Goal: Task Accomplishment & Management: Manage account settings

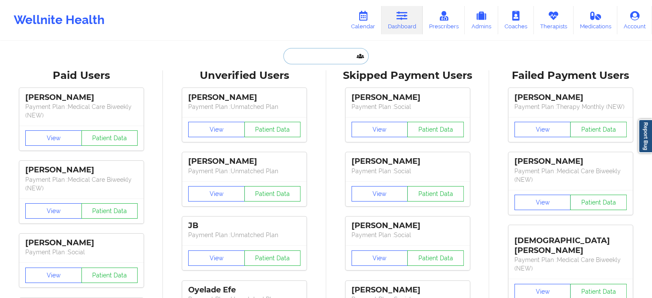
click at [319, 58] on input "text" at bounding box center [325, 56] width 85 height 16
paste input "[EMAIL_ADDRESS][DOMAIN_NAME]"
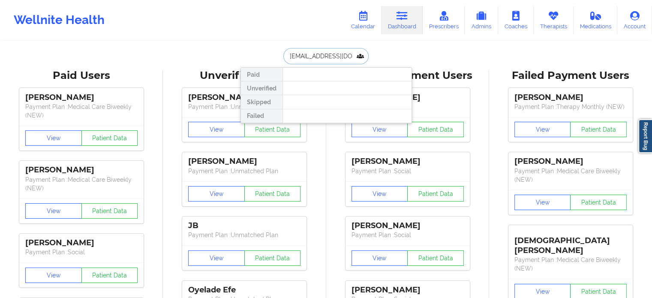
drag, startPoint x: 287, startPoint y: 60, endPoint x: 202, endPoint y: 57, distance: 84.9
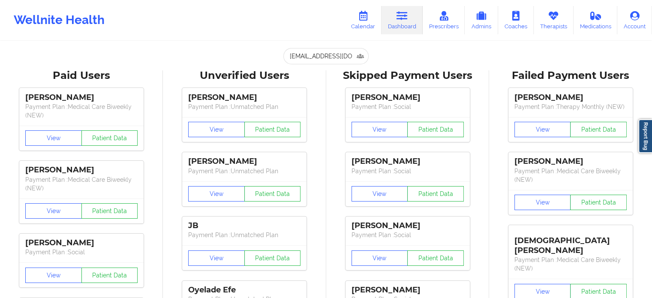
click at [403, 12] on icon at bounding box center [401, 15] width 11 height 9
click at [331, 55] on input "Dylanstfelix3@gmail.com" at bounding box center [325, 56] width 85 height 16
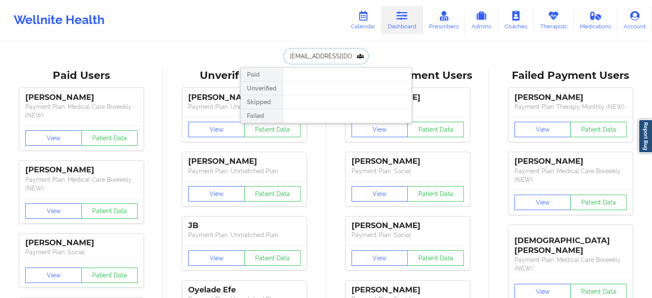
click at [331, 55] on input "Dylanstfelix3@gmail.com" at bounding box center [325, 56] width 85 height 16
click at [330, 55] on input "Dylanstfelix3@gmail.com" at bounding box center [325, 56] width 85 height 16
paste input "[EMAIL_ADDRESS][DOMAIN_NAME]"
click at [344, 58] on input "Dylanstfelix3@gBJMM689@YAHOO.COM" at bounding box center [325, 56] width 85 height 16
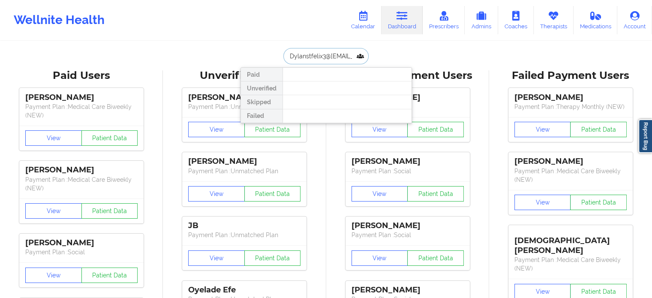
click at [344, 58] on input "Dylanstfelix3@gBJMM689@YAHOO.COM" at bounding box center [325, 56] width 85 height 16
paste input "text"
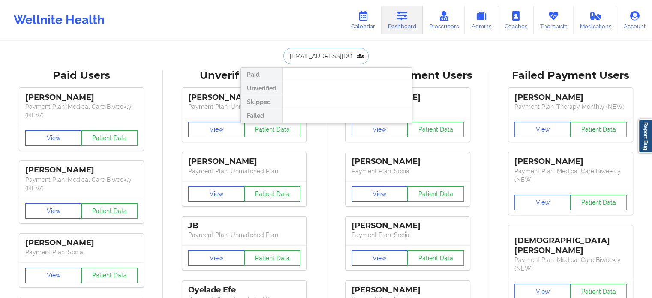
drag, startPoint x: 356, startPoint y: 56, endPoint x: 228, endPoint y: 57, distance: 128.1
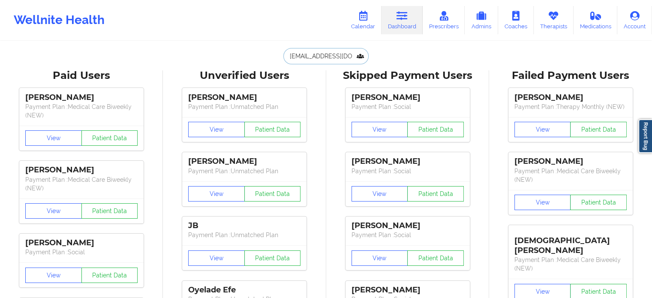
type input "[EMAIL_ADDRESS][DOMAIN_NAME]"
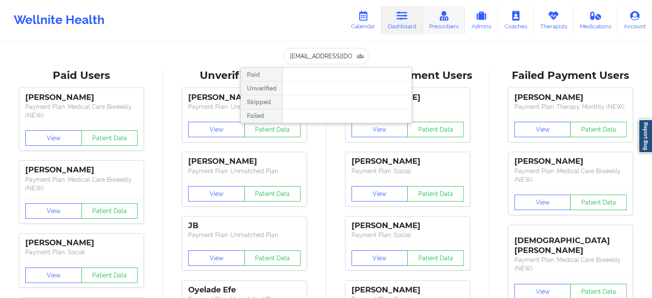
click at [446, 22] on link "Prescribers" at bounding box center [443, 20] width 42 height 28
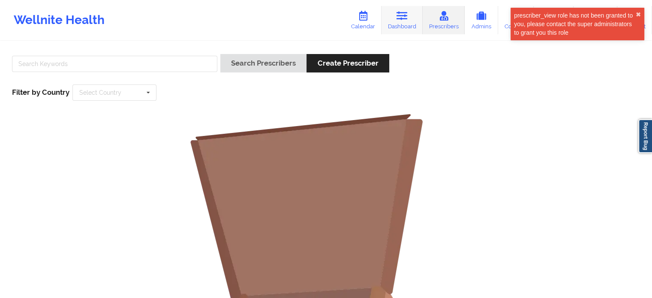
click at [394, 21] on link "Dashboard" at bounding box center [401, 20] width 41 height 28
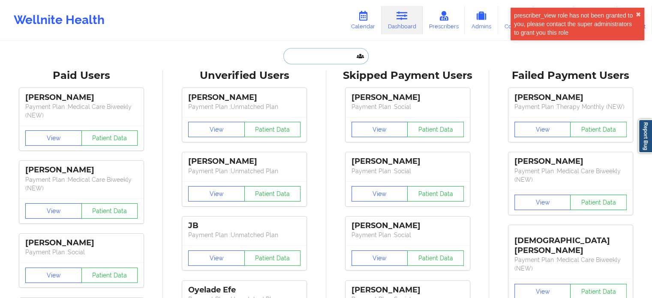
click at [319, 53] on input "text" at bounding box center [325, 56] width 85 height 16
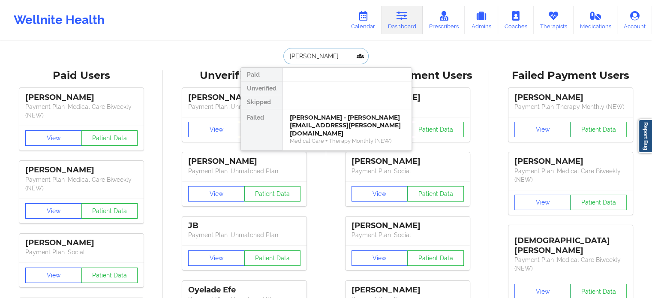
type input "melissa mil"
click at [374, 20] on link "Calendar" at bounding box center [362, 20] width 37 height 28
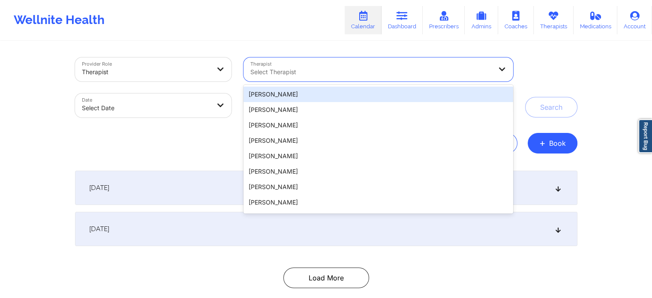
click at [298, 70] on div at bounding box center [370, 72] width 241 height 10
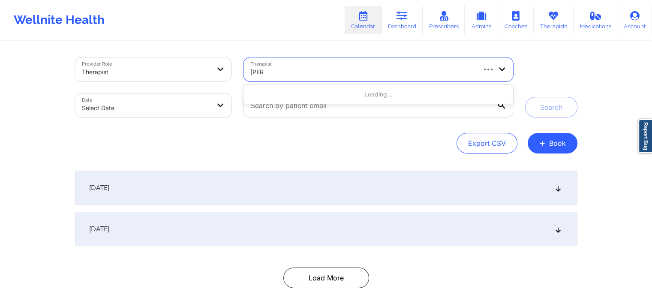
type input "petty"
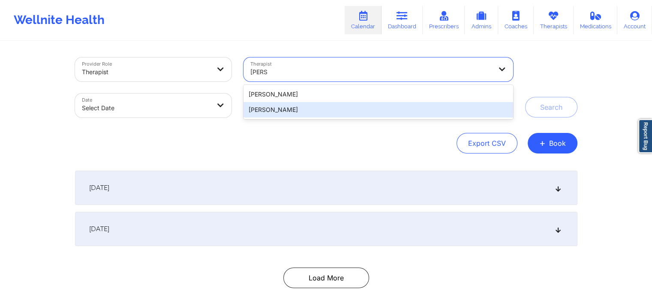
click at [279, 114] on div "Britteny Petty" at bounding box center [377, 109] width 269 height 15
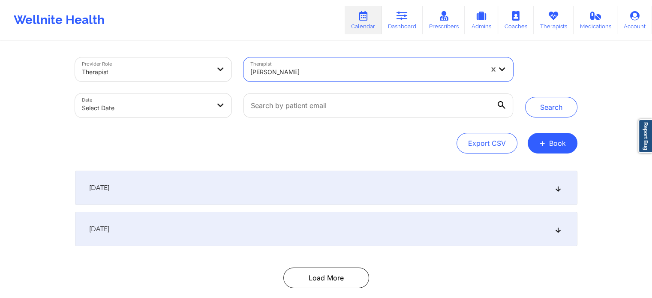
click at [165, 115] on body "Wellnite Health Calendar Dashboard Prescribers Admins Coaches Therapists Medica…" at bounding box center [326, 149] width 652 height 298
select select "2025-8"
select select "2025-9"
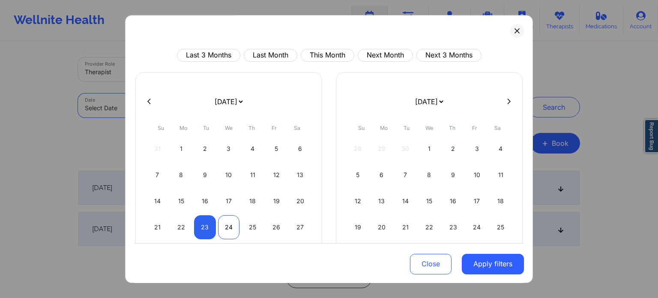
click at [231, 229] on div "24" at bounding box center [229, 227] width 22 height 24
select select "2025-8"
select select "2025-9"
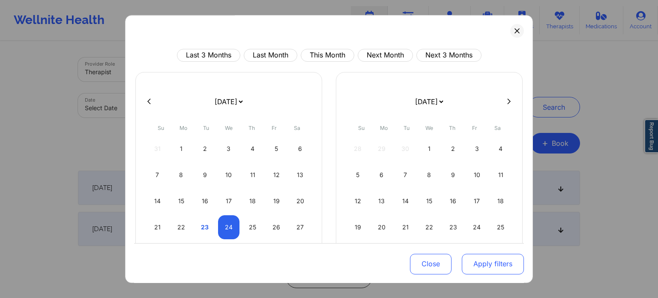
click at [486, 267] on button "Apply filters" at bounding box center [493, 263] width 62 height 21
drag, startPoint x: 475, startPoint y: 263, endPoint x: 466, endPoint y: 264, distance: 8.7
click at [475, 263] on button "Apply filters" at bounding box center [493, 263] width 62 height 21
select select "2025-8"
select select "2025-9"
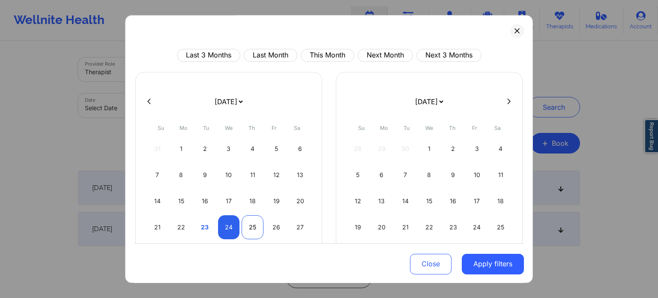
click at [254, 225] on div "25" at bounding box center [253, 227] width 22 height 24
select select "2025-8"
select select "2025-9"
click at [497, 260] on button "Apply filters" at bounding box center [493, 263] width 62 height 21
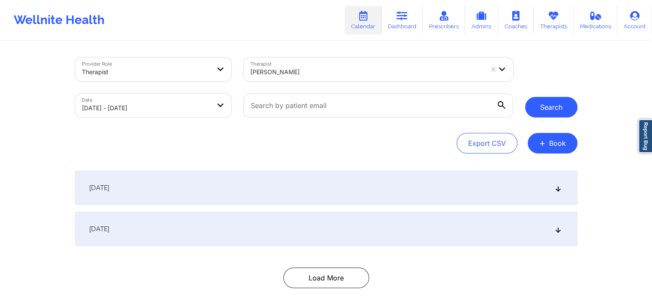
click at [562, 107] on button "Search" at bounding box center [551, 107] width 52 height 21
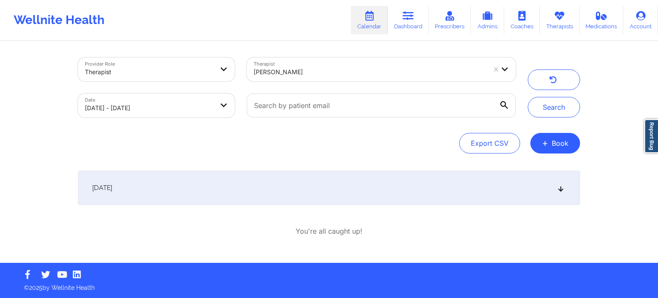
click at [222, 191] on div "[DATE]" at bounding box center [329, 188] width 502 height 34
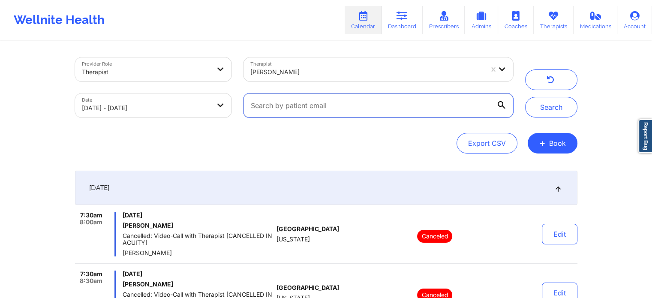
click at [461, 109] on input "text" at bounding box center [377, 105] width 269 height 24
click at [151, 148] on div "Export CSV + Book" at bounding box center [326, 143] width 502 height 21
click at [518, 18] on icon at bounding box center [515, 15] width 11 height 9
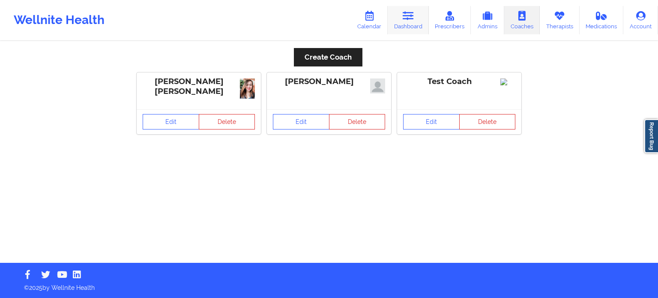
click at [410, 20] on icon at bounding box center [408, 15] width 11 height 9
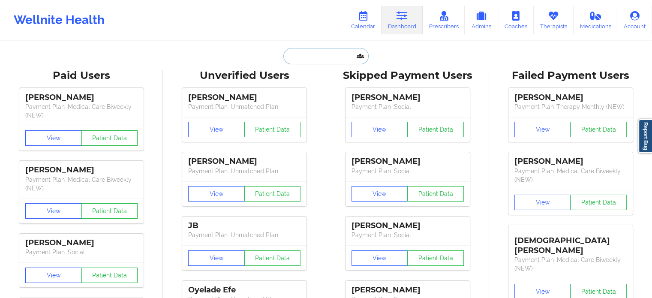
click at [302, 56] on input "text" at bounding box center [325, 56] width 85 height 16
paste input "WENDY CARLTON"
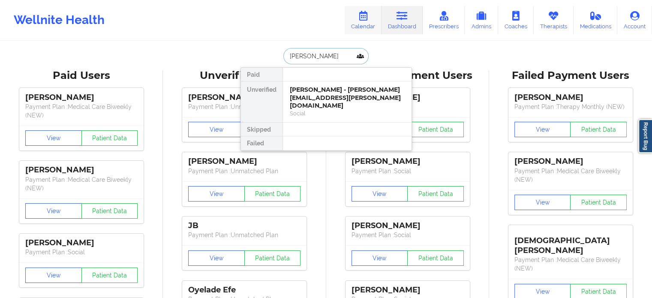
type input "WENDY CARLTON"
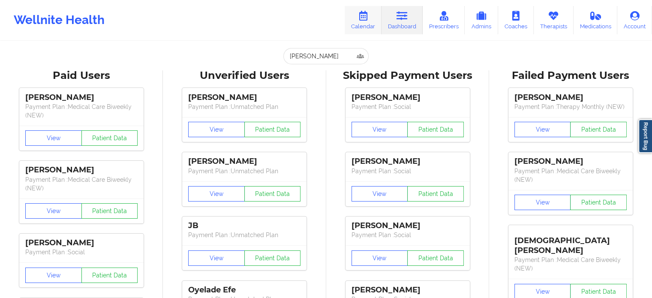
click at [366, 27] on link "Calendar" at bounding box center [362, 20] width 37 height 28
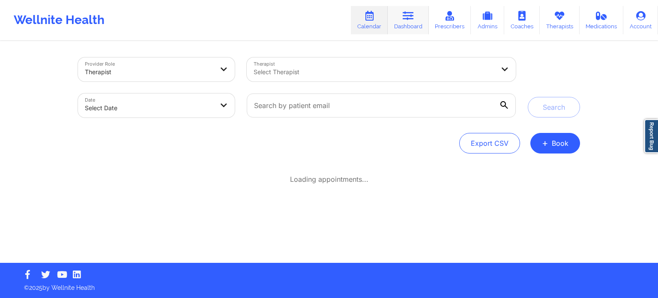
click at [411, 22] on link "Dashboard" at bounding box center [408, 20] width 41 height 28
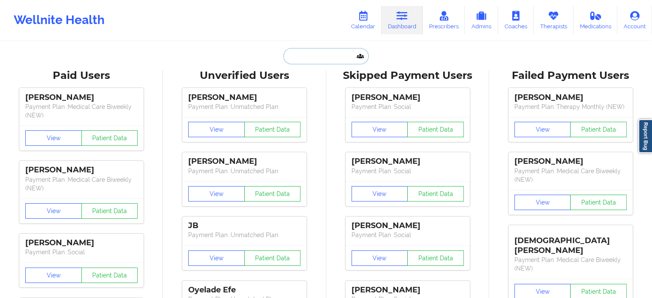
click at [340, 55] on input "text" at bounding box center [325, 56] width 85 height 16
paste input "WENDY CARLTON"
type input "WENDY CARLTON"
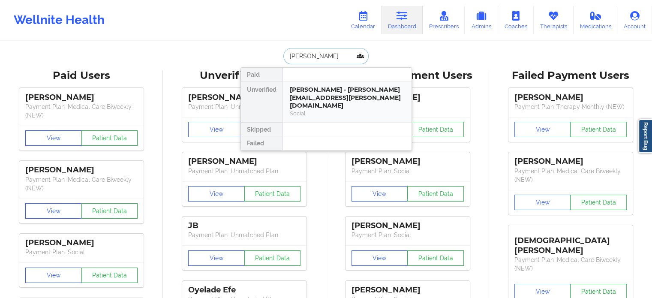
click at [323, 100] on div "Wendy Carlton - wendy.carlton@gmail.com" at bounding box center [347, 98] width 115 height 24
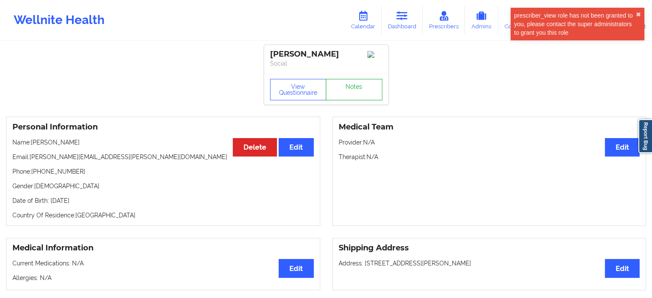
click at [344, 94] on link "Notes" at bounding box center [354, 89] width 57 height 21
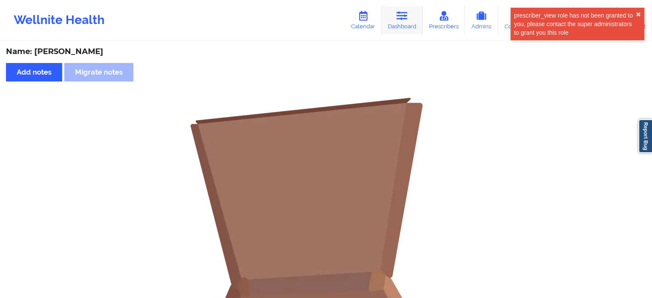
click at [404, 15] on icon at bounding box center [401, 15] width 11 height 9
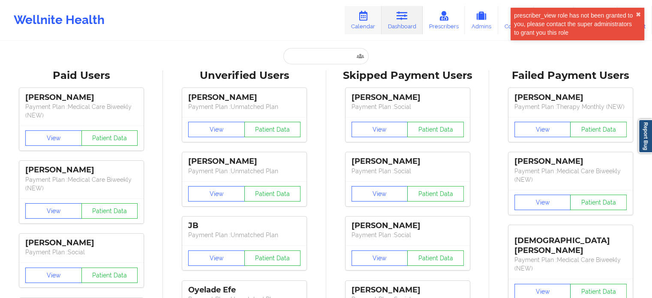
click at [377, 17] on link "Calendar" at bounding box center [362, 20] width 37 height 28
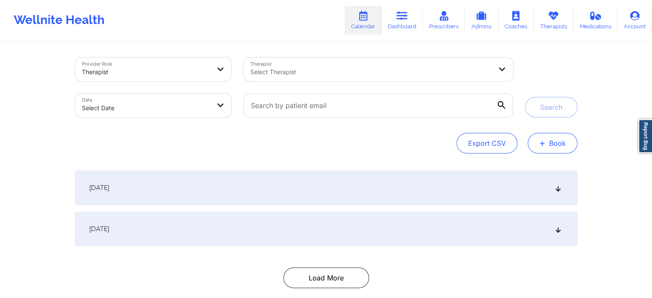
click at [570, 142] on button "+ Book" at bounding box center [552, 143] width 50 height 21
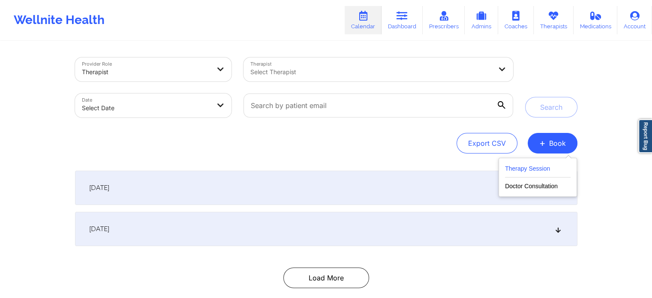
click at [517, 165] on button "Therapy Session" at bounding box center [538, 170] width 66 height 14
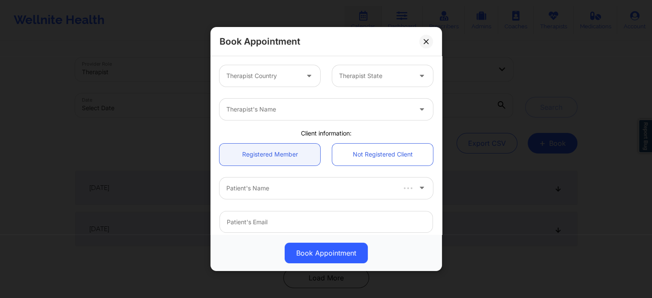
click at [301, 110] on div at bounding box center [318, 109] width 185 height 10
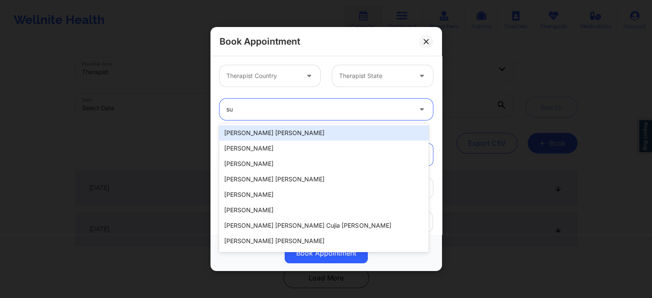
type input "s"
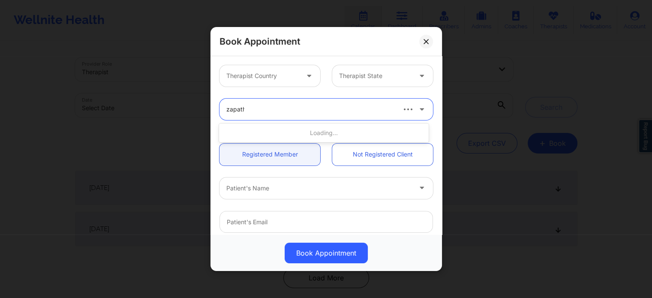
type input "zapatha"
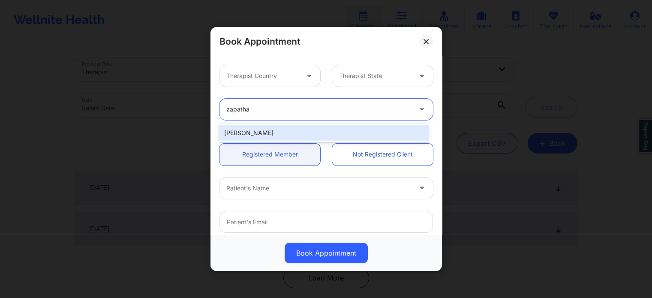
click at [264, 130] on div "[PERSON_NAME]" at bounding box center [323, 132] width 209 height 15
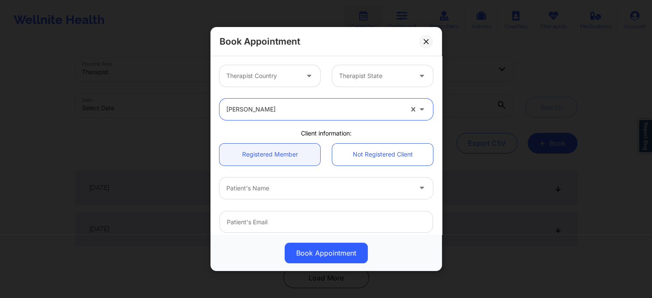
click at [274, 82] on div "Therapist Country" at bounding box center [259, 75] width 80 height 21
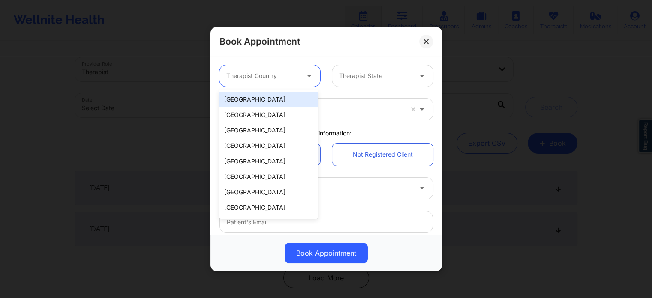
click at [261, 100] on div "[GEOGRAPHIC_DATA]" at bounding box center [268, 99] width 99 height 15
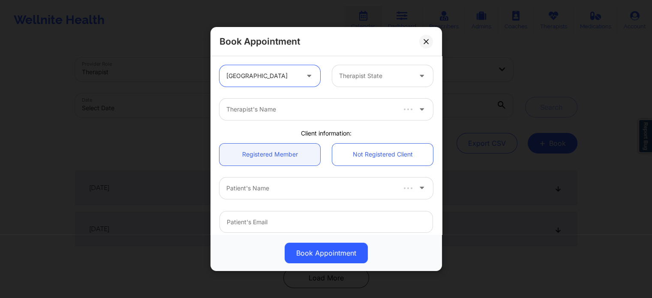
click at [404, 78] on div at bounding box center [375, 76] width 72 height 10
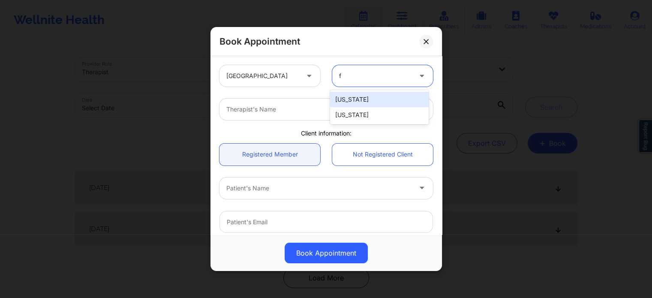
type input "fl"
click at [380, 102] on div "[US_STATE]" at bounding box center [379, 99] width 99 height 15
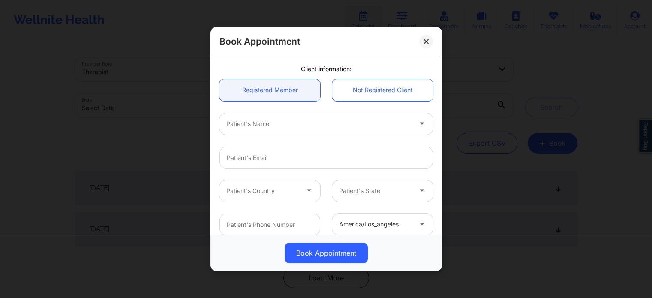
scroll to position [86, 0]
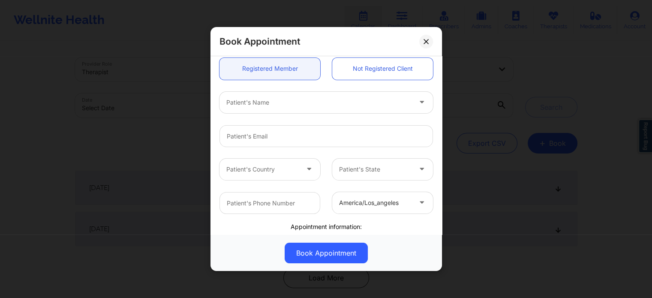
click at [278, 102] on div at bounding box center [318, 102] width 185 height 10
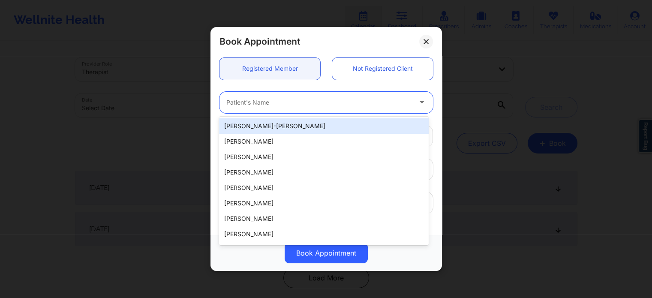
paste input "ASHLEY B LAGUERRE"
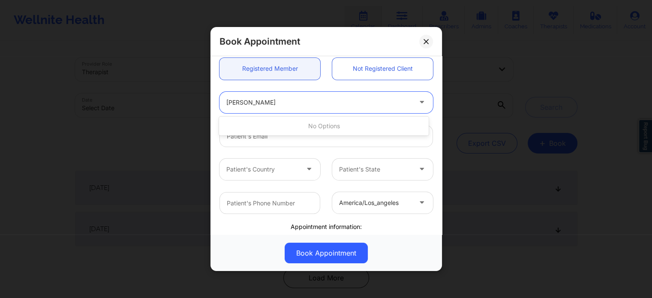
click at [257, 99] on input "ASHLEY B LAGUERRE" at bounding box center [257, 102] width 63 height 9
type input "ASHLEY LAGUERRE"
drag, startPoint x: 336, startPoint y: 102, endPoint x: 237, endPoint y: 101, distance: 99.0
click at [235, 102] on div at bounding box center [318, 102] width 185 height 10
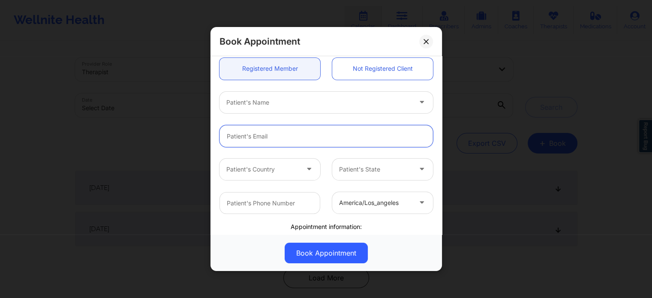
click at [282, 140] on input "email" at bounding box center [325, 136] width 213 height 22
click at [347, 64] on link "Not Registered Client" at bounding box center [382, 69] width 101 height 22
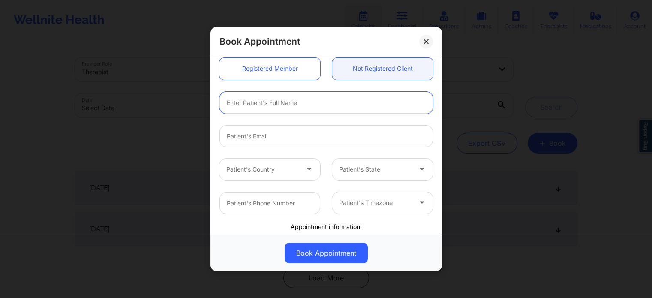
click at [283, 109] on input "text" at bounding box center [325, 103] width 213 height 22
paste input "ASHLEY B LAGUERRE"
type input "ASHLEY B LAGUERRE"
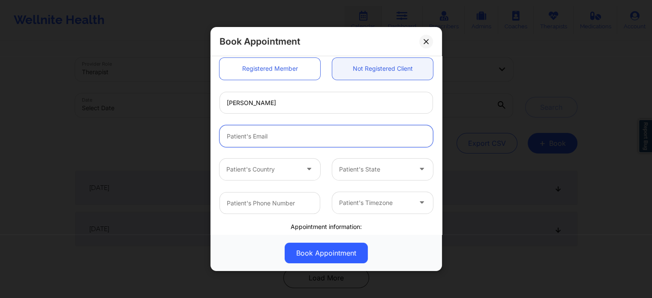
click at [317, 132] on input "email" at bounding box center [325, 136] width 213 height 22
paste input "Bryashley00@gmail.com"
type input "Bryashley00@gmail.com"
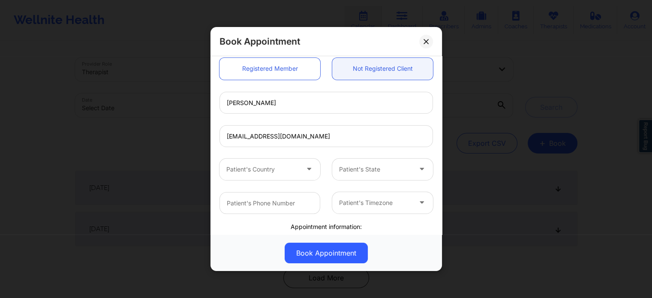
click at [283, 176] on div "Patient's Country" at bounding box center [259, 169] width 80 height 21
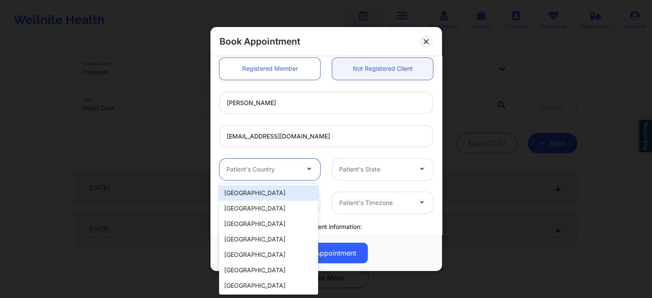
click at [265, 196] on div "[GEOGRAPHIC_DATA]" at bounding box center [268, 192] width 99 height 15
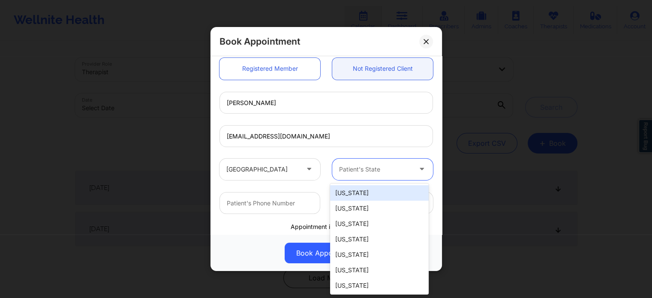
click at [363, 163] on div "Patient's State" at bounding box center [372, 169] width 80 height 21
type input "f"
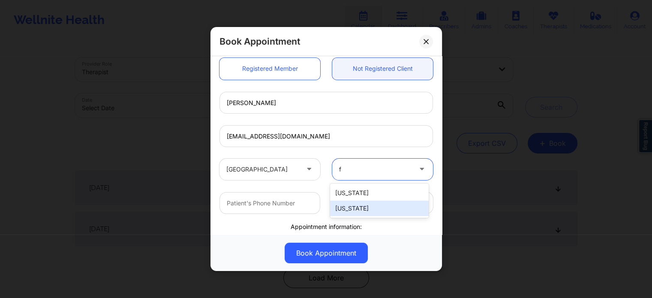
click at [350, 208] on div "[US_STATE]" at bounding box center [379, 208] width 99 height 15
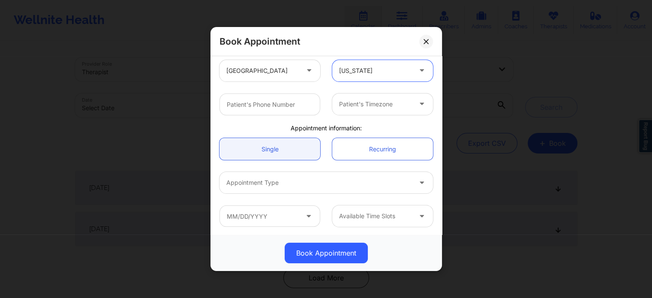
scroll to position [185, 0]
click at [278, 102] on input "text" at bounding box center [269, 104] width 101 height 22
paste input "(407) 515-5496"
type input "(407) 515-5496"
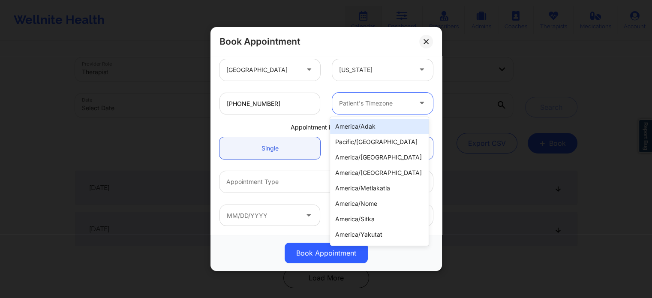
click at [384, 107] on div "Patient's Timezone" at bounding box center [372, 103] width 80 height 21
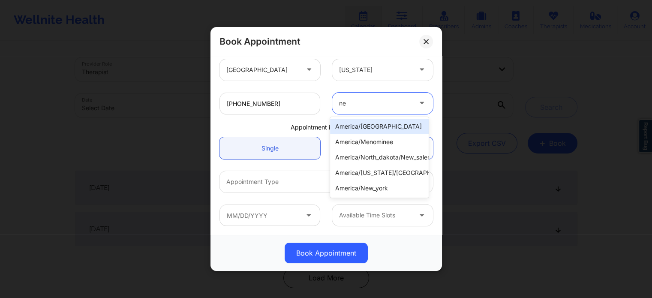
type input "new"
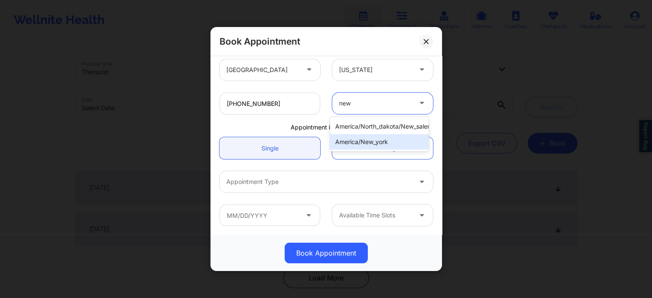
click at [382, 144] on div "america/new_york" at bounding box center [379, 141] width 99 height 15
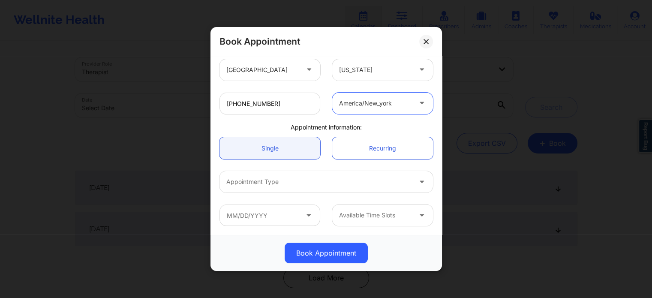
click at [287, 177] on div at bounding box center [318, 182] width 185 height 10
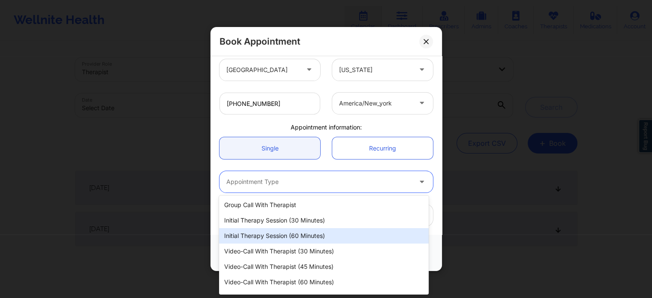
click at [275, 238] on div "Initial Therapy Session (60 minutes)" at bounding box center [323, 235] width 209 height 15
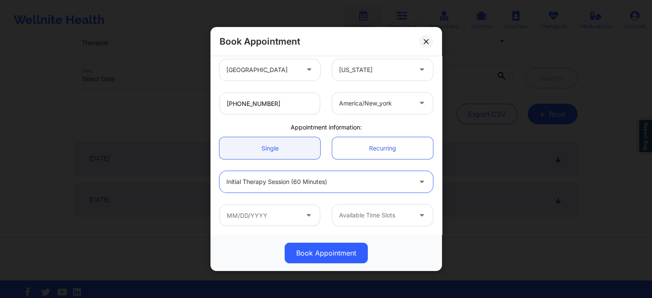
scroll to position [43, 0]
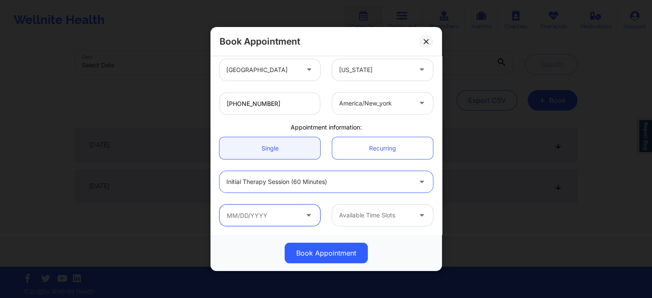
click at [273, 210] on input "text" at bounding box center [269, 214] width 101 height 21
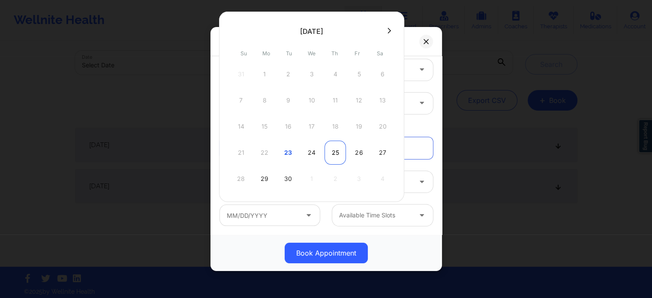
click at [337, 152] on div "25" at bounding box center [334, 153] width 21 height 24
type input "[DATE]"
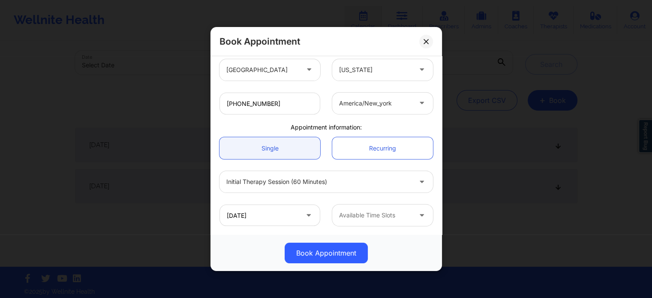
click at [348, 215] on div at bounding box center [375, 215] width 72 height 10
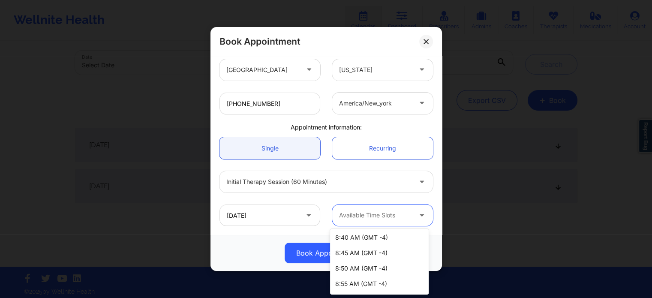
scroll to position [514, 0]
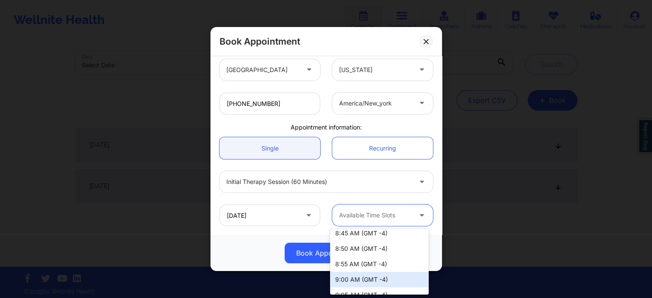
click at [378, 280] on div "9:00 AM (GMT -4)" at bounding box center [379, 279] width 99 height 15
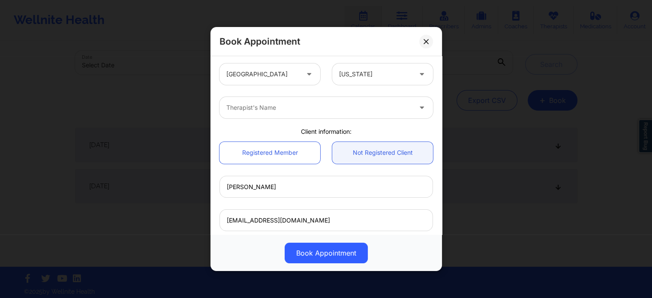
scroll to position [0, 0]
click at [293, 103] on div "Therapist's Name" at bounding box center [315, 109] width 193 height 21
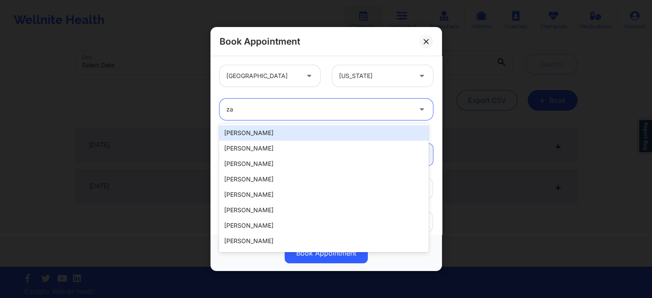
type input "zap"
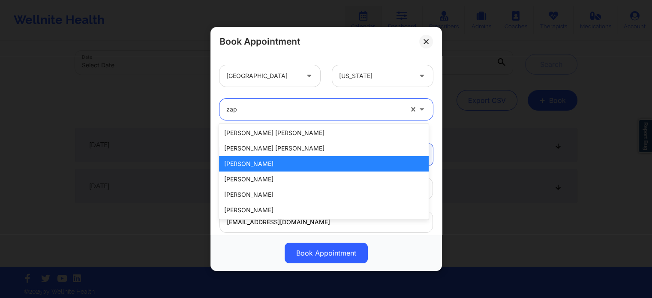
click at [288, 167] on div "[PERSON_NAME]" at bounding box center [323, 163] width 209 height 15
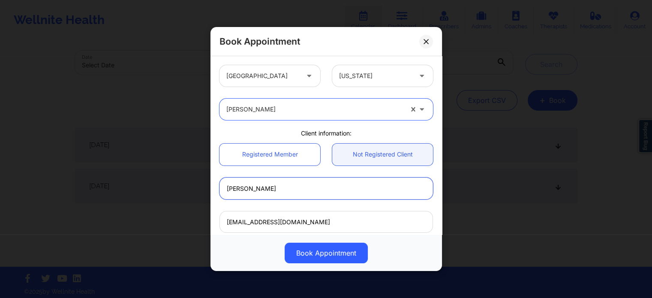
click at [341, 197] on input "ASHLEY B LAGUERRE" at bounding box center [325, 188] width 213 height 22
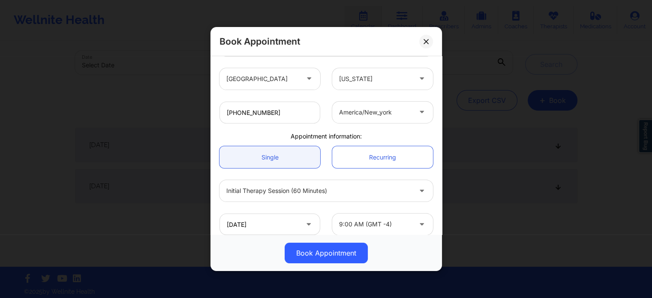
scroll to position [185, 0]
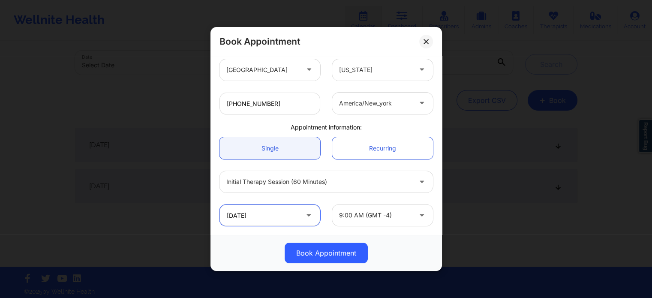
click at [255, 209] on input "[DATE]" at bounding box center [269, 214] width 101 height 21
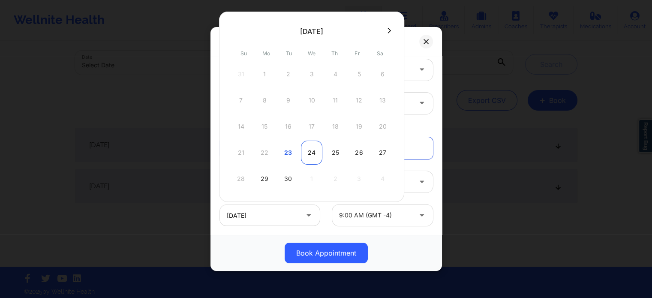
click at [314, 152] on div "24" at bounding box center [311, 153] width 21 height 24
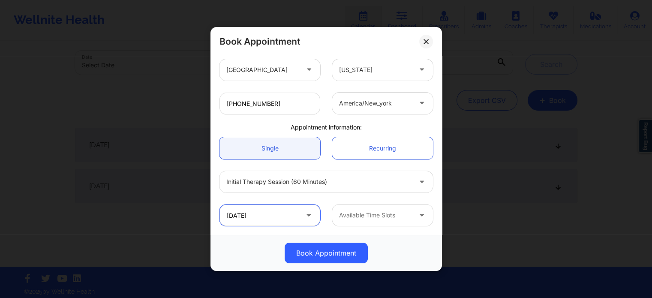
click at [266, 218] on input "09/24/2025" at bounding box center [269, 214] width 101 height 21
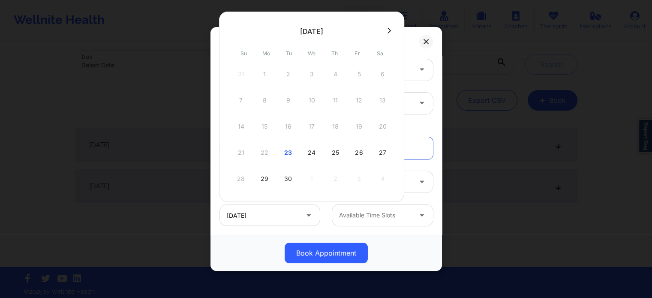
click at [334, 153] on div "25" at bounding box center [334, 153] width 21 height 24
type input "[DATE]"
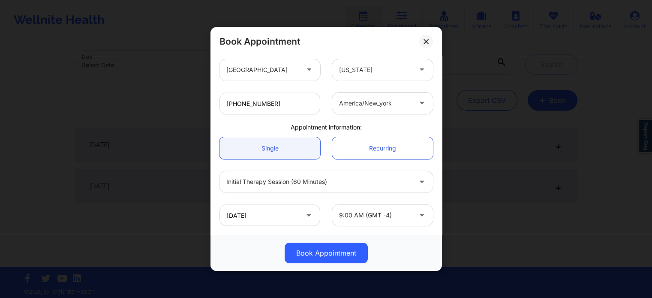
click at [312, 258] on button "Book Appointment" at bounding box center [325, 252] width 83 height 21
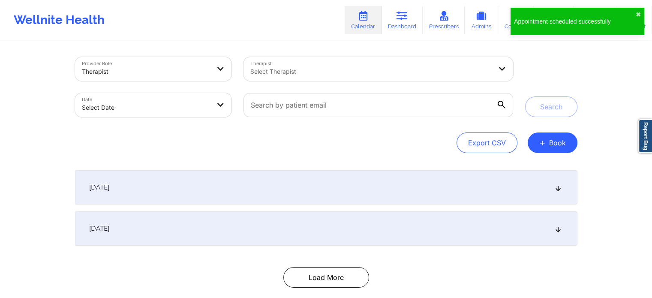
scroll to position [0, 0]
click at [290, 105] on input "text" at bounding box center [377, 105] width 269 height 24
paste input "(407) 515-5496"
type input "(407) 515-5496"
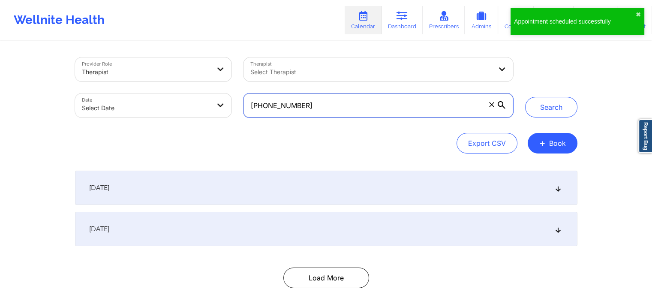
drag, startPoint x: 327, startPoint y: 108, endPoint x: 214, endPoint y: 100, distance: 113.4
click at [218, 101] on div "Provider Role Therapist Therapist Select Therapist Date Select Date (407) 515-5…" at bounding box center [294, 87] width 450 height 72
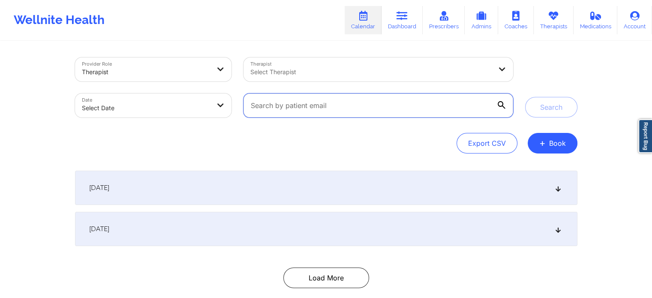
click at [303, 102] on input "text" at bounding box center [377, 105] width 269 height 24
paste input "Bryashley00@gmail.com"
type input "Bryashley00@gmail.com"
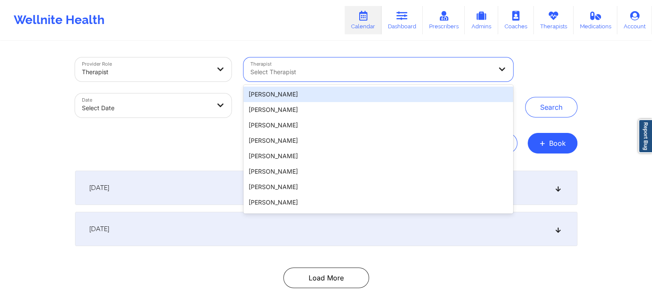
click at [361, 72] on div at bounding box center [370, 72] width 241 height 10
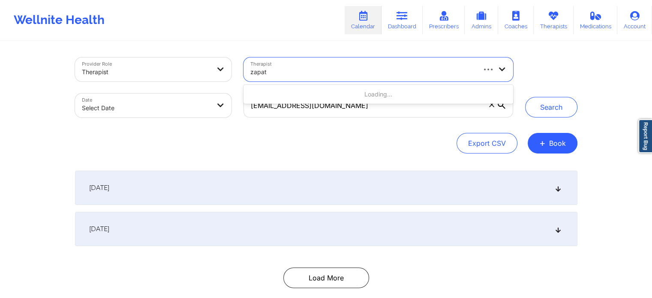
type input "zapath"
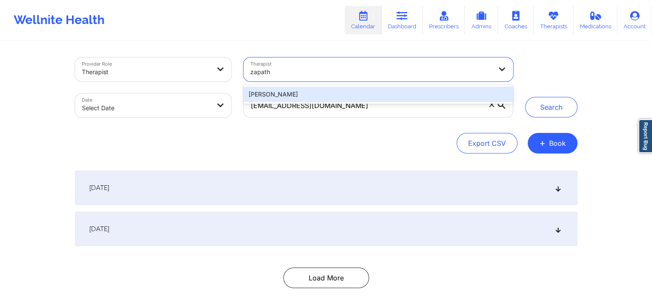
click at [289, 89] on div "[PERSON_NAME]" at bounding box center [377, 94] width 269 height 15
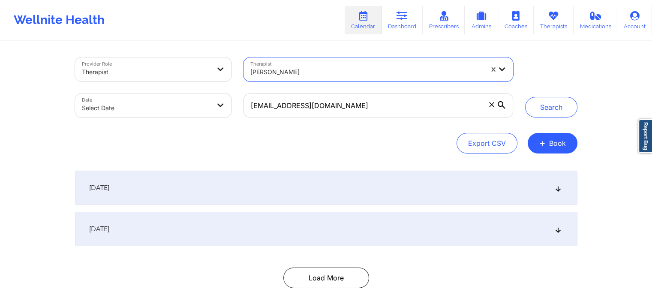
select select "2025-8"
select select "2025-9"
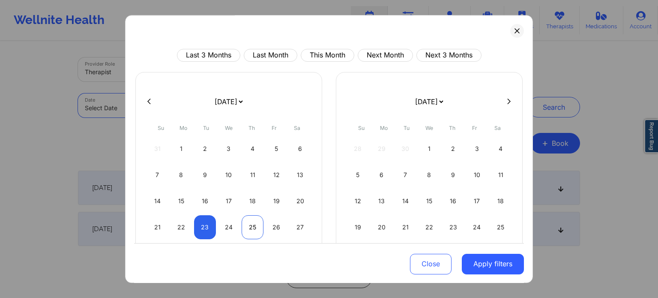
click at [256, 227] on div "25" at bounding box center [253, 227] width 22 height 24
select select "2025-8"
select select "2025-9"
select select "2025-8"
select select "2025-9"
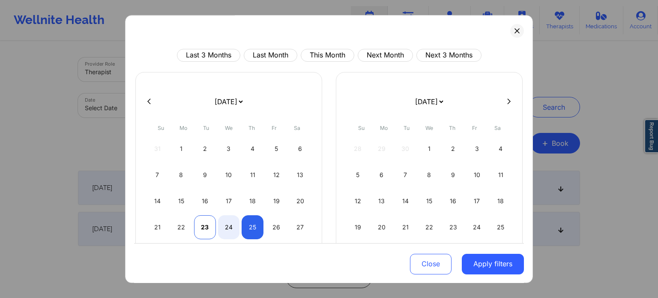
click at [205, 225] on div "23" at bounding box center [205, 227] width 22 height 24
select select "2025-8"
select select "2025-9"
click at [260, 226] on div "25" at bounding box center [253, 227] width 22 height 24
select select "2025-8"
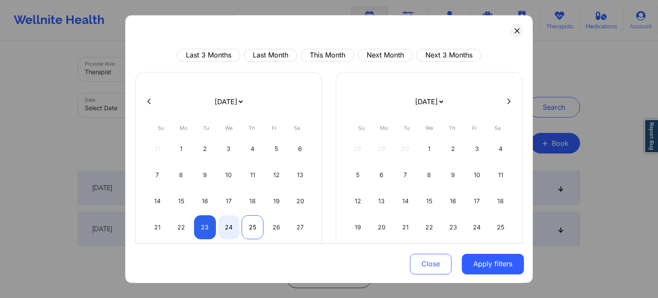
select select "2025-9"
click at [505, 260] on button "Apply filters" at bounding box center [493, 263] width 62 height 21
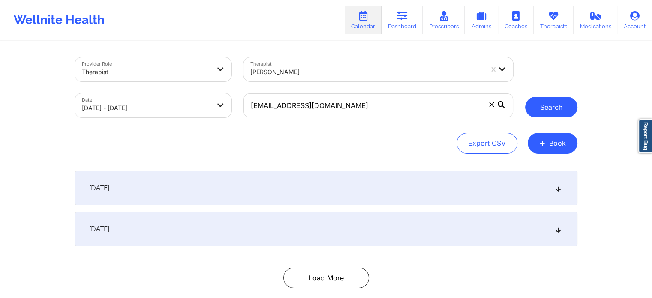
click at [552, 111] on button "Search" at bounding box center [551, 107] width 52 height 21
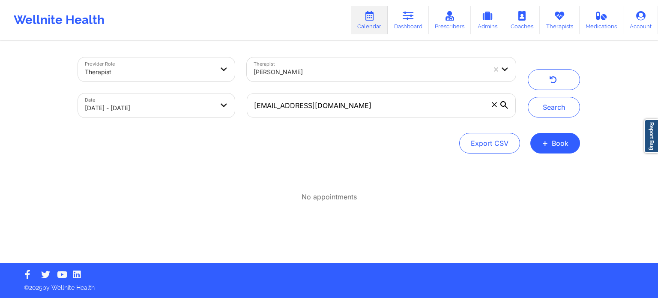
click at [197, 102] on body "Wellnite Health Calendar Dashboard Prescribers Admins Coaches Therapists Medica…" at bounding box center [329, 149] width 658 height 298
select select "2025-8"
select select "2025-9"
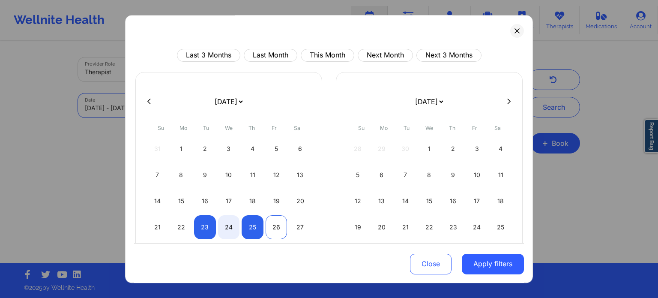
click at [275, 230] on div "26" at bounding box center [277, 227] width 22 height 24
select select "2025-8"
select select "2025-9"
click at [202, 224] on div "23" at bounding box center [205, 227] width 22 height 24
select select "2025-8"
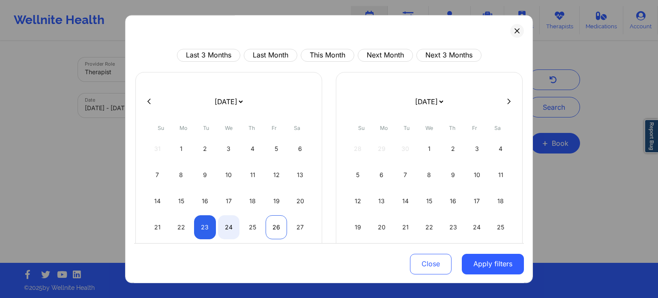
select select "2025-9"
click at [281, 228] on div "26" at bounding box center [277, 227] width 22 height 24
select select "2025-8"
select select "2025-9"
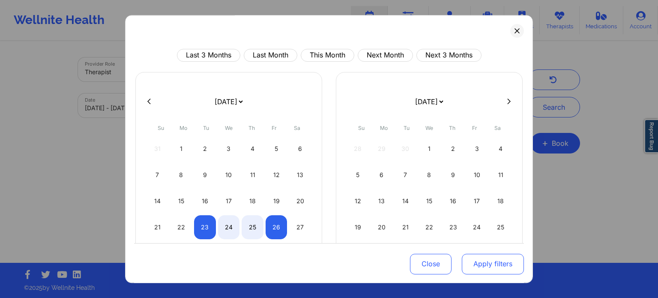
click at [509, 263] on button "Apply filters" at bounding box center [493, 263] width 62 height 21
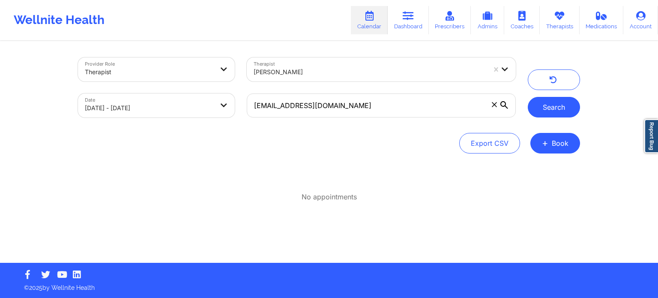
click at [558, 112] on button "Search" at bounding box center [554, 107] width 52 height 21
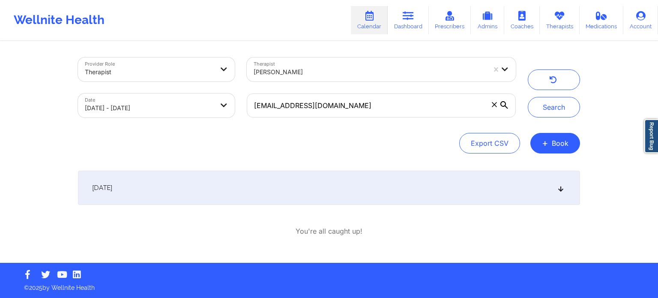
click at [231, 180] on div "September 25, 2025" at bounding box center [329, 188] width 502 height 34
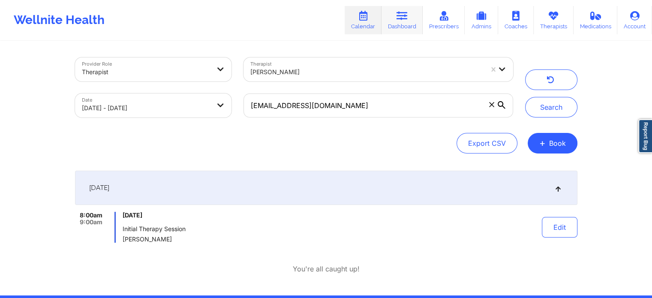
click at [403, 20] on icon at bounding box center [401, 15] width 11 height 9
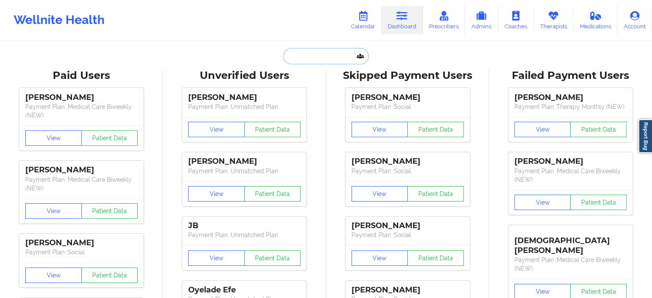
click at [302, 62] on input "text" at bounding box center [325, 56] width 85 height 16
paste input "kwanaiyamarshall@gmail.com"
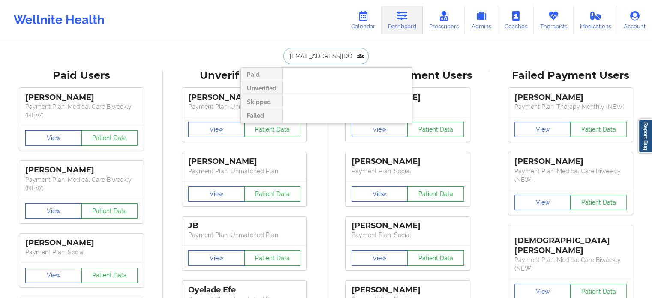
drag, startPoint x: 355, startPoint y: 59, endPoint x: 256, endPoint y: 61, distance: 98.6
click at [256, 61] on div "kwanaiyamarshall@gmail.com Paid Unverified Skipped Failed" at bounding box center [325, 56] width 171 height 16
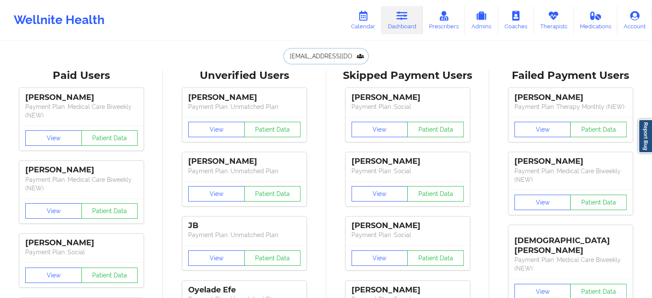
type input "kwanaiyamarshall@gmail.com"
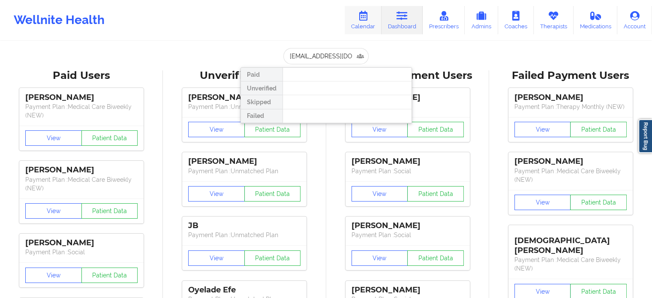
click at [361, 20] on icon at bounding box center [362, 15] width 11 height 9
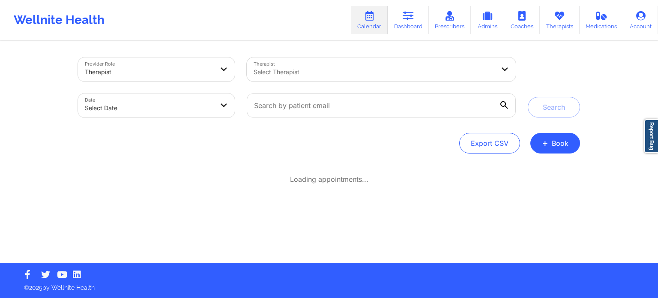
click at [368, 73] on div at bounding box center [374, 72] width 241 height 10
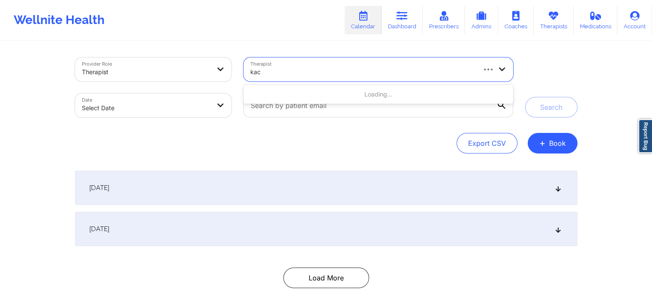
type input "kacy"
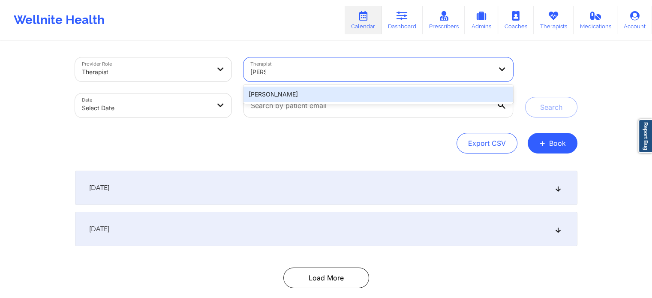
click at [322, 90] on div "Kacynthia Bradley" at bounding box center [377, 94] width 269 height 15
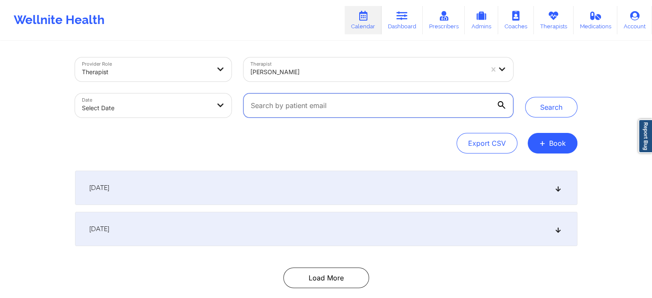
click at [308, 109] on input "text" at bounding box center [377, 105] width 269 height 24
paste input "kwanaiyamarshall@gmail.com"
type input "kwanaiyamarshall@gmail.com"
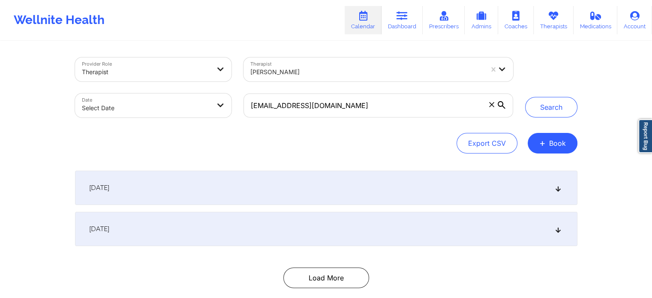
select select "2025-8"
select select "2025-9"
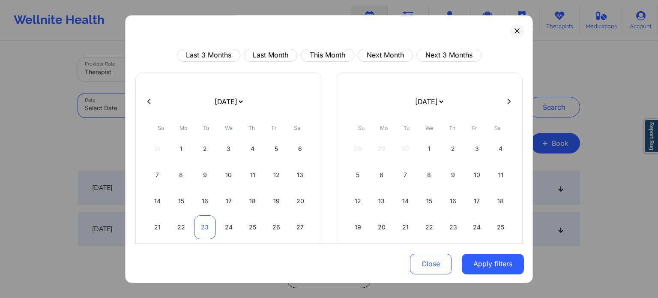
click at [207, 231] on div "23" at bounding box center [205, 227] width 22 height 24
select select "2025-8"
select select "2025-9"
click at [261, 234] on div "21 22 23 24 25 26 27" at bounding box center [229, 227] width 165 height 24
click at [252, 231] on div "25" at bounding box center [253, 227] width 22 height 24
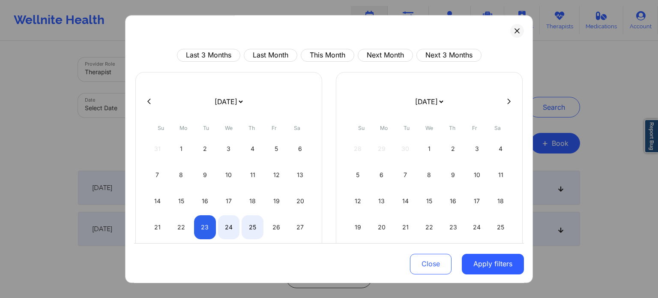
select select "2025-8"
select select "2025-9"
click at [494, 266] on button "Apply filters" at bounding box center [493, 263] width 62 height 21
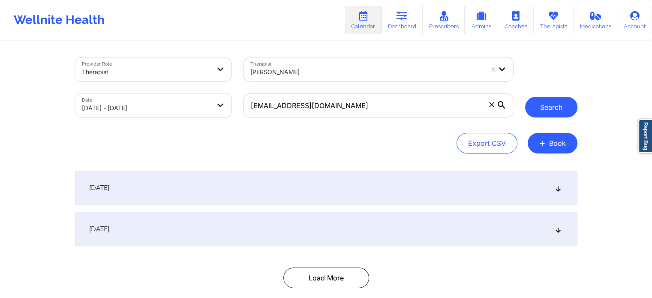
click at [555, 110] on button "Search" at bounding box center [551, 107] width 52 height 21
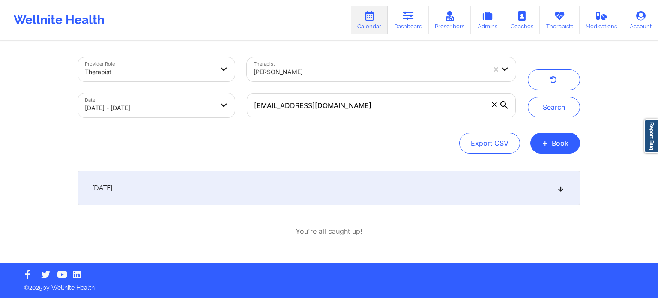
click at [292, 186] on div "[DATE]" at bounding box center [329, 188] width 502 height 34
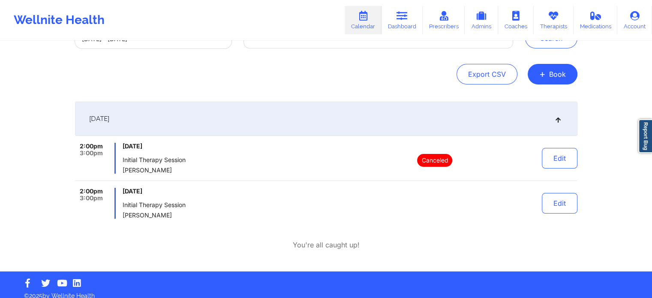
scroll to position [77, 0]
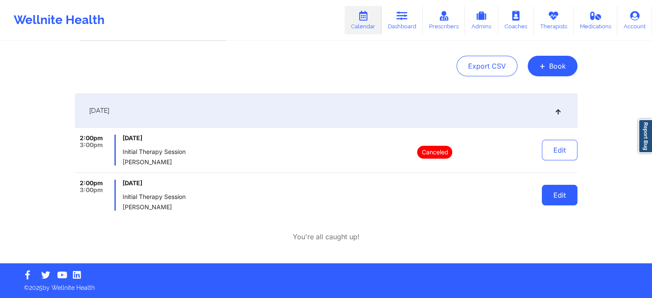
click at [572, 197] on button "Edit" at bounding box center [560, 195] width 36 height 21
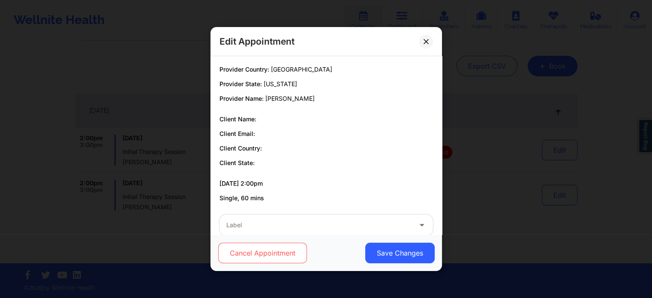
click at [273, 260] on button "Cancel Appointment" at bounding box center [262, 252] width 89 height 21
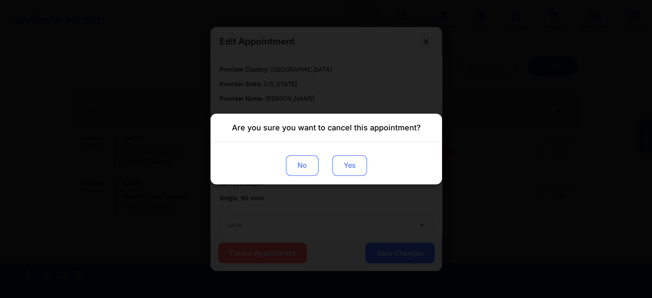
click at [353, 173] on button "Yes" at bounding box center [349, 165] width 35 height 21
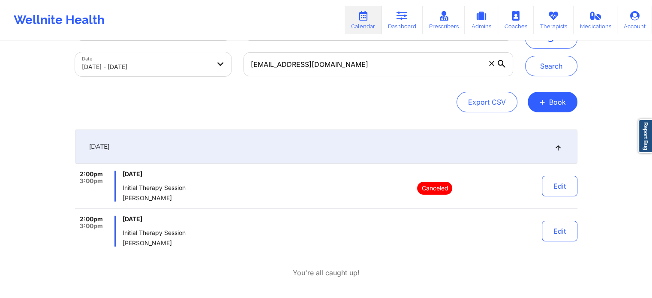
scroll to position [43, 0]
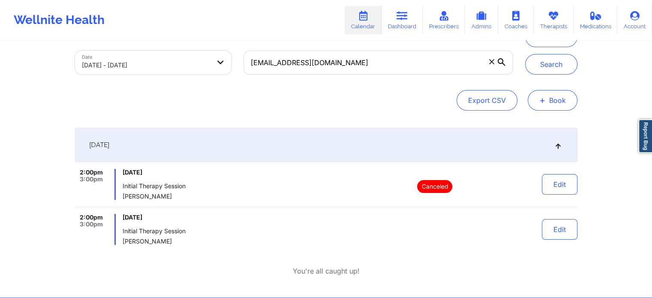
click at [550, 101] on button "+ Book" at bounding box center [552, 100] width 50 height 21
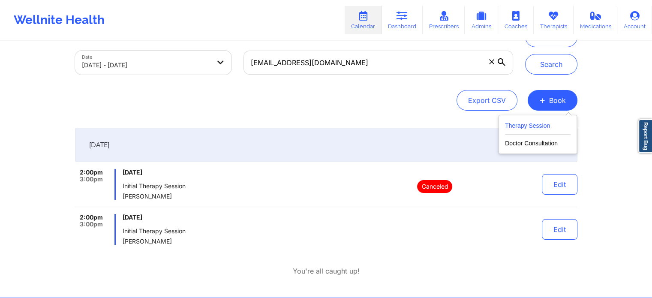
click at [536, 122] on button "Therapy Session" at bounding box center [538, 127] width 66 height 14
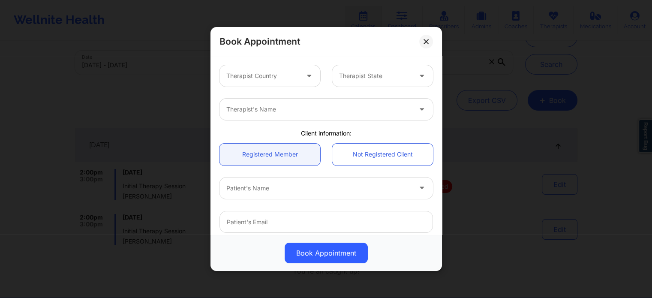
click at [279, 72] on div at bounding box center [262, 76] width 72 height 10
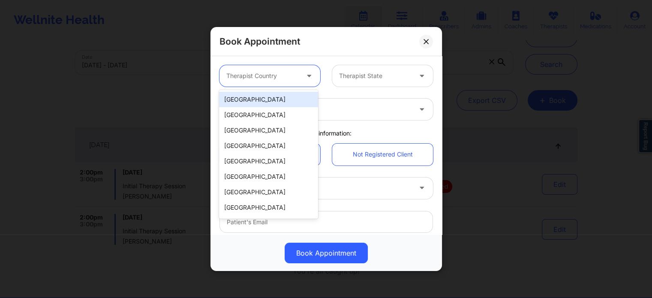
click at [269, 99] on div "[GEOGRAPHIC_DATA]" at bounding box center [268, 99] width 99 height 15
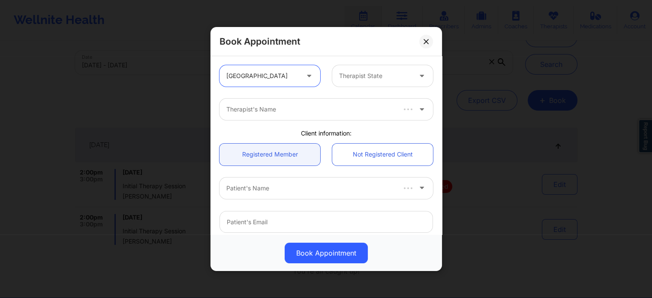
click at [335, 77] on div "Therapist State" at bounding box center [372, 75] width 80 height 21
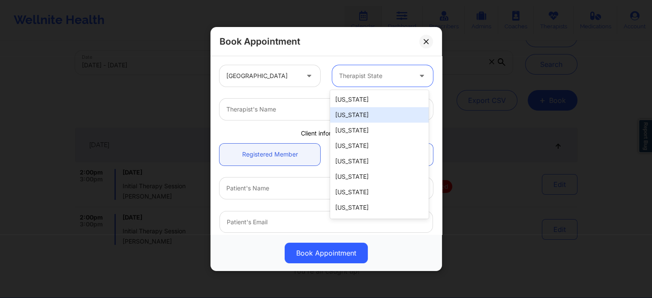
type input "f"
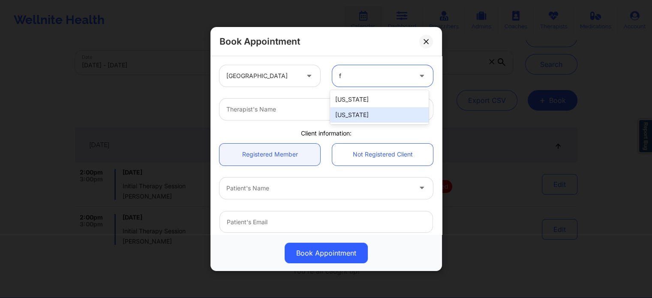
drag, startPoint x: 359, startPoint y: 118, endPoint x: 354, endPoint y: 119, distance: 4.8
click at [359, 118] on div "[US_STATE]" at bounding box center [379, 114] width 99 height 15
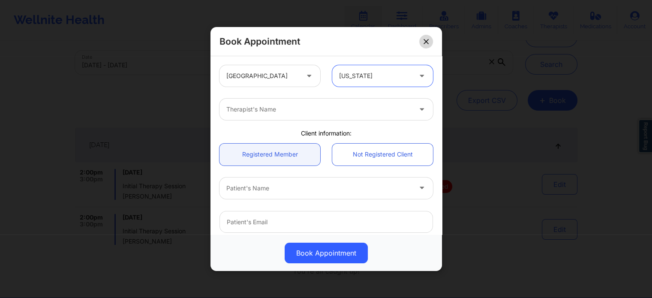
click at [428, 43] on button at bounding box center [426, 42] width 14 height 14
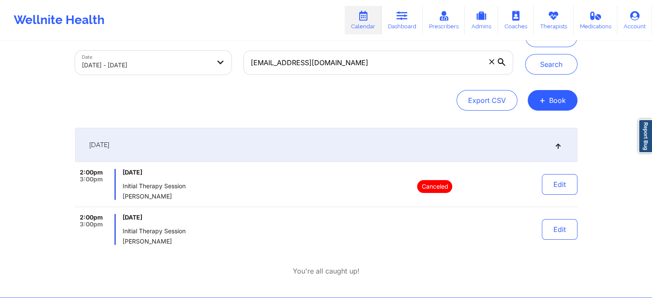
click at [363, 22] on link "Calendar" at bounding box center [362, 20] width 37 height 28
click at [405, 18] on icon at bounding box center [401, 15] width 11 height 9
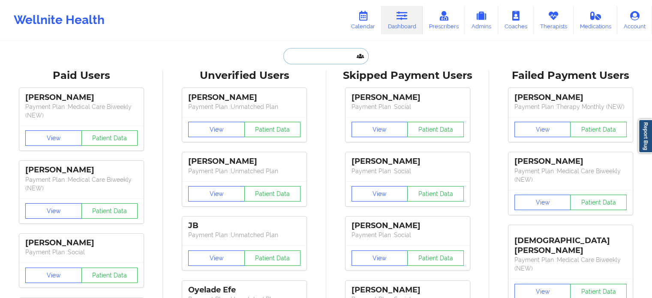
click at [293, 53] on input "text" at bounding box center [325, 56] width 85 height 16
paste input "charmsheunes@gmail.com"
type input "charmsheunes@gmail.com"
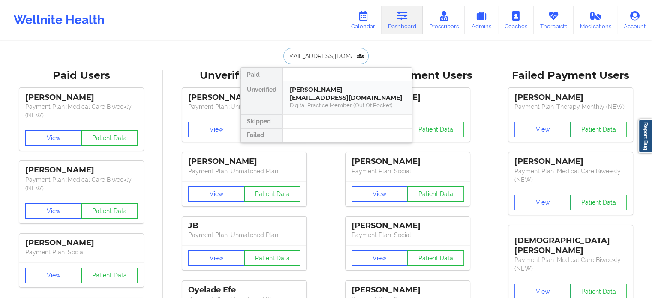
click at [326, 97] on div "Charmi Heunes - charmsheunes@gmail.com" at bounding box center [347, 94] width 115 height 16
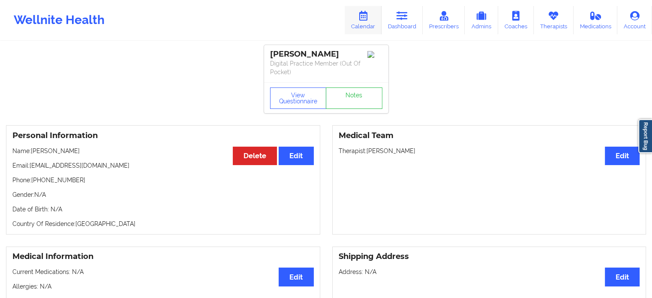
click at [368, 15] on icon at bounding box center [362, 15] width 11 height 9
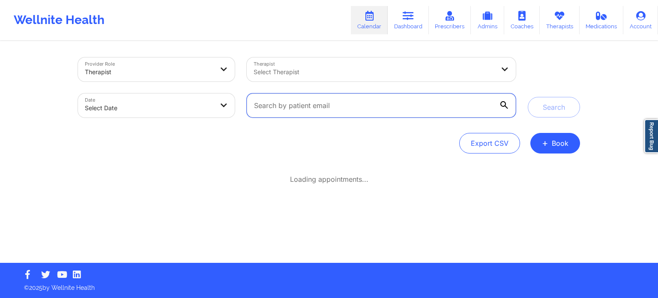
click at [353, 96] on input "text" at bounding box center [381, 105] width 269 height 24
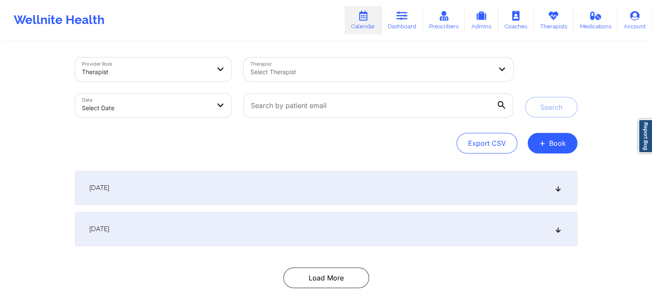
click at [302, 70] on div at bounding box center [370, 72] width 241 height 10
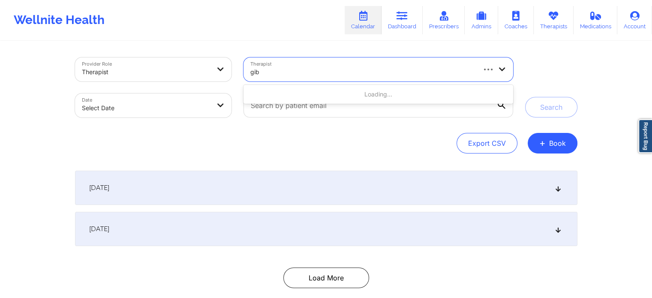
type input "giba"
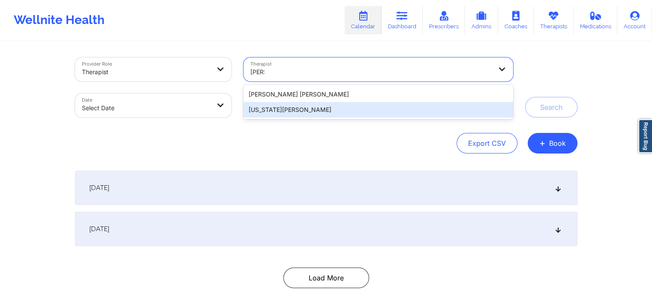
click at [290, 106] on div "[US_STATE][PERSON_NAME]" at bounding box center [377, 109] width 269 height 15
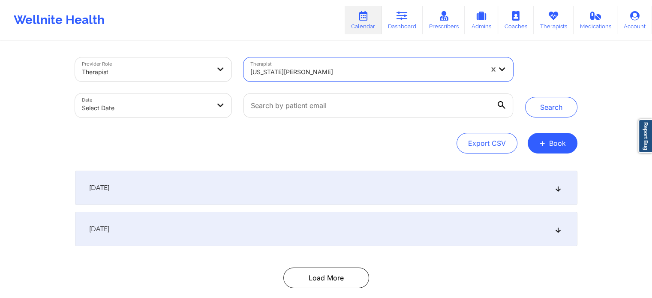
click at [187, 114] on body "Wellnite Health Calendar Dashboard Prescribers Admins Coaches Therapists Medica…" at bounding box center [326, 149] width 652 height 298
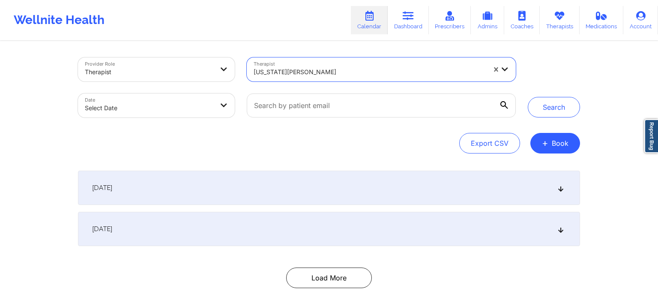
select select "2025-8"
select select "2025-9"
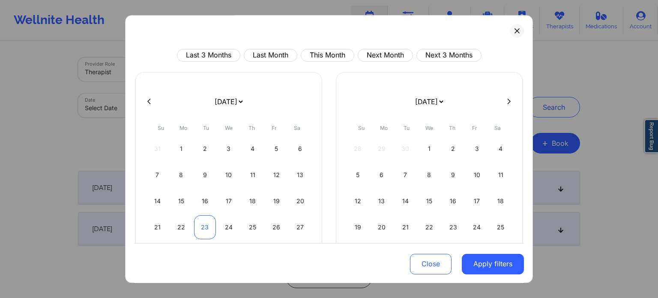
click at [204, 230] on div "23" at bounding box center [205, 227] width 22 height 24
select select "2025-8"
select select "2025-9"
click at [281, 224] on div "26" at bounding box center [277, 227] width 22 height 24
select select "2025-8"
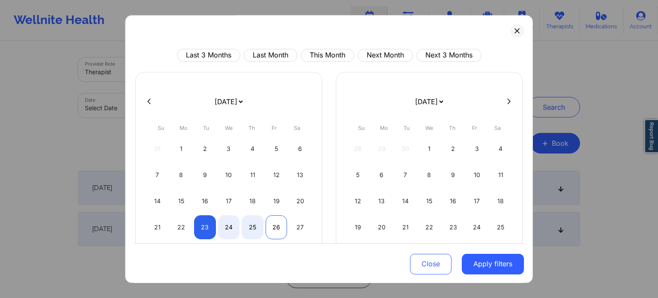
select select "2025-9"
click at [485, 262] on button "Apply filters" at bounding box center [493, 263] width 62 height 21
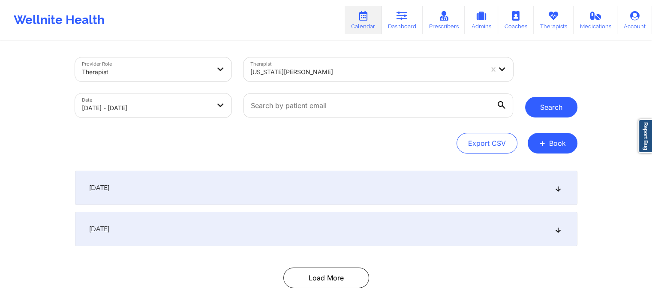
click at [535, 104] on button "Search" at bounding box center [551, 107] width 52 height 21
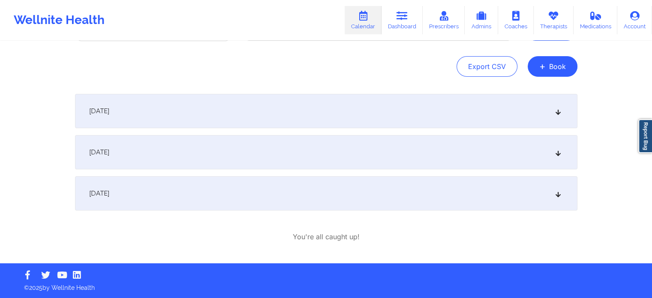
click at [209, 197] on div "September 25, 2025" at bounding box center [326, 193] width 502 height 34
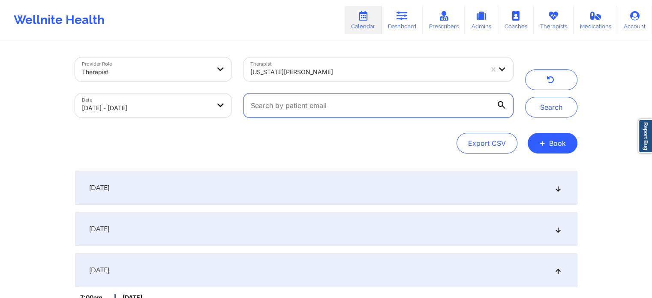
click at [342, 97] on input "text" at bounding box center [377, 105] width 269 height 24
type input "sam000@wellnite.com"
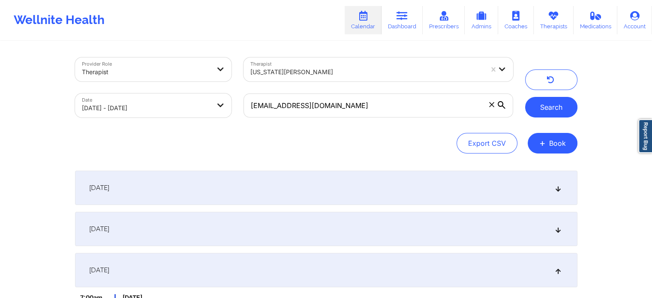
click at [543, 110] on button "Search" at bounding box center [551, 107] width 52 height 21
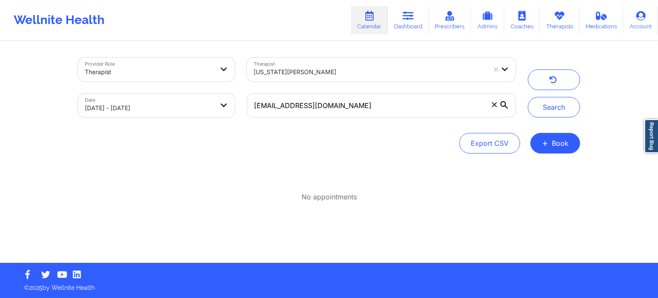
click at [192, 108] on body "Wellnite Health Calendar Dashboard Prescribers Admins Coaches Therapists Medica…" at bounding box center [329, 149] width 658 height 298
select select "2025-8"
select select "2025-9"
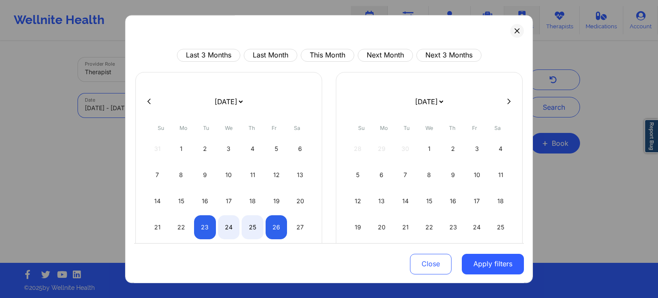
click at [517, 32] on button at bounding box center [517, 31] width 14 height 14
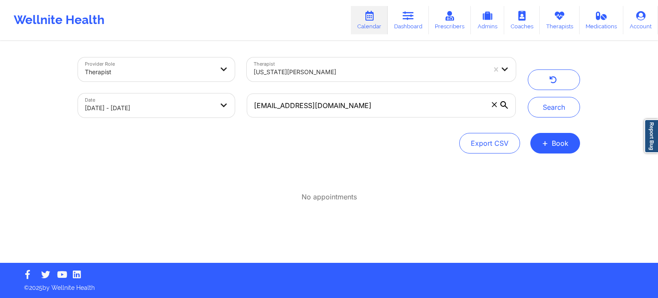
click at [491, 104] on span at bounding box center [494, 104] width 9 height 9
click at [491, 104] on input "sam000@wellnite.com" at bounding box center [381, 105] width 269 height 24
click at [565, 119] on div "Provider Role Therapist Therapist Virginia Gibala Date 09/23/2025 - 09/26/2025 …" at bounding box center [329, 87] width 514 height 72
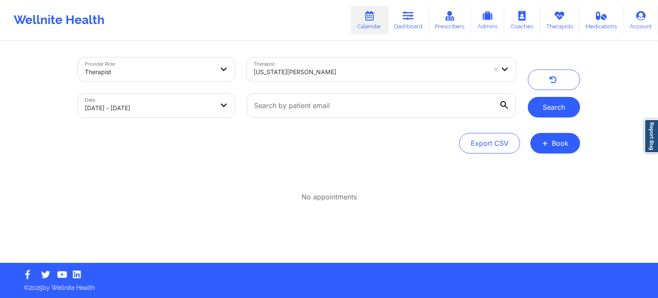
click at [563, 109] on button "Search" at bounding box center [554, 107] width 52 height 21
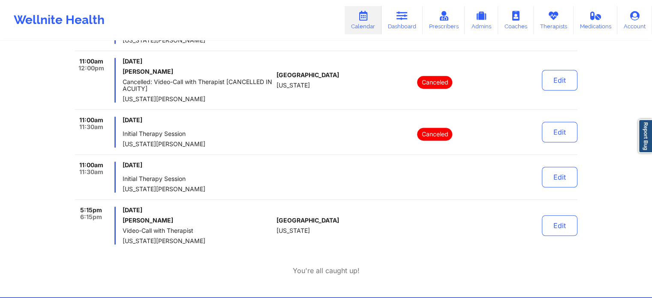
scroll to position [643, 0]
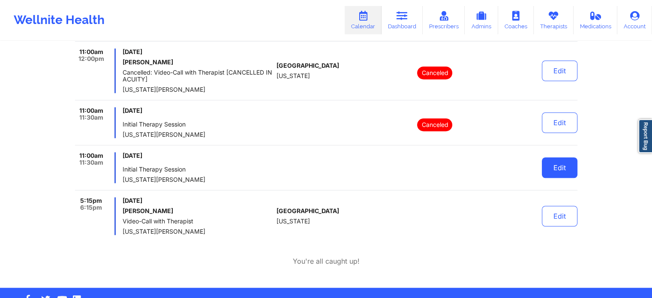
click at [565, 164] on button "Edit" at bounding box center [560, 167] width 36 height 21
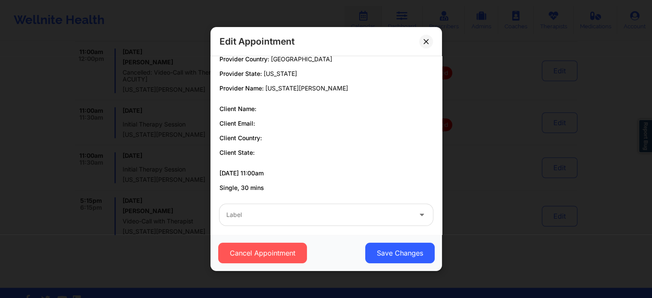
scroll to position [16, 0]
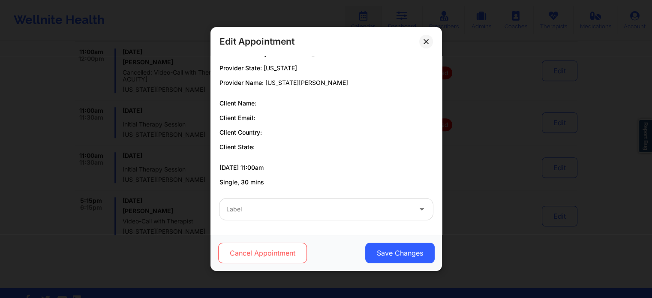
click at [286, 251] on button "Cancel Appointment" at bounding box center [262, 252] width 89 height 21
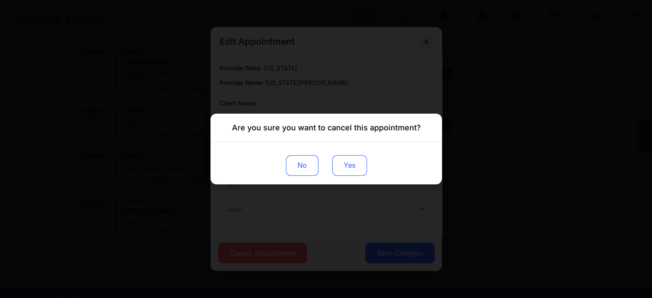
click at [359, 167] on button "Yes" at bounding box center [349, 165] width 35 height 21
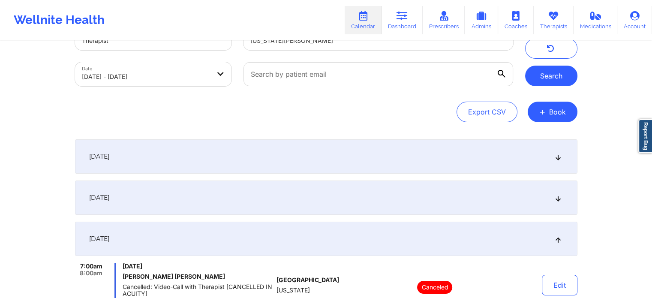
scroll to position [0, 0]
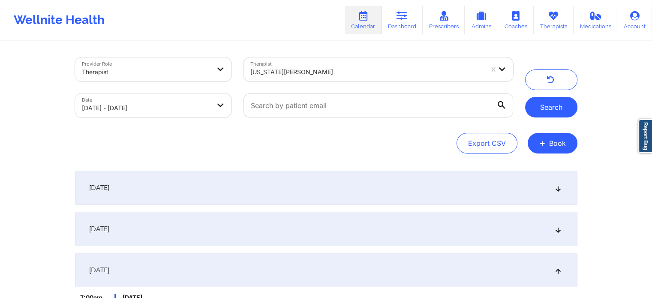
click at [549, 99] on button "Search" at bounding box center [551, 107] width 52 height 21
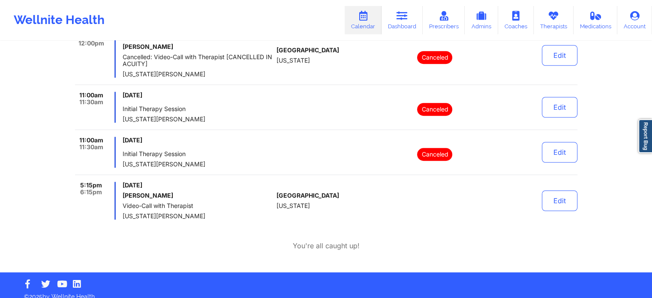
scroll to position [666, 0]
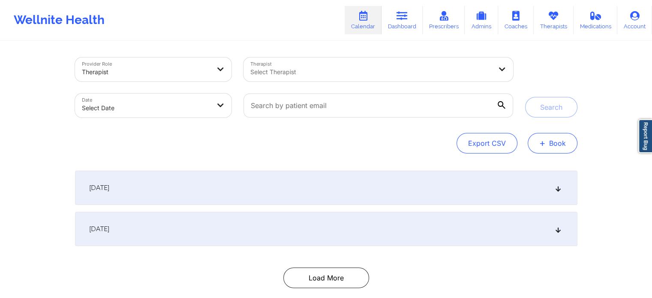
click at [558, 138] on button "+ Book" at bounding box center [552, 143] width 50 height 21
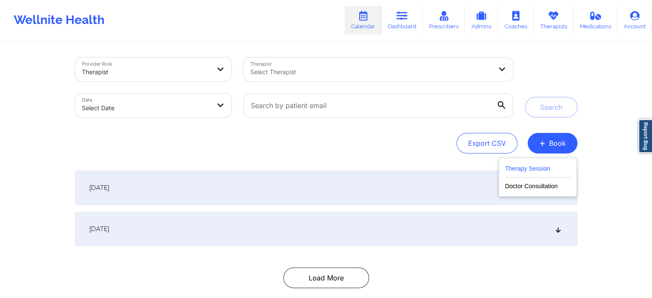
click at [565, 168] on button "Therapy Session" at bounding box center [538, 170] width 66 height 14
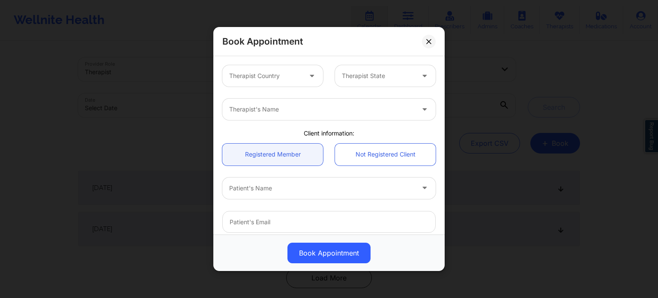
click at [275, 75] on div at bounding box center [265, 76] width 72 height 10
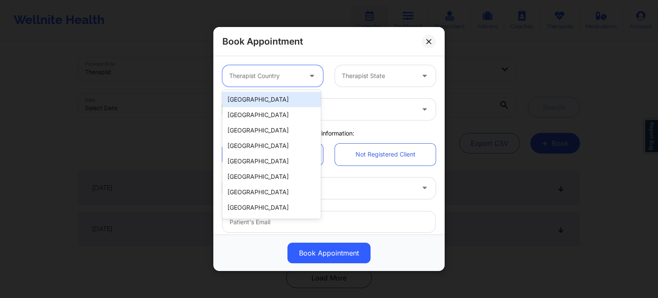
click at [271, 98] on div "[GEOGRAPHIC_DATA]" at bounding box center [271, 99] width 99 height 15
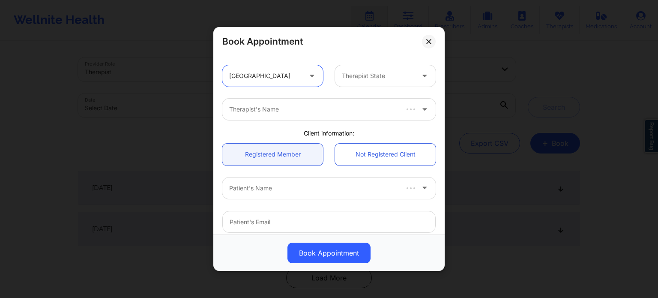
click at [370, 68] on div "Therapist State" at bounding box center [375, 75] width 80 height 21
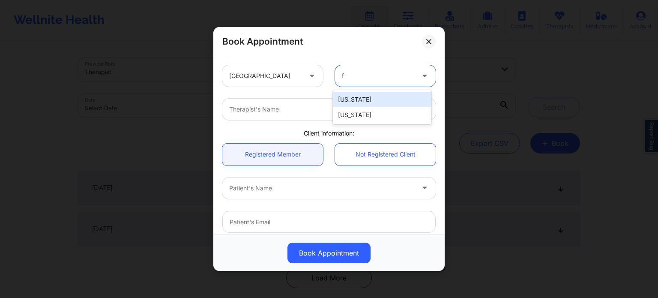
type input "fl"
click at [358, 96] on div "[US_STATE]" at bounding box center [382, 99] width 99 height 15
click at [277, 113] on div at bounding box center [321, 109] width 185 height 10
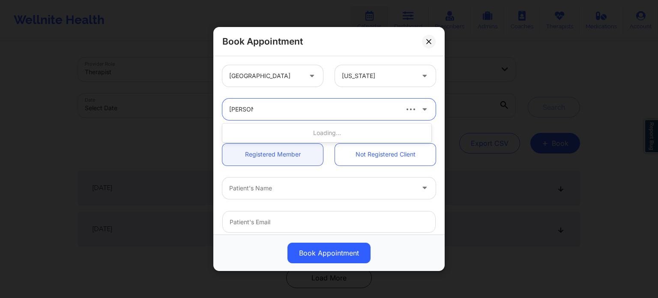
type input "[PERSON_NAME]"
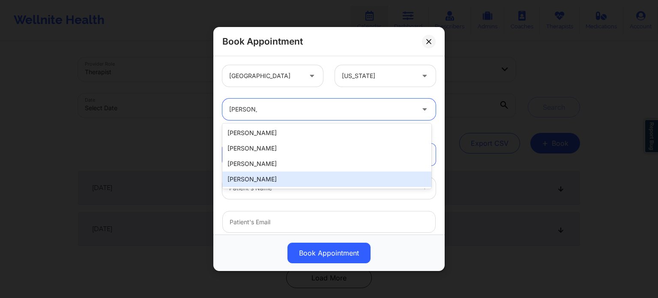
click at [283, 177] on div "[PERSON_NAME]" at bounding box center [326, 178] width 209 height 15
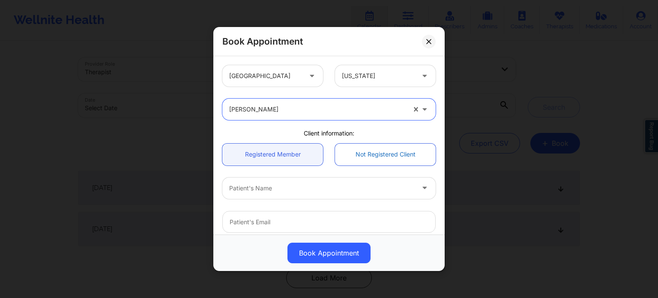
click at [356, 156] on link "Not Registered Client" at bounding box center [385, 155] width 101 height 22
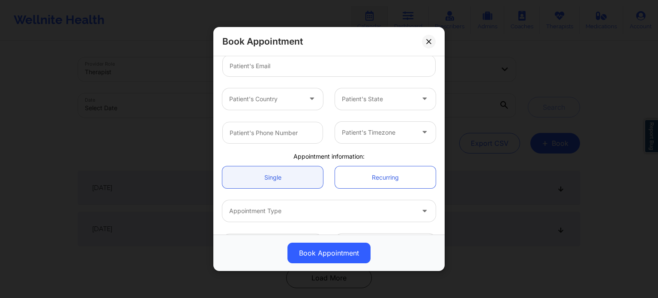
scroll to position [185, 0]
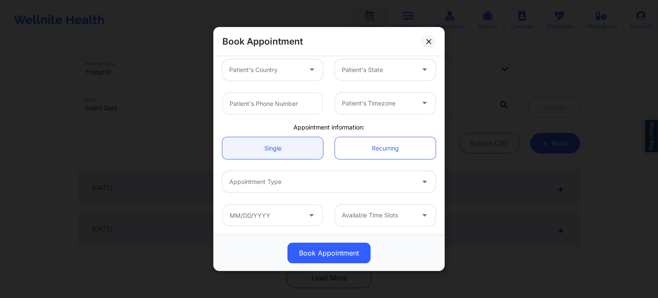
click at [368, 184] on div at bounding box center [321, 182] width 185 height 10
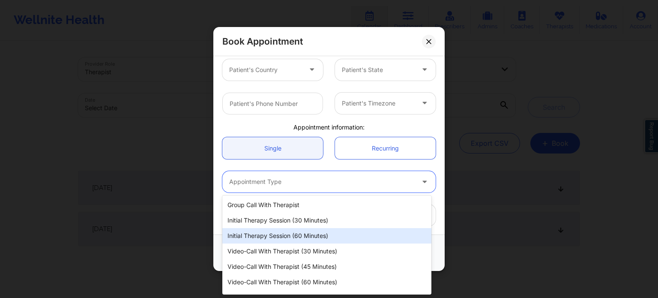
click at [309, 235] on div "Initial Therapy Session (60 minutes)" at bounding box center [326, 235] width 209 height 15
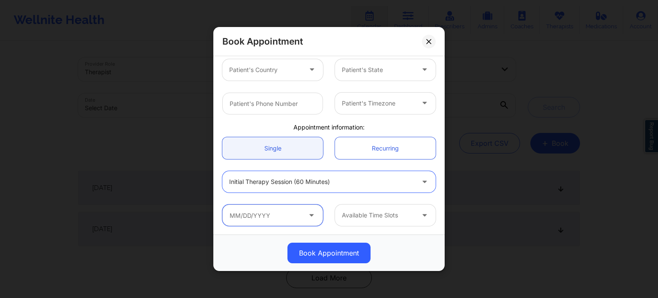
click at [272, 216] on input "text" at bounding box center [272, 214] width 101 height 21
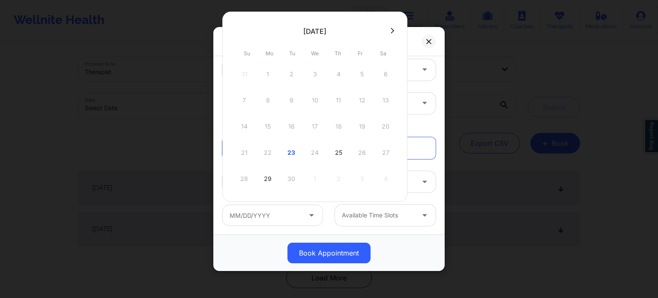
click at [291, 183] on div "28 29 30 1 2 3 4" at bounding box center [314, 179] width 163 height 24
click at [410, 38] on div "Book Appointment" at bounding box center [328, 41] width 231 height 29
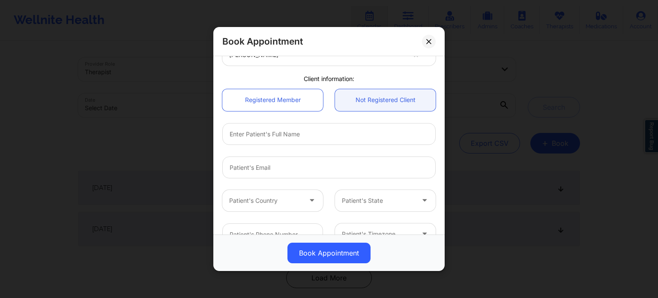
scroll to position [0, 0]
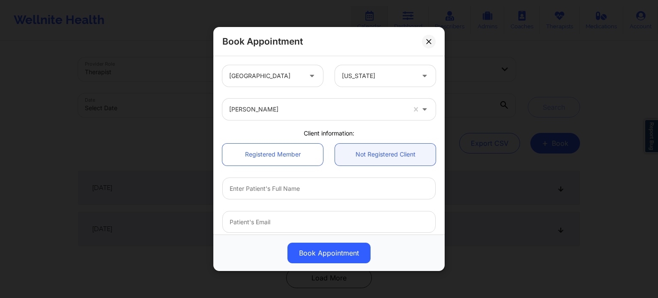
click at [302, 82] on div at bounding box center [312, 75] width 21 height 21
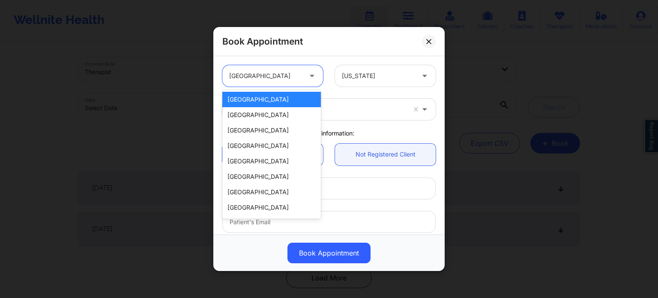
click at [302, 82] on div at bounding box center [312, 75] width 21 height 21
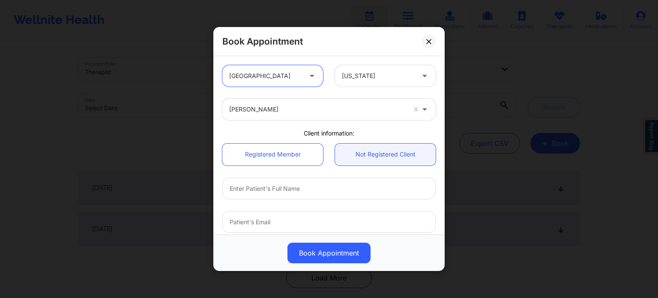
click at [309, 109] on div at bounding box center [317, 109] width 177 height 10
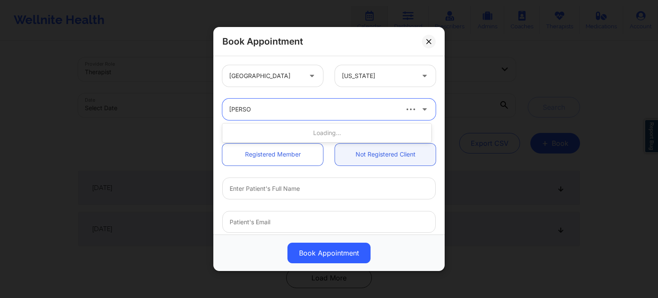
type input "[PERSON_NAME]"
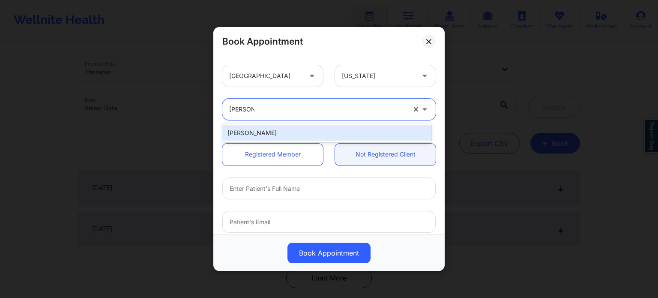
click at [286, 136] on div "[PERSON_NAME]" at bounding box center [326, 132] width 209 height 15
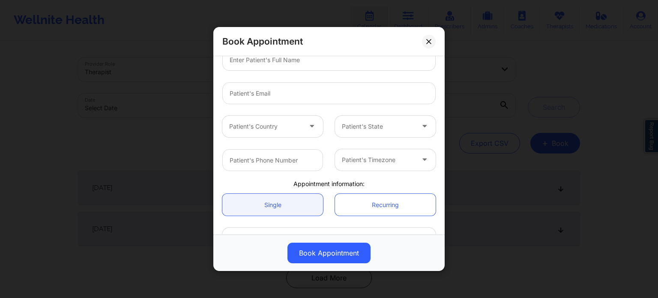
scroll to position [185, 0]
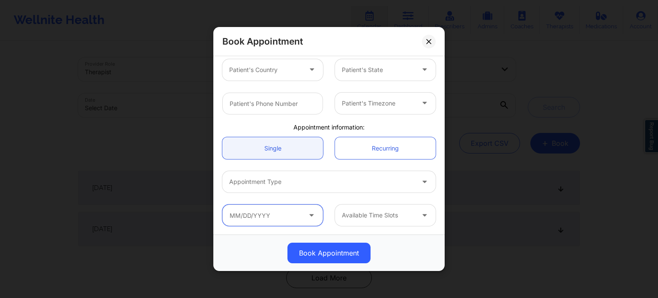
click at [280, 215] on input "text" at bounding box center [272, 214] width 101 height 21
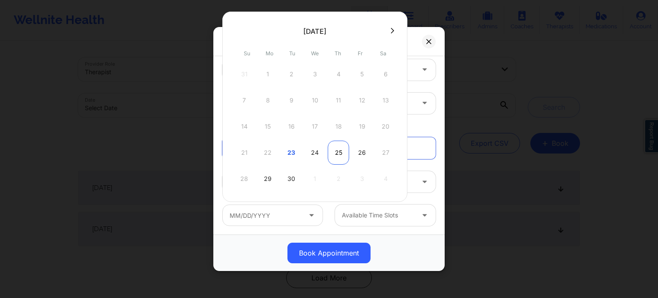
click at [334, 150] on div "25" at bounding box center [338, 153] width 21 height 24
type input "[DATE]"
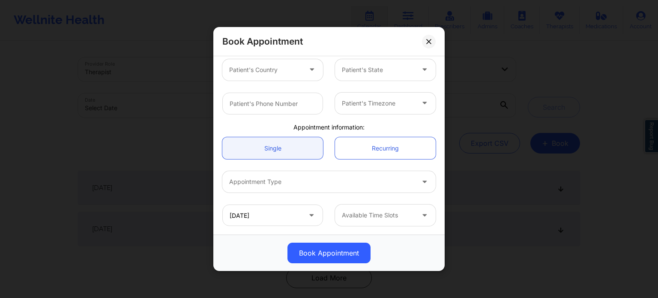
click at [387, 222] on div "Available Time Slots" at bounding box center [375, 214] width 80 height 21
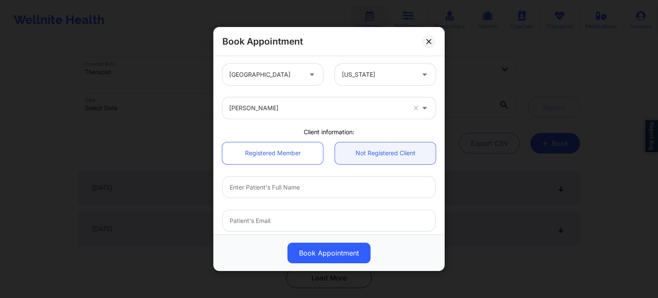
scroll to position [0, 0]
click at [263, 112] on div at bounding box center [317, 109] width 177 height 10
click at [263, 113] on div at bounding box center [317, 109] width 177 height 10
type input "[US_STATE] g"
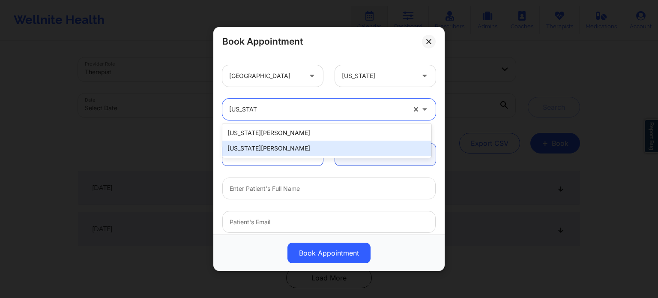
click at [277, 154] on div "[US_STATE][PERSON_NAME]" at bounding box center [326, 148] width 209 height 15
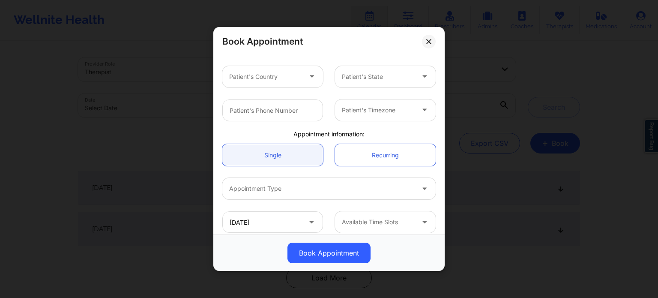
scroll to position [185, 0]
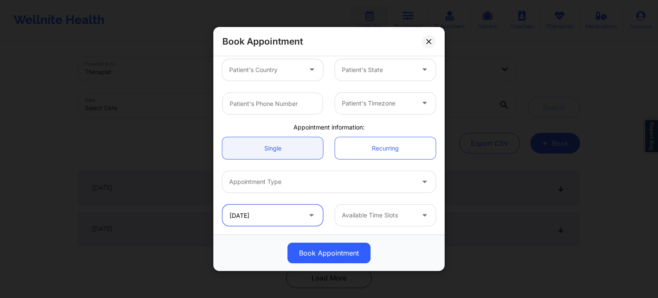
click at [283, 210] on input "[DATE]" at bounding box center [272, 214] width 101 height 21
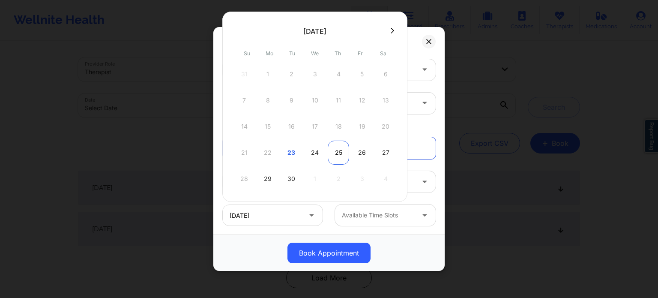
click at [335, 151] on div "25" at bounding box center [338, 153] width 21 height 24
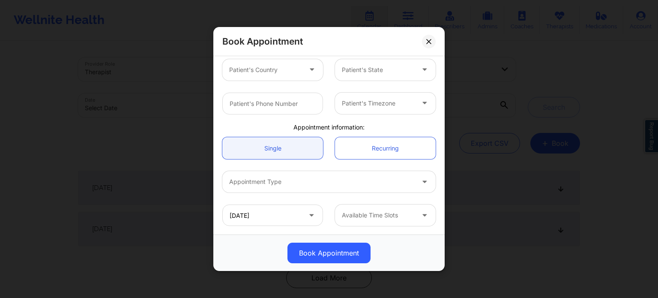
click at [368, 215] on div at bounding box center [378, 215] width 72 height 10
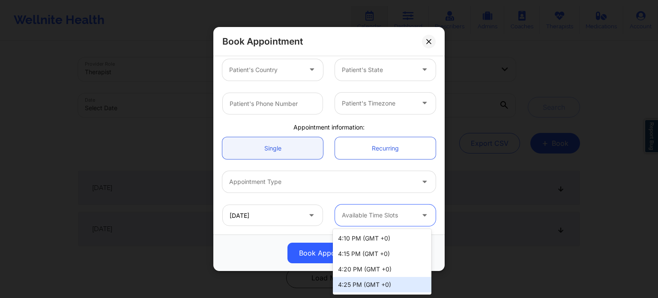
scroll to position [802, 0]
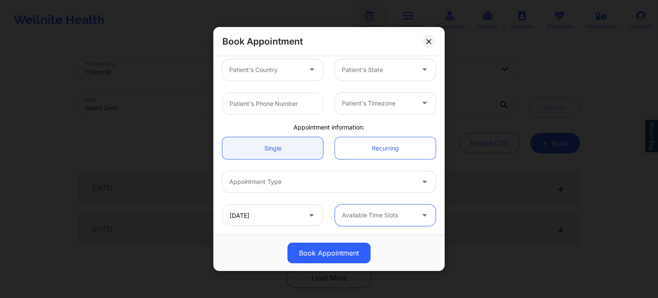
click at [387, 203] on div "[DATE] option , selected. Select is focused ,type to refine list, press Down to…" at bounding box center [328, 214] width 225 height 33
click at [382, 210] on div at bounding box center [378, 215] width 72 height 10
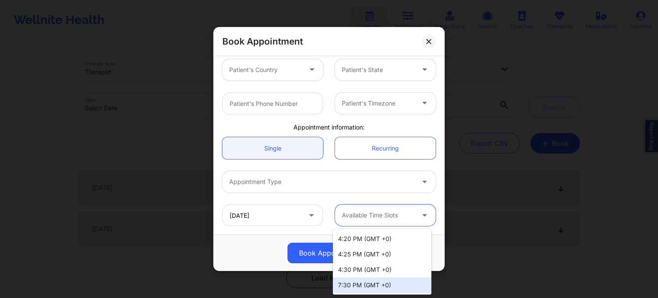
click at [393, 283] on div "7:30 PM (GMT +0)" at bounding box center [382, 284] width 99 height 15
click at [399, 215] on div at bounding box center [378, 215] width 72 height 10
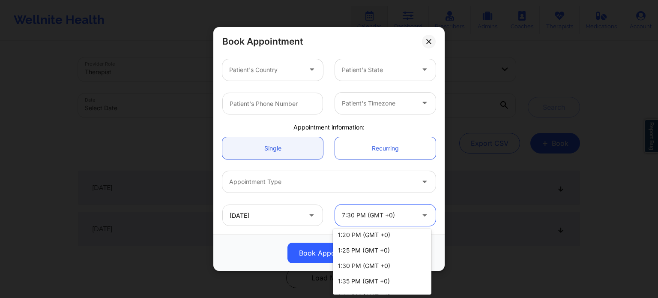
scroll to position [343, 0]
click at [374, 117] on div "Patient's Timezone" at bounding box center [328, 103] width 225 height 33
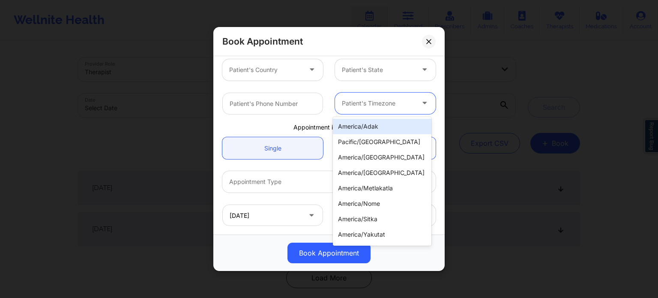
click at [378, 107] on div at bounding box center [378, 103] width 72 height 10
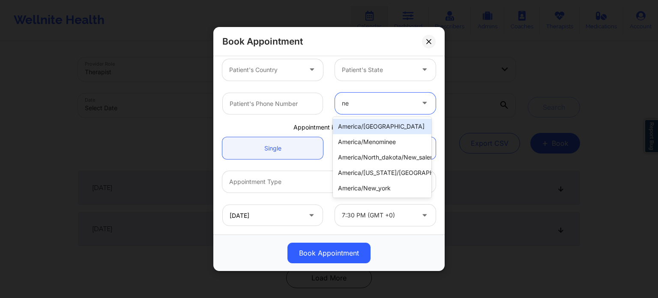
type input "new"
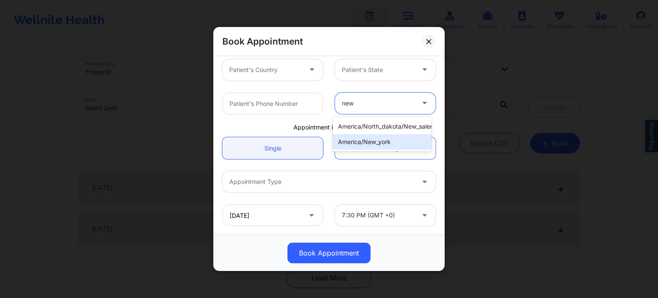
click at [374, 138] on div "america/new_york" at bounding box center [382, 141] width 99 height 15
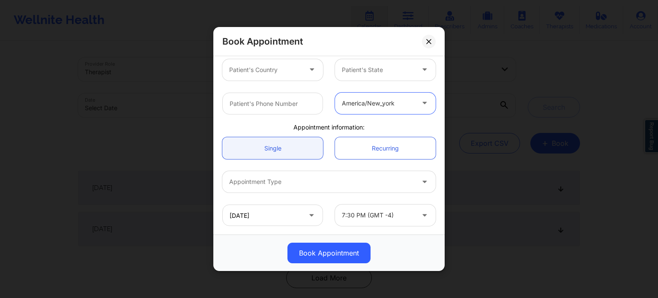
click at [379, 210] on div at bounding box center [378, 215] width 72 height 10
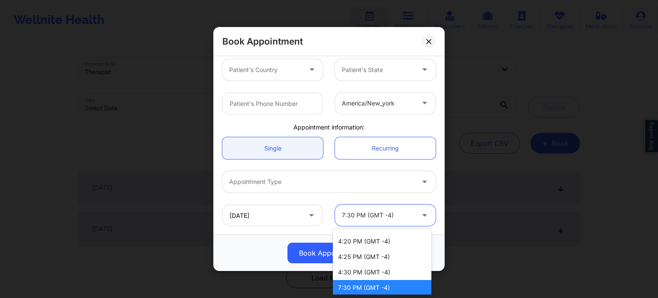
scroll to position [802, 0]
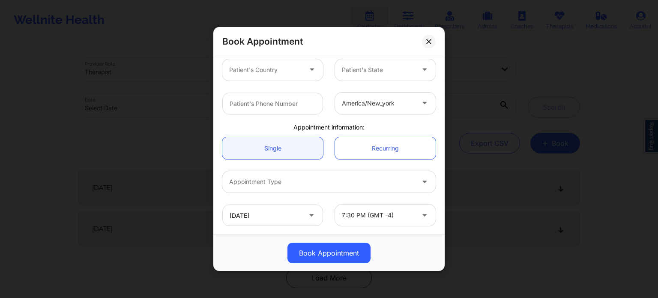
click at [331, 161] on div "Single Recurring" at bounding box center [328, 148] width 225 height 34
click at [360, 214] on div at bounding box center [378, 215] width 72 height 10
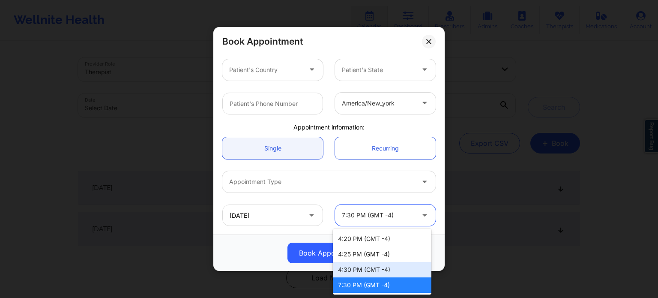
click at [382, 268] on div "4:30 PM (GMT -4)" at bounding box center [382, 269] width 99 height 15
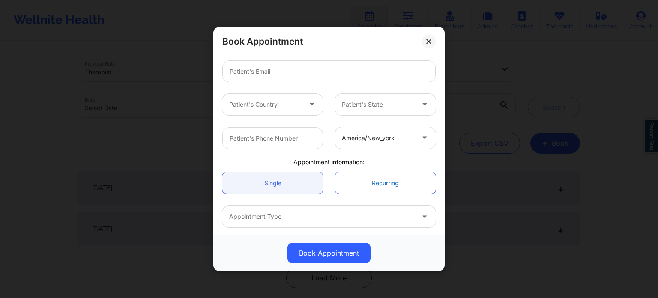
scroll to position [185, 0]
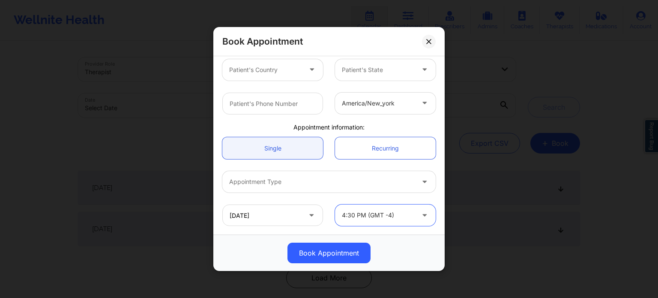
click at [377, 215] on div at bounding box center [378, 215] width 72 height 10
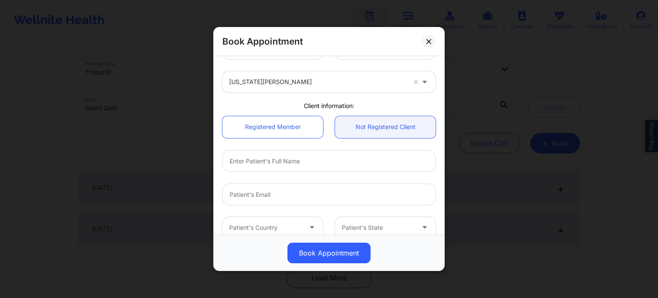
scroll to position [43, 0]
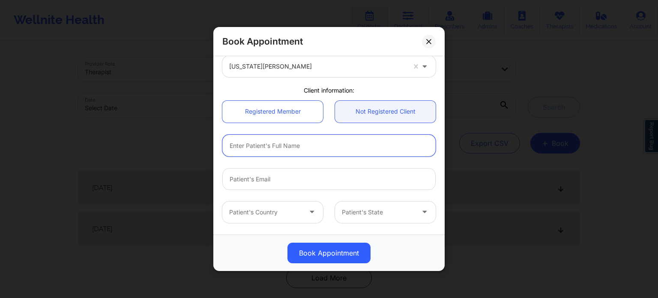
click at [269, 138] on input "text" at bounding box center [328, 146] width 213 height 22
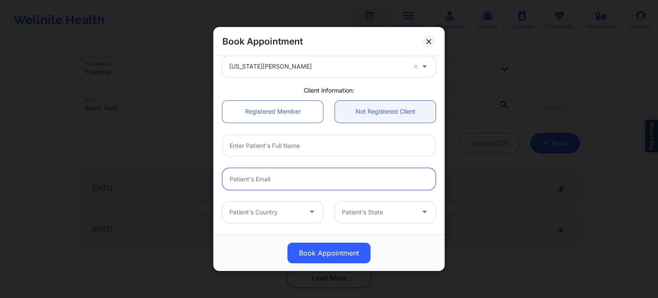
click at [243, 184] on input "email" at bounding box center [328, 179] width 213 height 22
paste input "[EMAIL_ADDRESS][DOMAIN_NAME]"
type input "[EMAIL_ADDRESS][DOMAIN_NAME]"
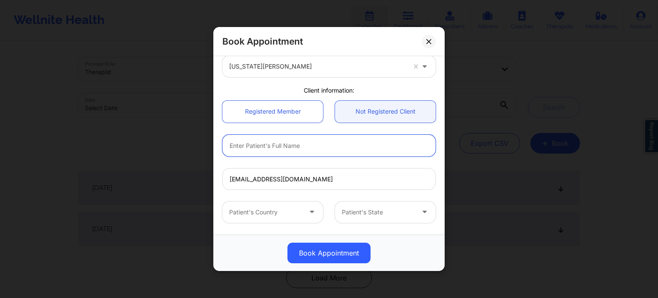
drag, startPoint x: 299, startPoint y: 143, endPoint x: 306, endPoint y: 144, distance: 7.1
click at [299, 142] on input "text" at bounding box center [328, 146] width 213 height 22
paste input "[PERSON_NAME]"
type input "[PERSON_NAME]"
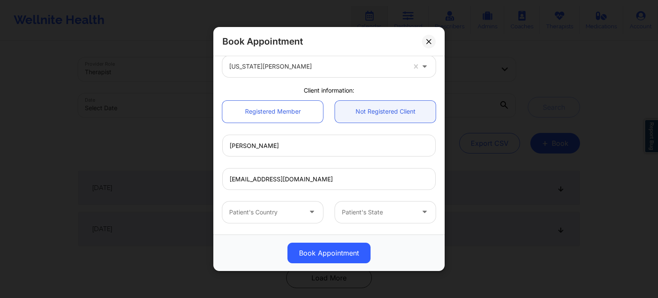
click at [334, 162] on div "[EMAIL_ADDRESS][DOMAIN_NAME]" at bounding box center [328, 178] width 225 height 33
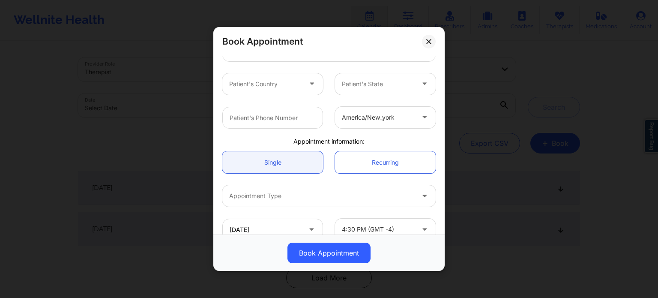
scroll to position [171, 0]
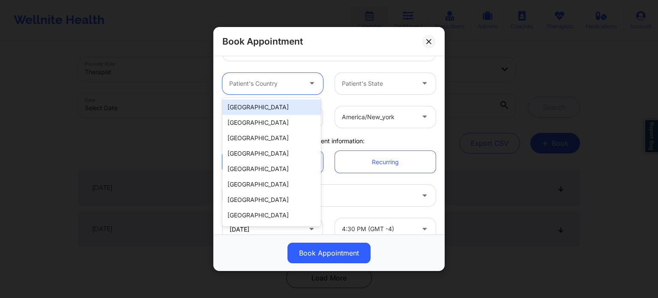
click at [276, 74] on div "Patient's Country" at bounding box center [262, 83] width 80 height 21
click at [274, 106] on div "[GEOGRAPHIC_DATA]" at bounding box center [271, 106] width 99 height 15
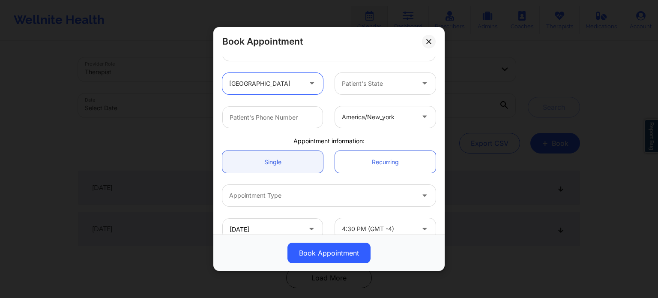
click at [389, 78] on div at bounding box center [378, 83] width 72 height 10
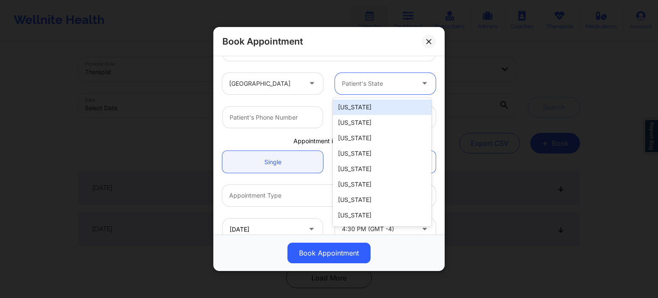
type input "f"
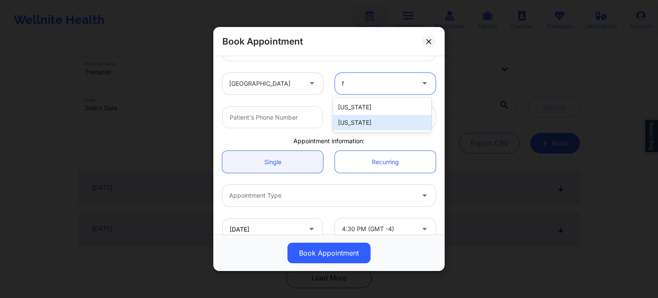
click at [369, 121] on div "[US_STATE]" at bounding box center [382, 122] width 99 height 15
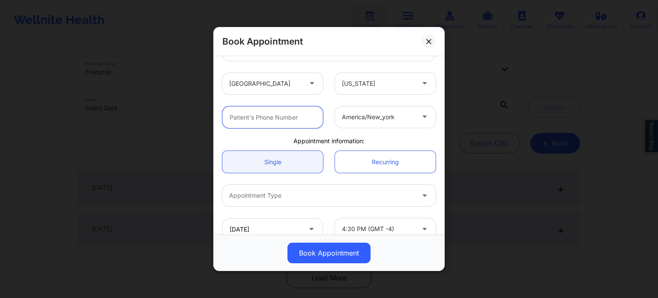
click at [274, 115] on input "text" at bounding box center [272, 117] width 101 height 22
paste input "[PHONE_NUMBER]"
type input "[PHONE_NUMBER]"
click at [267, 137] on div "Appointment information:" at bounding box center [328, 141] width 225 height 9
click at [362, 113] on div at bounding box center [378, 117] width 72 height 10
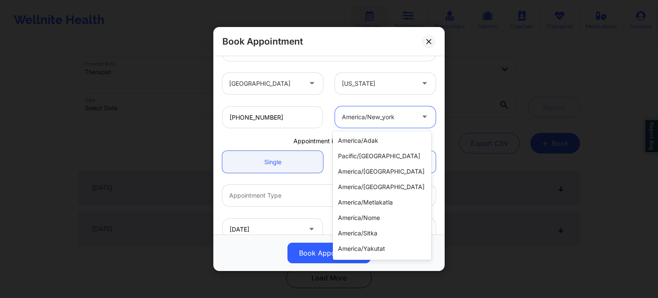
click at [362, 113] on div at bounding box center [378, 117] width 72 height 10
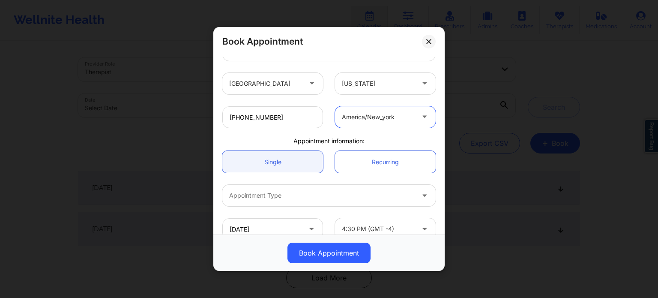
click at [265, 141] on div "Appointment information:" at bounding box center [328, 141] width 225 height 9
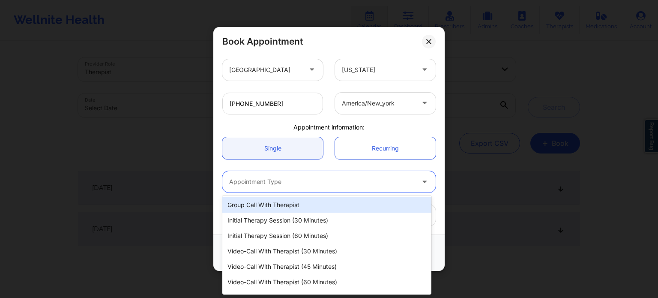
click at [266, 179] on div at bounding box center [321, 182] width 185 height 10
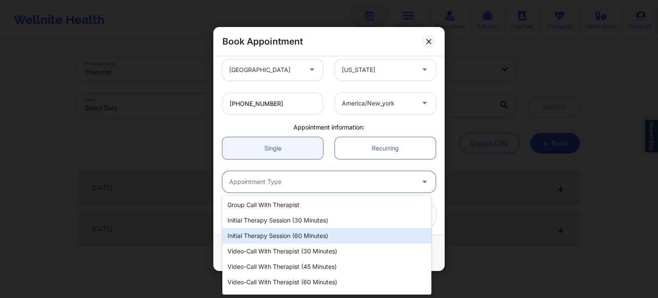
click at [267, 240] on div "Initial Therapy Session (60 minutes)" at bounding box center [326, 235] width 209 height 15
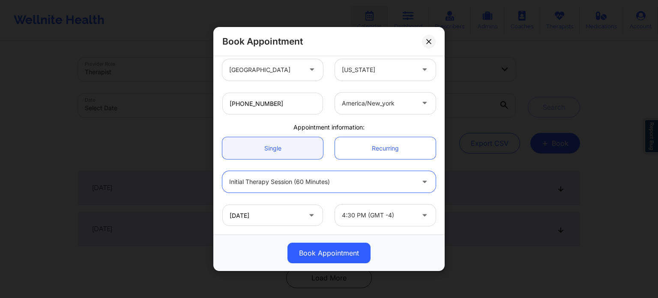
click at [360, 214] on div at bounding box center [378, 215] width 72 height 10
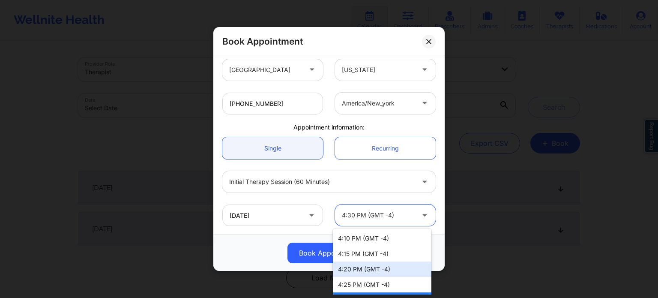
scroll to position [802, 0]
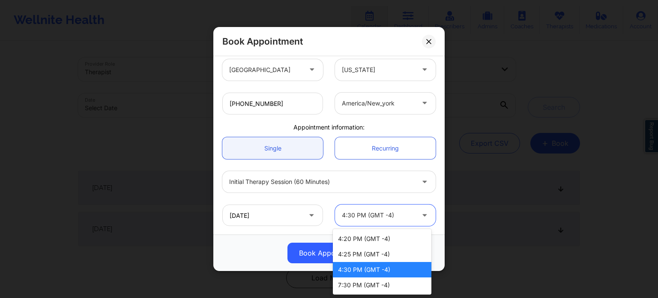
click at [383, 272] on div "4:30 PM (GMT -4)" at bounding box center [382, 269] width 99 height 15
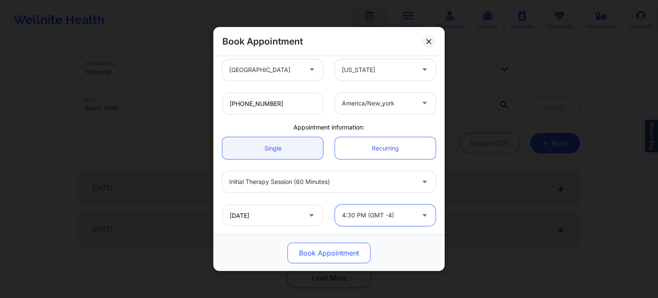
click at [348, 252] on button "Book Appointment" at bounding box center [328, 252] width 83 height 21
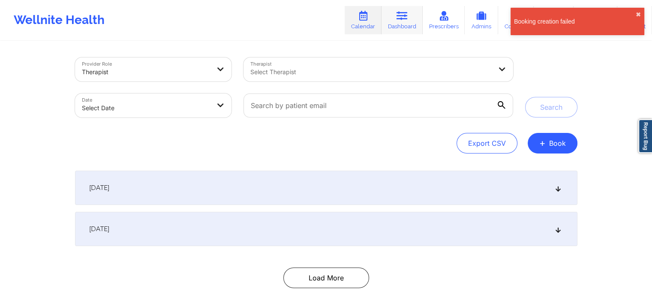
click at [411, 22] on link "Dashboard" at bounding box center [401, 20] width 41 height 28
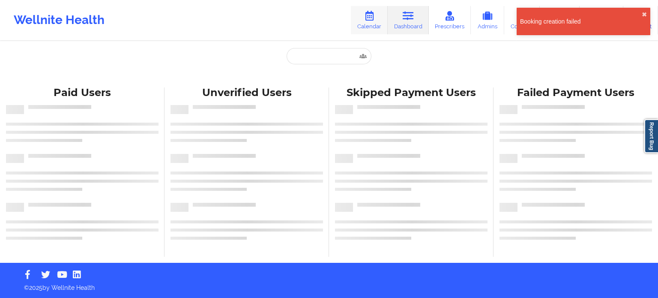
click at [373, 21] on link "Calendar" at bounding box center [369, 20] width 37 height 28
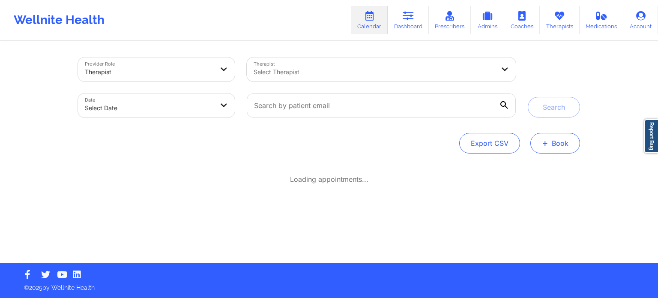
click at [554, 142] on button "+ Book" at bounding box center [555, 143] width 50 height 21
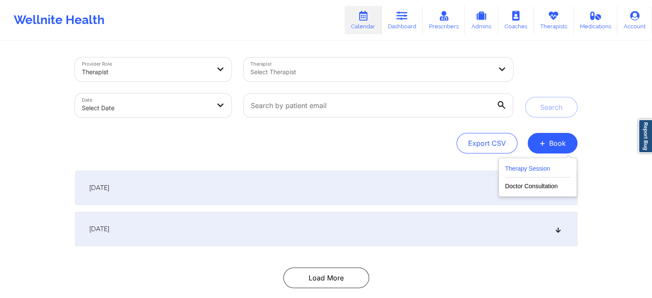
click at [534, 168] on button "Therapy Session" at bounding box center [538, 170] width 66 height 14
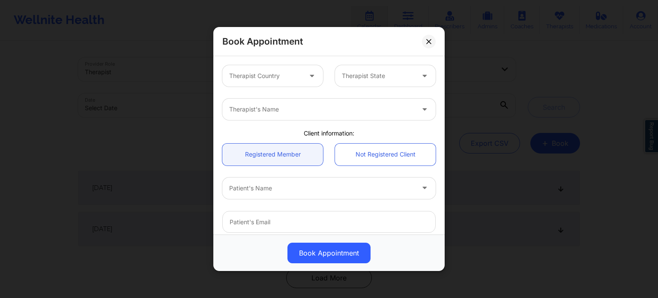
click at [293, 76] on div at bounding box center [265, 76] width 72 height 10
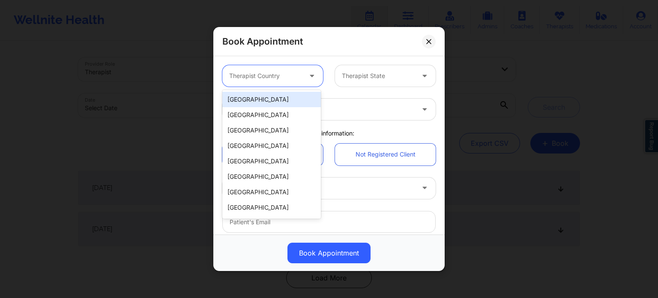
click at [288, 103] on div "[GEOGRAPHIC_DATA]" at bounding box center [271, 99] width 99 height 15
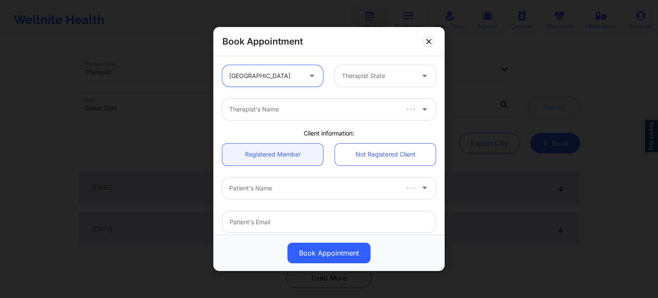
click at [398, 72] on div at bounding box center [378, 76] width 72 height 10
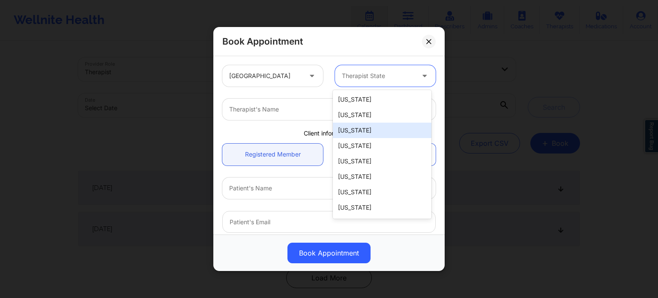
type input "F"
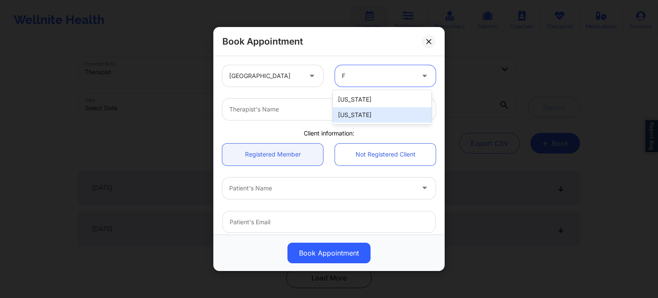
click at [370, 112] on div "[US_STATE]" at bounding box center [382, 114] width 99 height 15
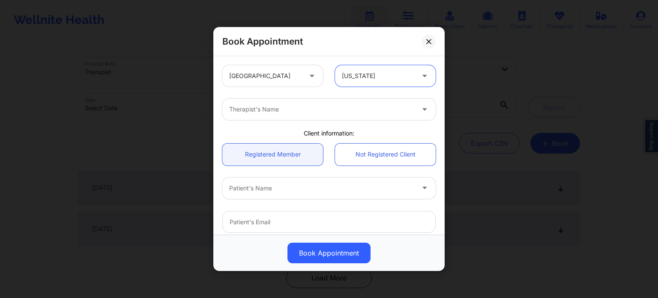
click at [341, 108] on div at bounding box center [321, 109] width 185 height 10
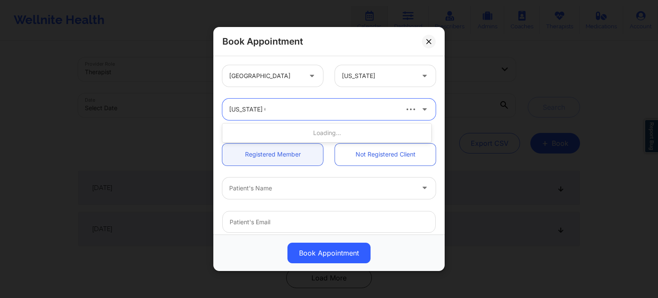
type input "[US_STATE] GIB"
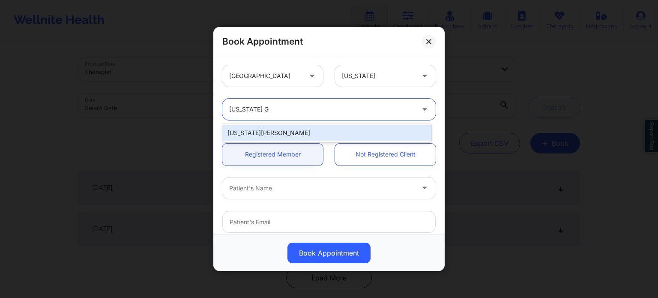
click at [272, 128] on div "[US_STATE][PERSON_NAME]" at bounding box center [326, 132] width 209 height 15
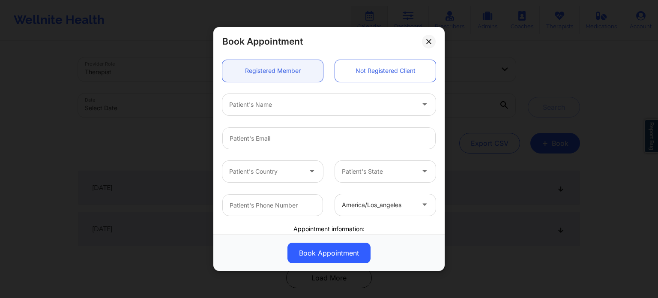
scroll to position [86, 0]
click at [281, 101] on div at bounding box center [321, 102] width 185 height 10
click at [367, 70] on link "Not Registered Client" at bounding box center [385, 69] width 101 height 22
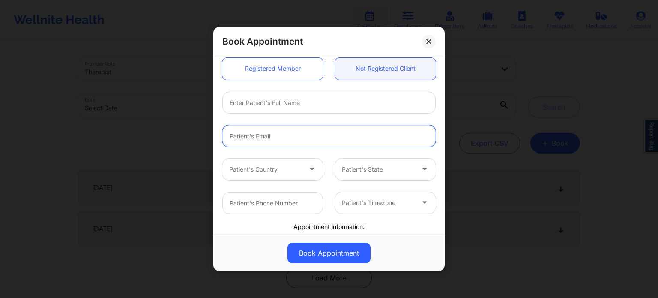
click at [279, 130] on input "email" at bounding box center [328, 136] width 213 height 22
paste input "[EMAIL_ADDRESS][DOMAIN_NAME]"
type input "[EMAIL_ADDRESS][DOMAIN_NAME]"
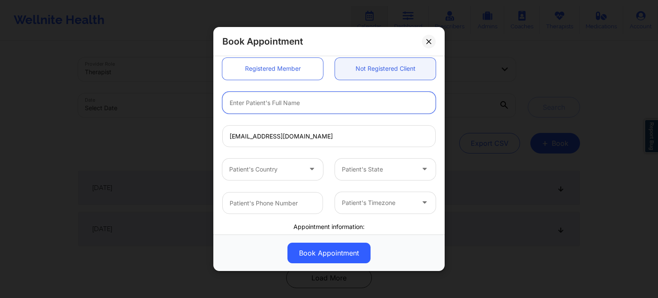
click at [285, 102] on input "text" at bounding box center [328, 103] width 213 height 22
type input "[PERSON_NAME]"
click at [259, 169] on div at bounding box center [265, 169] width 72 height 10
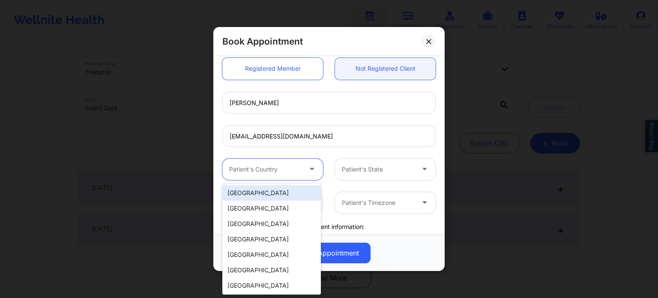
click at [260, 193] on div "[GEOGRAPHIC_DATA]" at bounding box center [271, 192] width 99 height 15
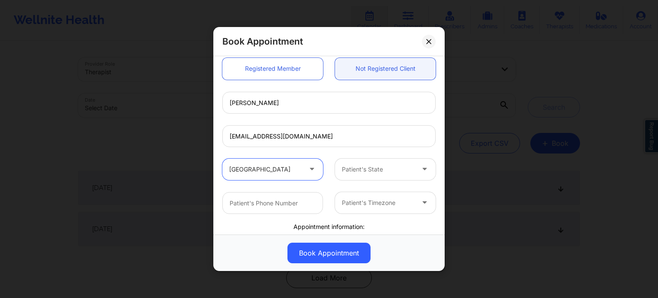
click at [371, 162] on div "Patient's State" at bounding box center [375, 169] width 80 height 21
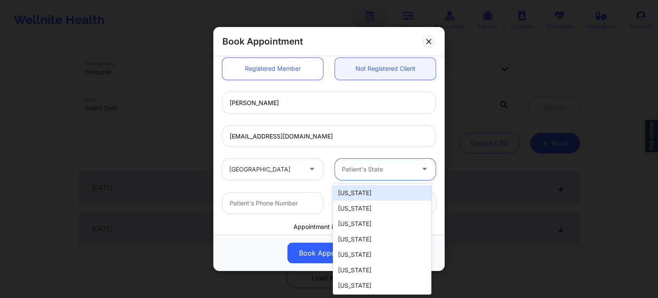
type input "F"
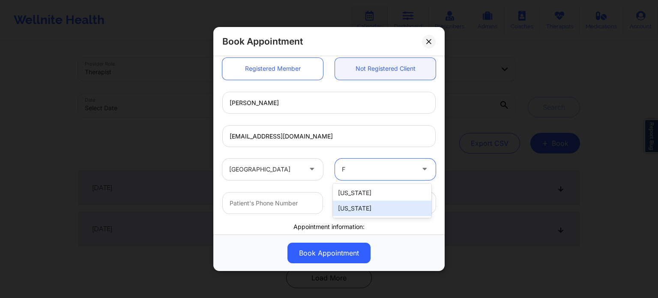
click at [362, 204] on div "[US_STATE]" at bounding box center [382, 208] width 99 height 15
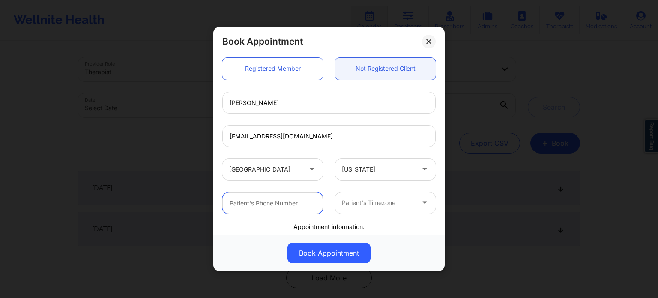
click at [278, 199] on input "text" at bounding box center [272, 203] width 101 height 22
paste input "[PHONE_NUMBER]"
type input "[PHONE_NUMBER]"
click at [374, 199] on div at bounding box center [378, 203] width 72 height 10
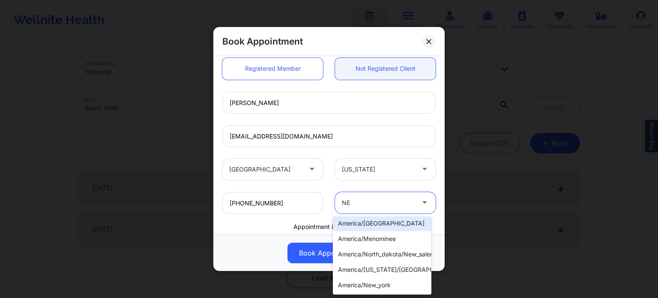
scroll to position [7, 0]
type input "NEW"
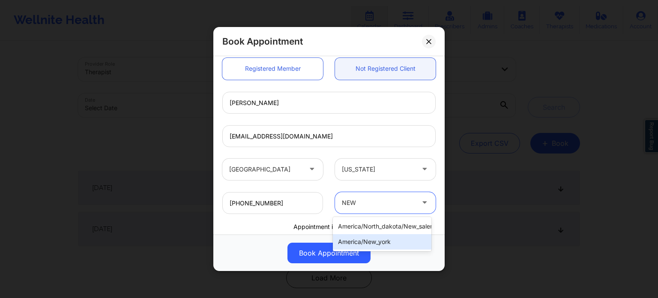
click at [380, 240] on div "america/new_york" at bounding box center [382, 241] width 99 height 15
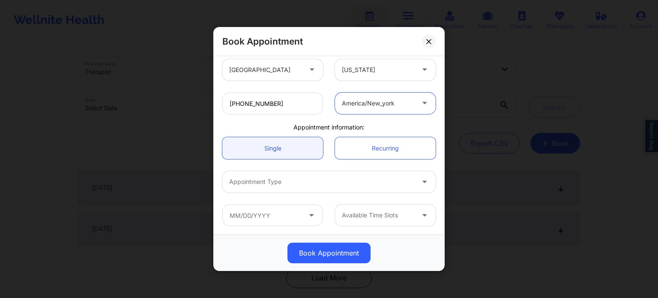
scroll to position [185, 0]
click at [262, 186] on div at bounding box center [321, 182] width 185 height 10
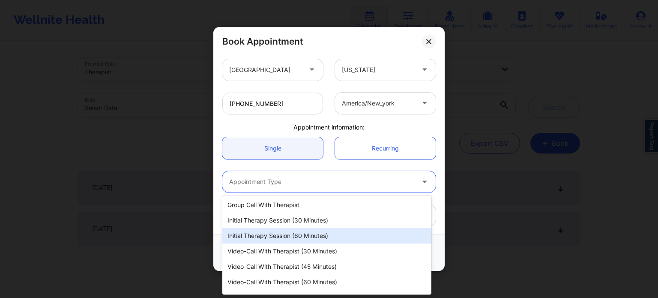
click at [250, 240] on div "Initial Therapy Session (60 minutes)" at bounding box center [326, 235] width 209 height 15
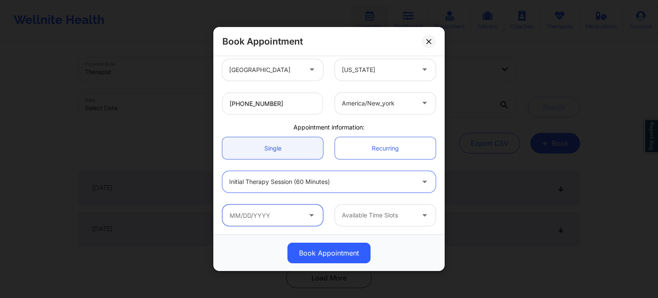
click at [287, 220] on input "text" at bounding box center [272, 214] width 101 height 21
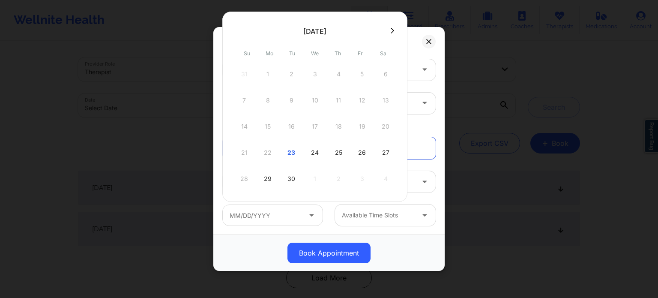
click at [342, 149] on div "25" at bounding box center [338, 153] width 21 height 24
type input "[DATE]"
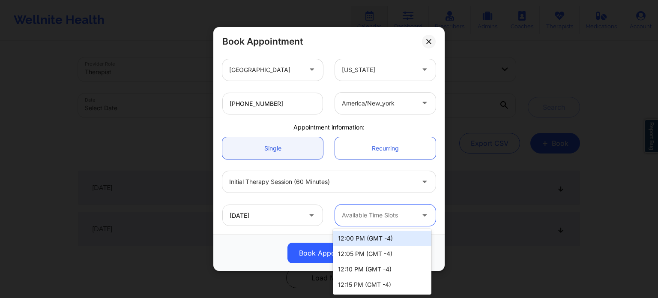
click at [358, 213] on div at bounding box center [378, 215] width 72 height 10
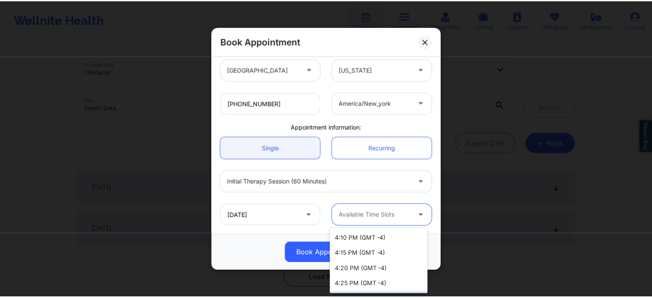
scroll to position [802, 0]
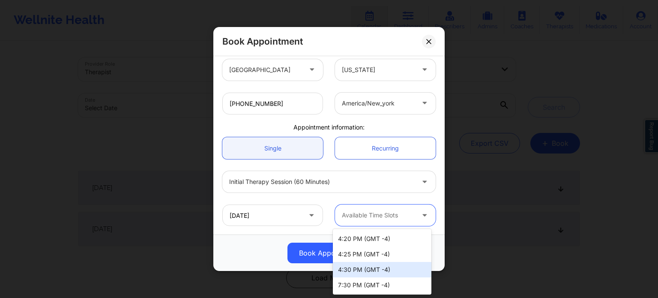
click at [375, 264] on div "4:30 PM (GMT -4)" at bounding box center [382, 269] width 99 height 15
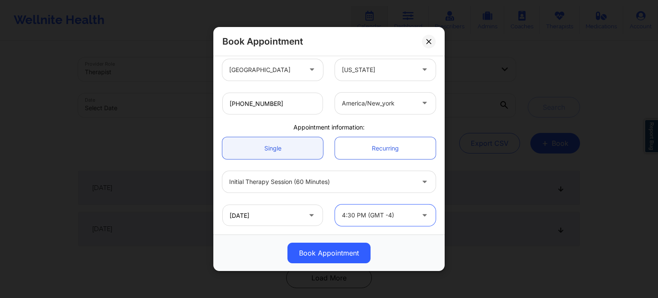
click at [331, 250] on button "Book Appointment" at bounding box center [328, 252] width 83 height 21
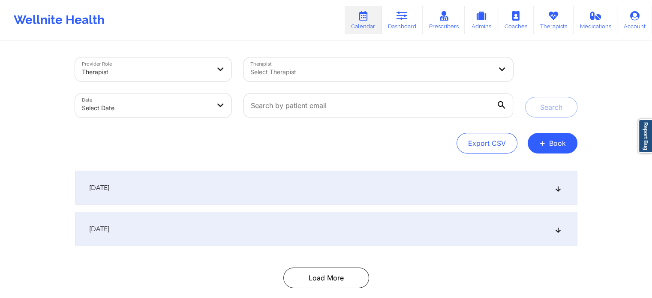
click at [339, 68] on div at bounding box center [370, 72] width 241 height 10
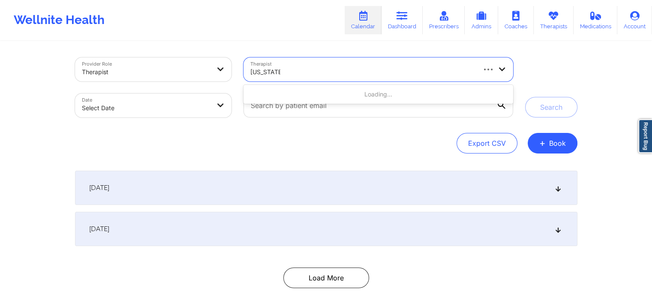
type input "[US_STATE][PERSON_NAME]"
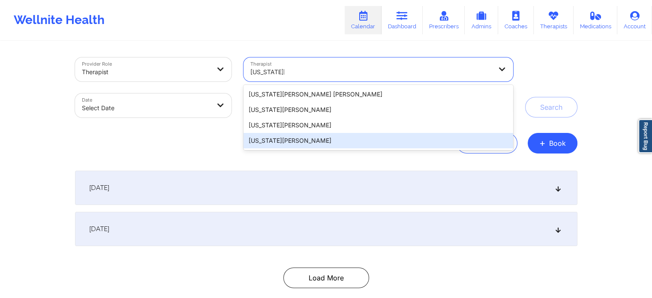
click at [294, 141] on div "[US_STATE][PERSON_NAME]" at bounding box center [377, 140] width 269 height 15
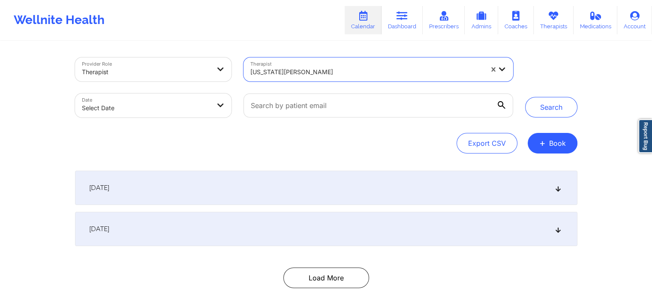
select select "2025-8"
select select "2025-9"
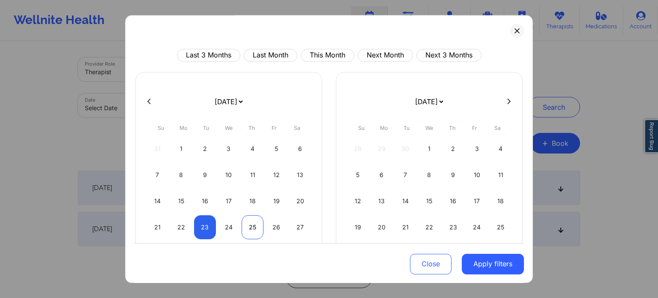
click at [253, 222] on div "25" at bounding box center [253, 227] width 22 height 24
select select "2025-8"
select select "2025-9"
select select "2025-8"
select select "2025-9"
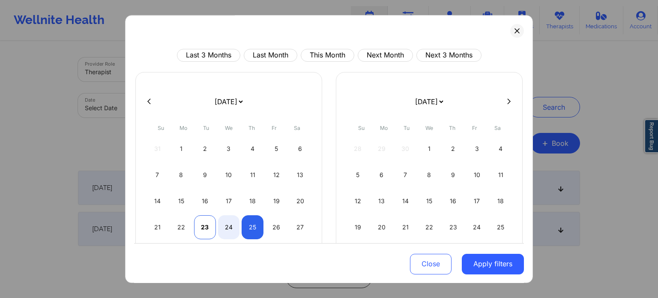
click at [198, 224] on div "23" at bounding box center [205, 227] width 22 height 24
select select "2025-8"
select select "2025-9"
select select "2025-8"
select select "2025-9"
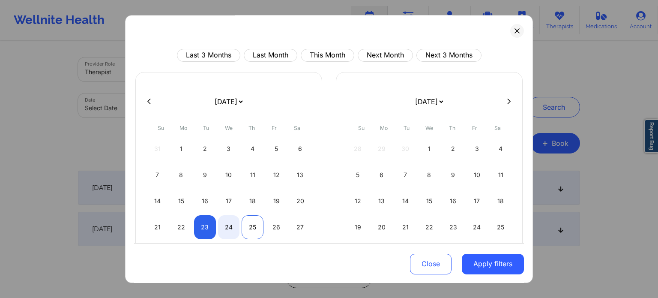
select select "2025-8"
select select "2025-9"
click at [254, 229] on div "25" at bounding box center [253, 227] width 22 height 24
select select "2025-8"
select select "2025-9"
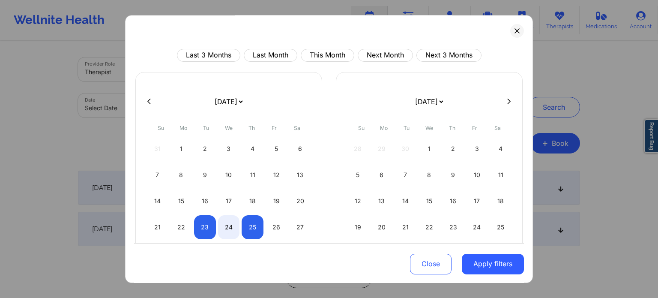
click at [502, 268] on button "Apply filters" at bounding box center [493, 263] width 62 height 21
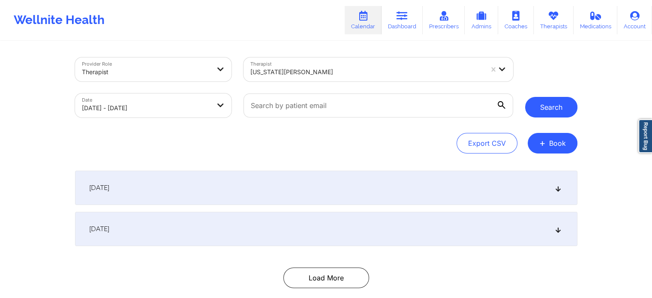
click at [561, 107] on button "Search" at bounding box center [551, 107] width 52 height 21
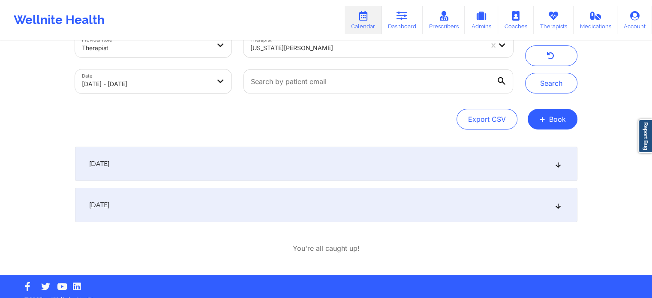
scroll to position [36, 0]
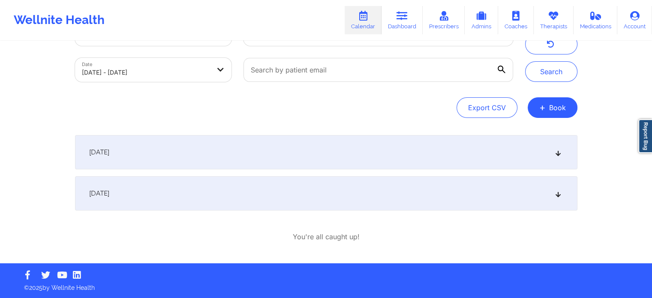
click at [319, 189] on div "[DATE]" at bounding box center [326, 193] width 502 height 34
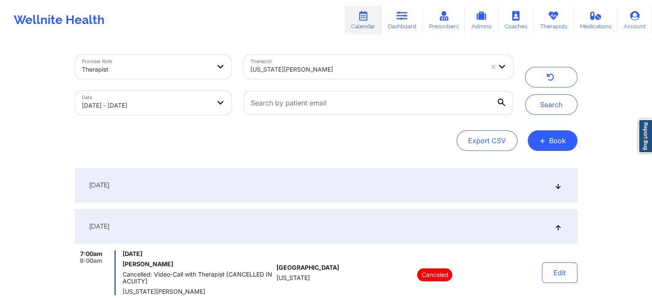
scroll to position [0, 0]
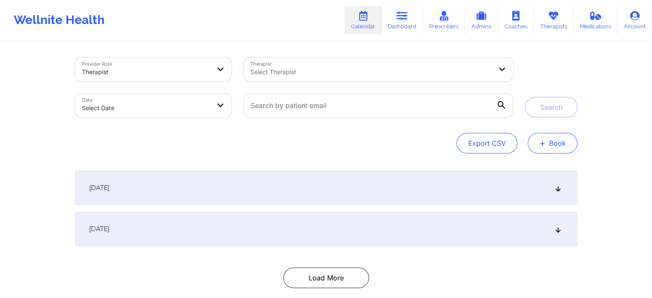
click at [528, 145] on button "+ Book" at bounding box center [552, 143] width 50 height 21
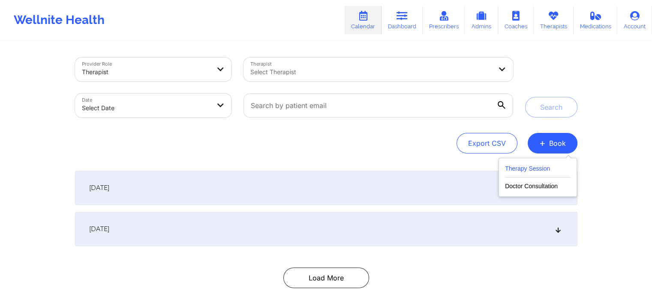
click at [542, 171] on button "Therapy Session" at bounding box center [538, 170] width 66 height 14
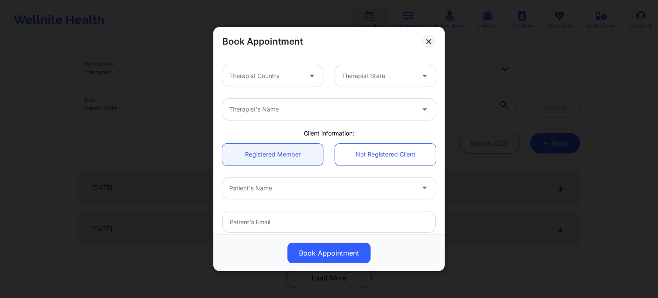
click at [281, 80] on div at bounding box center [265, 76] width 72 height 10
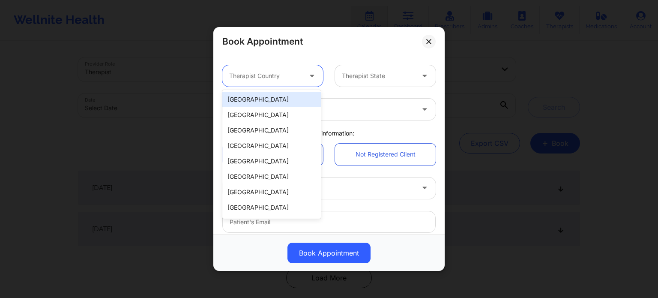
drag, startPoint x: 278, startPoint y: 94, endPoint x: 335, endPoint y: 91, distance: 57.5
click at [278, 96] on div "[GEOGRAPHIC_DATA]" at bounding box center [271, 99] width 99 height 15
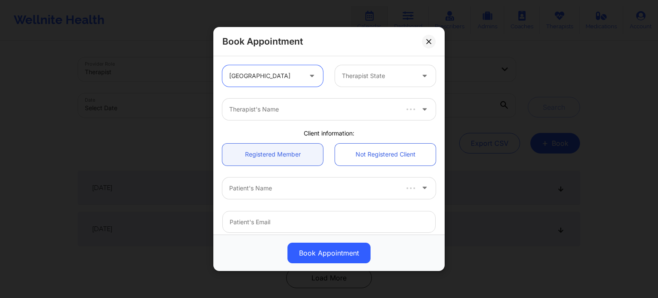
click at [382, 82] on div "Therapist State" at bounding box center [375, 75] width 80 height 21
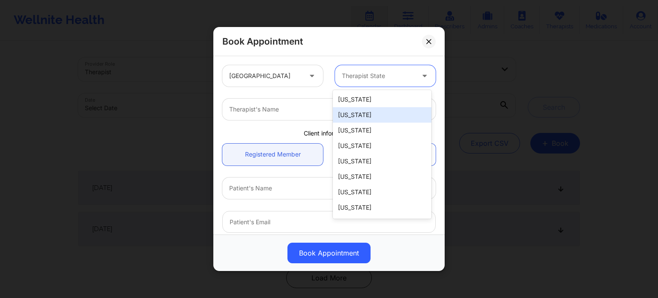
type input "F"
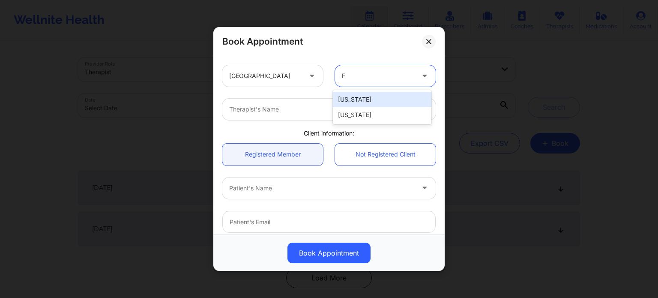
click at [380, 118] on div "[US_STATE]" at bounding box center [382, 114] width 99 height 15
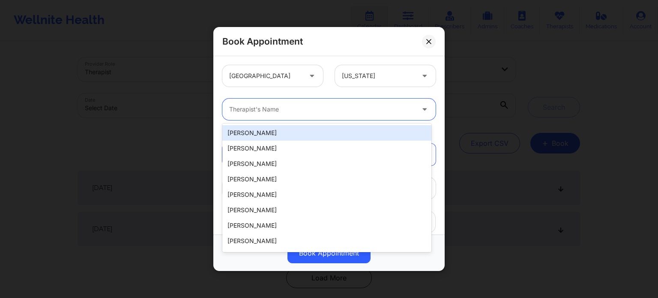
click at [293, 113] on div at bounding box center [321, 109] width 185 height 10
type input "GIBA"
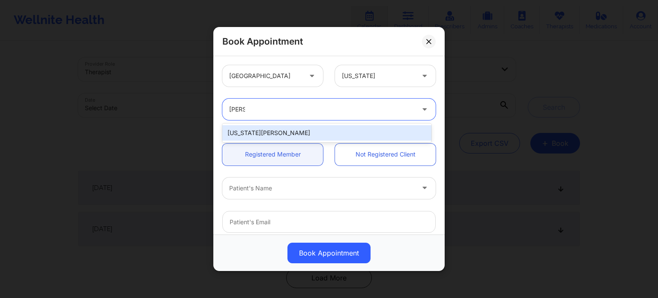
click at [289, 130] on div "[US_STATE][PERSON_NAME]" at bounding box center [326, 132] width 209 height 15
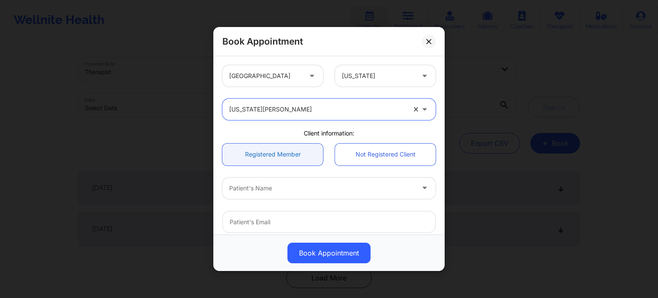
scroll to position [86, 0]
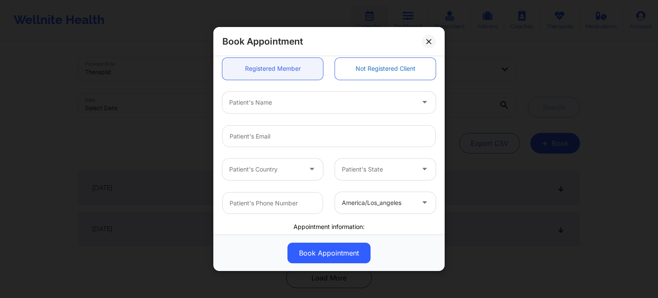
click at [383, 61] on link "Not Registered Client" at bounding box center [385, 69] width 101 height 22
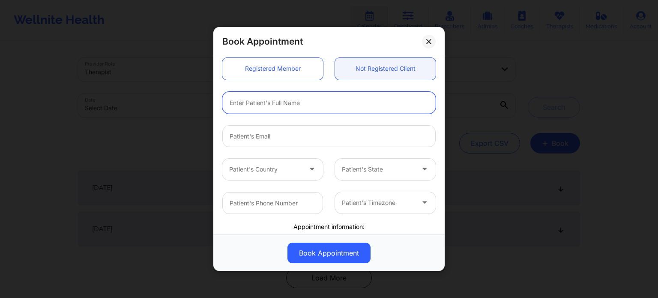
click at [293, 100] on input "text" at bounding box center [328, 103] width 213 height 22
type input "MELISSA MILLER"
click at [281, 137] on input "email" at bounding box center [328, 136] width 213 height 22
paste input "(772) 713-4908"
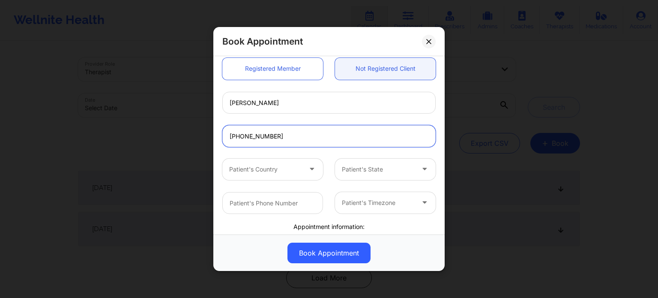
type input "(772) 713-4908"
click at [264, 207] on input "text" at bounding box center [272, 203] width 101 height 22
paste input "(772) 713-4908"
type input "(772) 713-4908"
drag, startPoint x: 284, startPoint y: 137, endPoint x: 182, endPoint y: 144, distance: 103.1
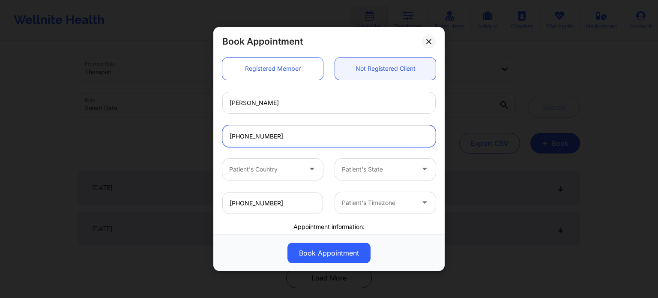
click at [182, 144] on div "Book Appointment United States Florida Virginia Gibala Client information: Regi…" at bounding box center [329, 149] width 658 height 298
paste input "[EMAIL_ADDRESS][DOMAIN_NAME]"
type input "[EMAIL_ADDRESS][DOMAIN_NAME]"
click at [283, 172] on div at bounding box center [265, 169] width 72 height 10
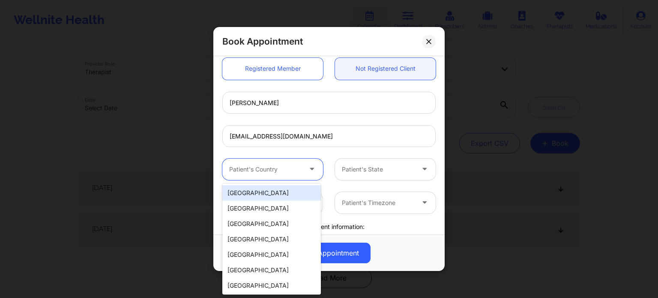
click at [288, 186] on div "[GEOGRAPHIC_DATA]" at bounding box center [271, 192] width 99 height 15
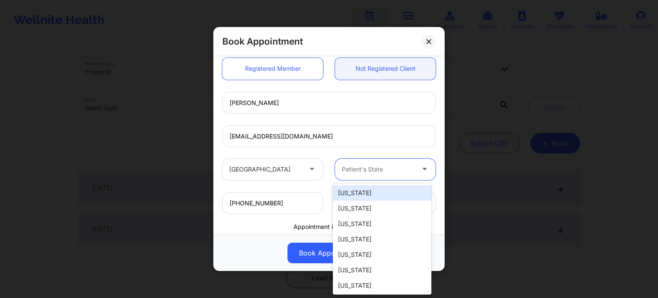
click at [396, 165] on div at bounding box center [378, 169] width 72 height 10
type input "F"
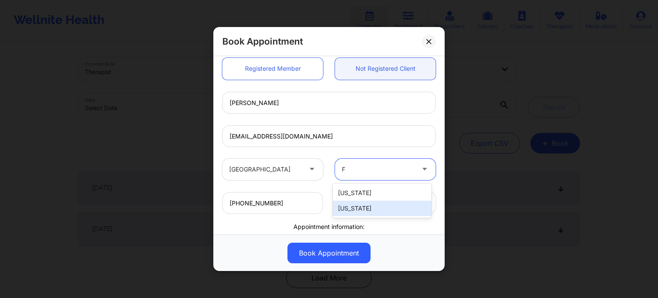
click at [377, 210] on div "[US_STATE]" at bounding box center [382, 208] width 99 height 15
click at [357, 204] on div at bounding box center [378, 203] width 72 height 10
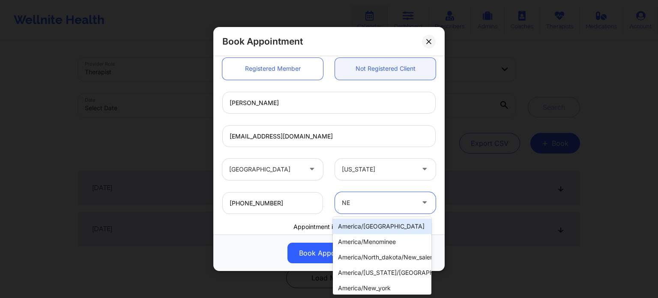
type input "NEW"
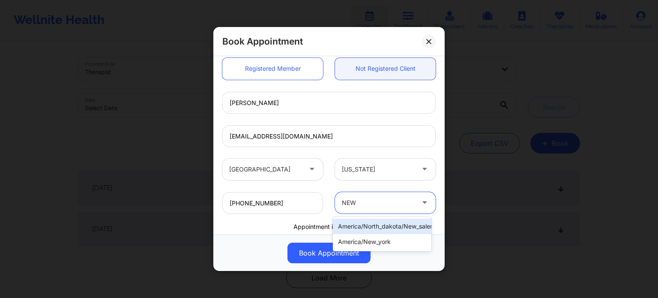
click at [363, 242] on div "america/new_york" at bounding box center [382, 241] width 99 height 15
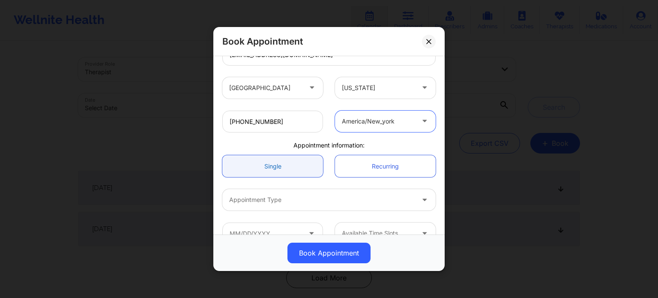
scroll to position [185, 0]
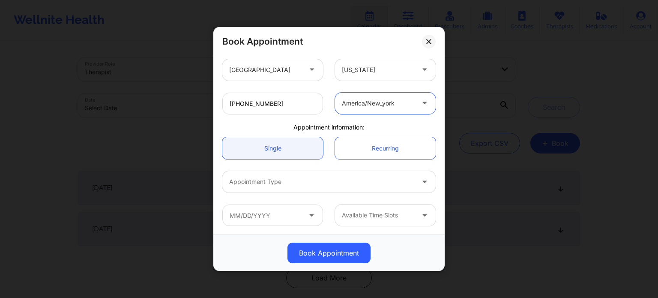
click at [264, 190] on div "Appointment Type" at bounding box center [318, 181] width 193 height 21
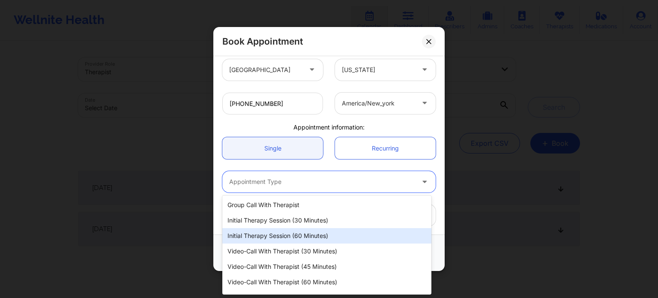
click at [269, 237] on div "Initial Therapy Session (60 minutes)" at bounding box center [326, 235] width 209 height 15
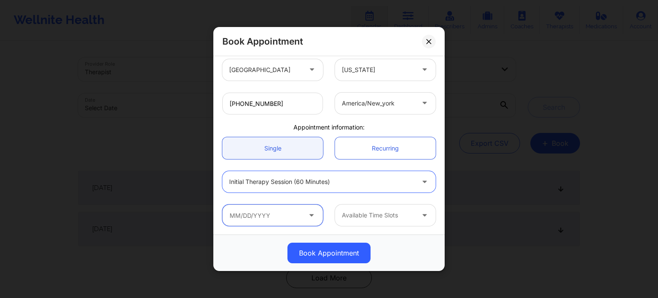
click at [274, 213] on input "text" at bounding box center [272, 214] width 101 height 21
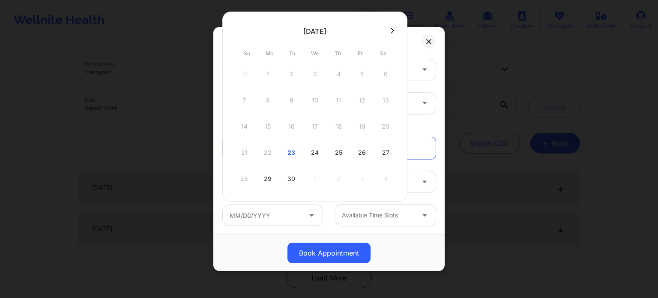
click at [314, 156] on div "24" at bounding box center [314, 153] width 21 height 24
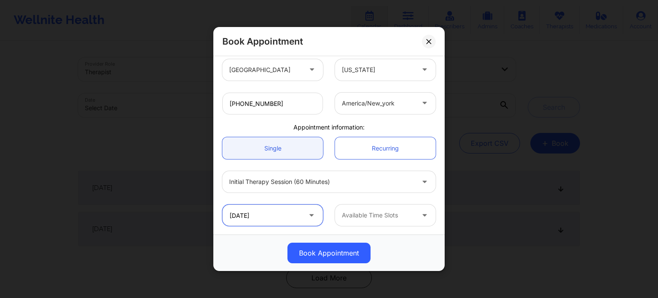
click at [286, 217] on input "09/24/2025" at bounding box center [272, 214] width 101 height 21
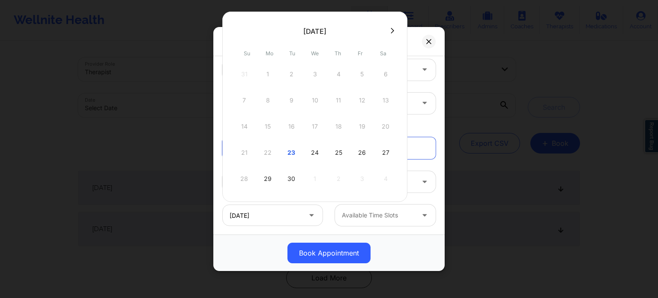
click at [331, 149] on div "25" at bounding box center [338, 153] width 21 height 24
type input "[DATE]"
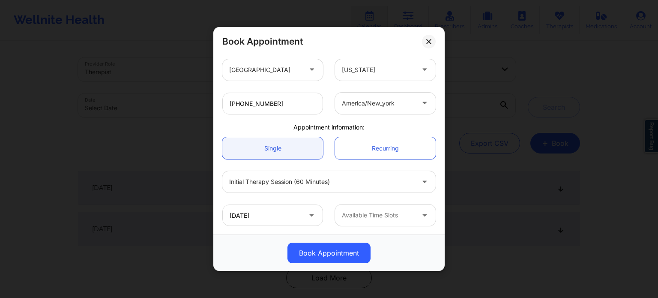
click at [360, 210] on div at bounding box center [378, 215] width 72 height 10
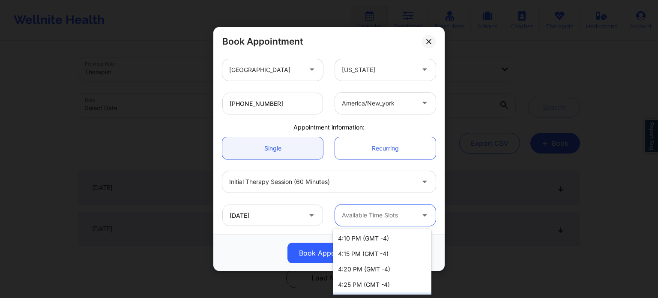
scroll to position [802, 0]
click at [374, 268] on div "4:30 PM (GMT -4)" at bounding box center [382, 269] width 99 height 15
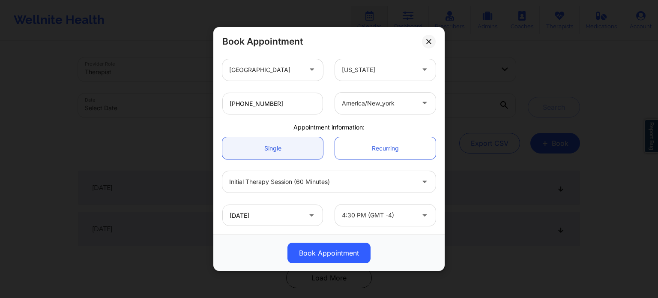
drag, startPoint x: 444, startPoint y: 175, endPoint x: 424, endPoint y: 102, distance: 75.0
click at [425, 104] on div "Book Appointment United States Florida Virginia Gibala Client information: Regi…" at bounding box center [329, 149] width 658 height 298
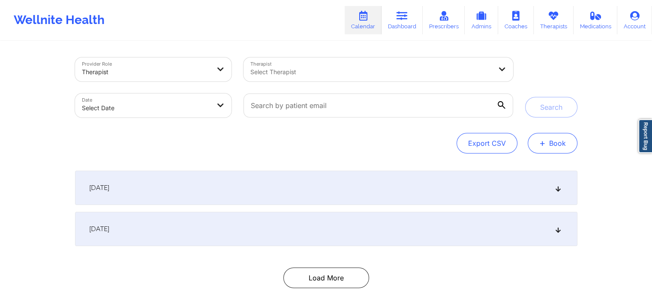
click at [543, 141] on span "+" at bounding box center [542, 143] width 6 height 5
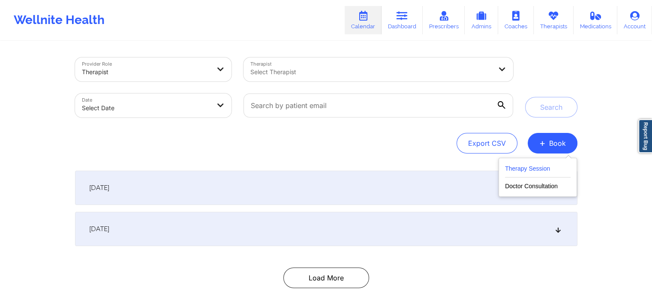
click at [510, 170] on button "Therapy Session" at bounding box center [538, 170] width 66 height 14
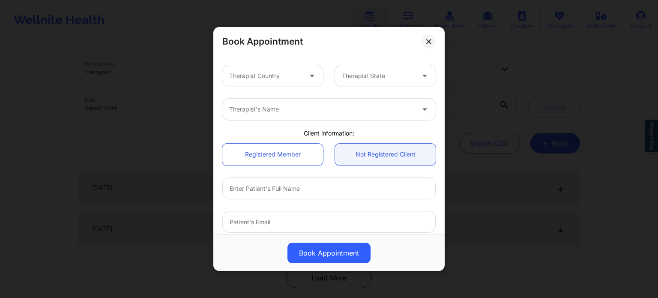
click at [273, 80] on div at bounding box center [265, 76] width 72 height 10
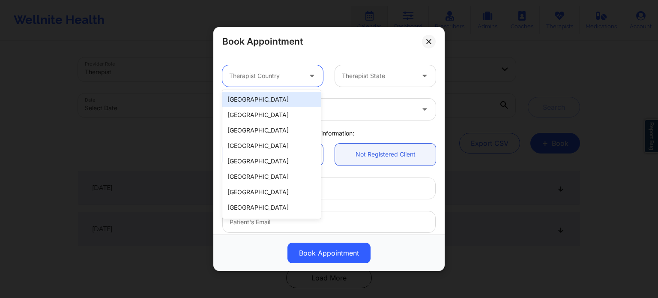
click at [271, 99] on div "[GEOGRAPHIC_DATA]" at bounding box center [271, 99] width 99 height 15
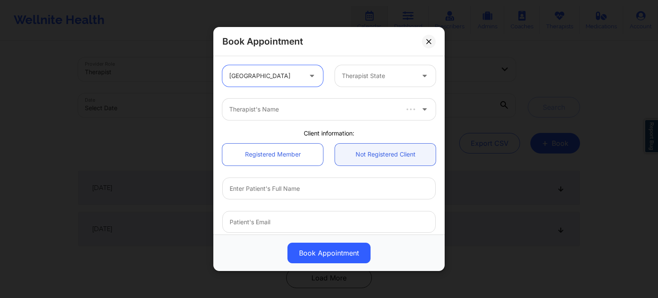
click at [409, 73] on div at bounding box center [378, 76] width 72 height 10
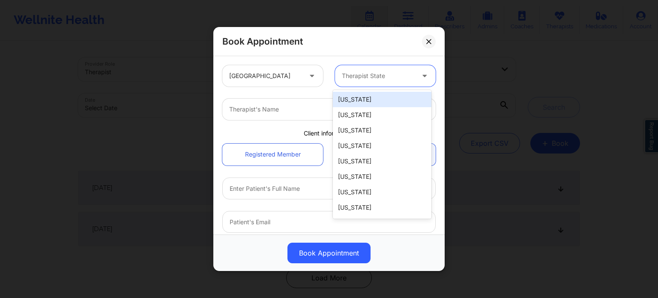
type input "F"
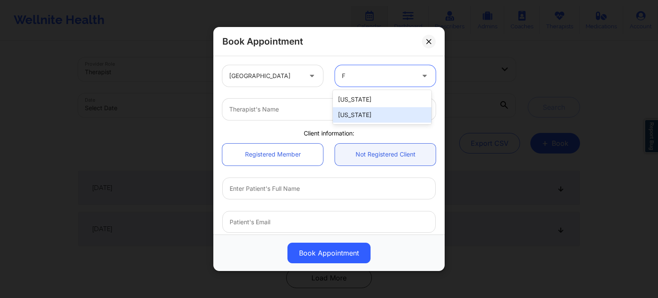
click at [369, 114] on div "[US_STATE]" at bounding box center [382, 114] width 99 height 15
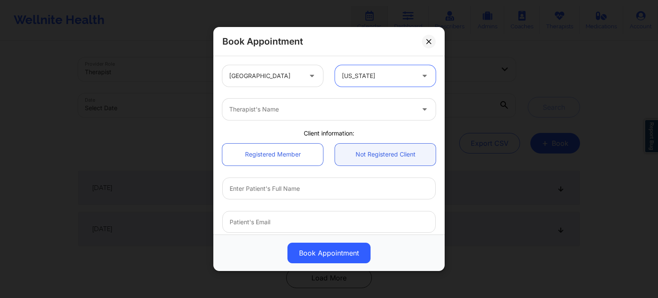
click at [308, 119] on div "Therapist's Name" at bounding box center [318, 109] width 193 height 21
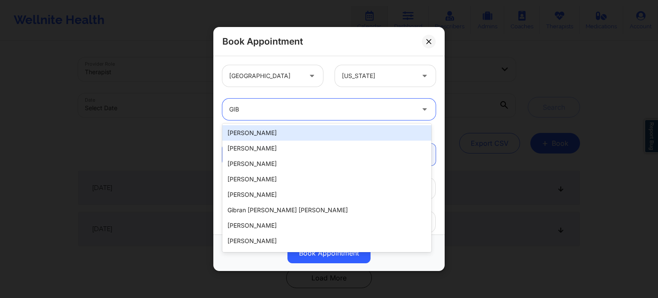
type input "GIBA"
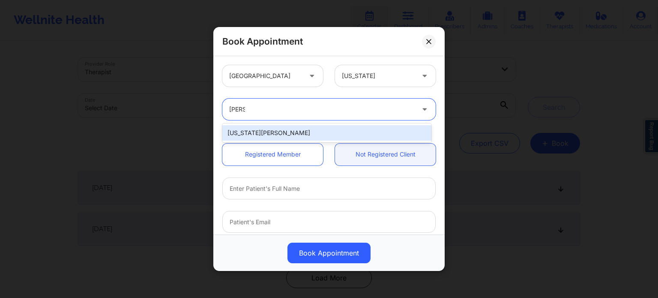
click at [290, 136] on div "[US_STATE][PERSON_NAME]" at bounding box center [326, 132] width 209 height 15
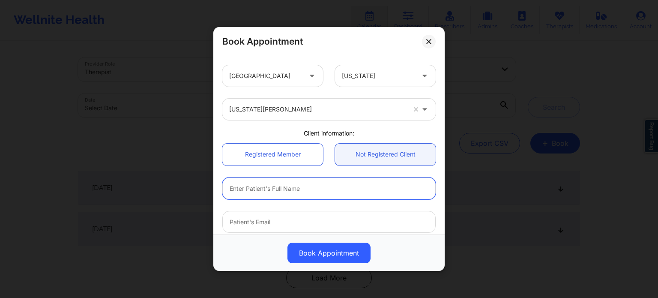
click at [278, 193] on input "text" at bounding box center [328, 188] width 213 height 22
type input "[PERSON_NAME]"
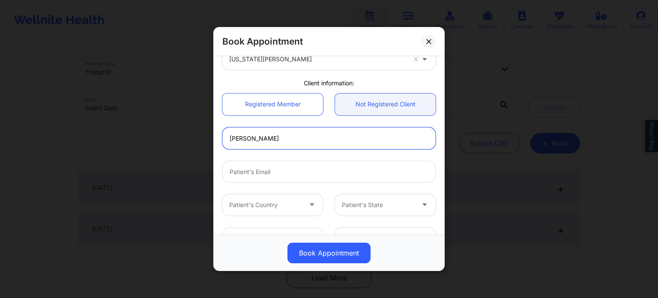
scroll to position [129, 0]
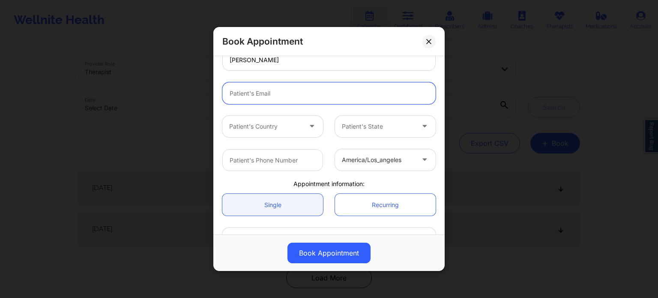
click at [286, 94] on input "email" at bounding box center [328, 93] width 213 height 22
type input "[EMAIL_ADDRESS][DOMAIN_NAME]"
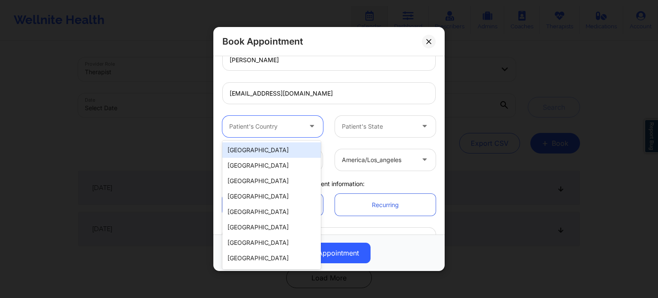
click at [274, 126] on div at bounding box center [265, 126] width 72 height 10
click at [273, 152] on div "[GEOGRAPHIC_DATA]" at bounding box center [271, 149] width 99 height 15
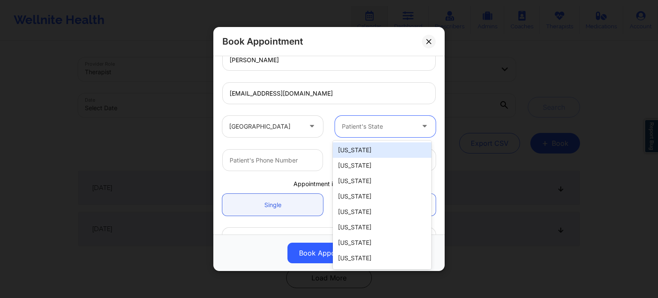
click at [382, 118] on div "Patient's State" at bounding box center [375, 126] width 80 height 21
type input "F"
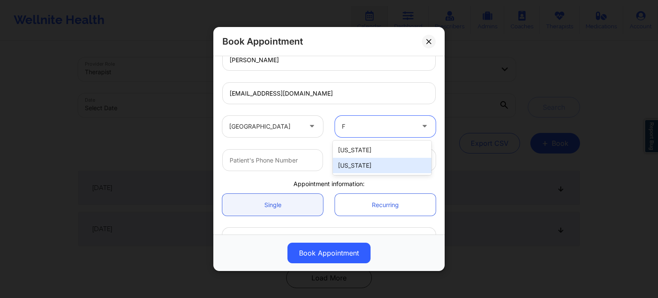
click at [360, 163] on div "[US_STATE]" at bounding box center [382, 165] width 99 height 15
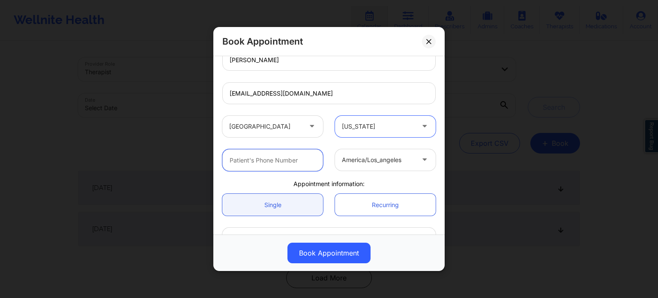
click at [283, 154] on input "text" at bounding box center [272, 160] width 101 height 22
paste input "[PHONE_NUMBER]"
type input "[PHONE_NUMBER]"
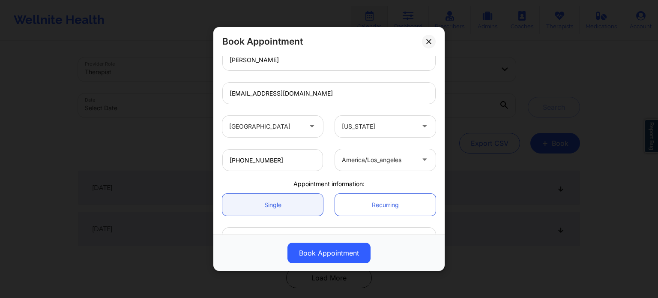
click at [372, 159] on div at bounding box center [378, 160] width 72 height 10
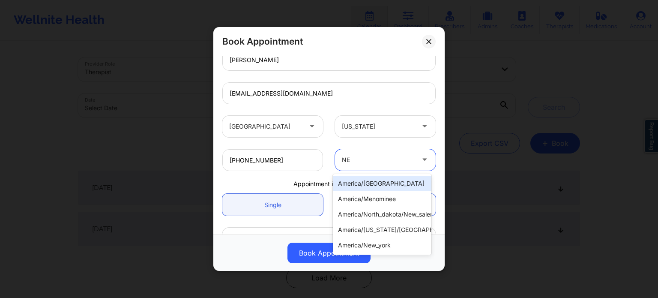
type input "NEW"
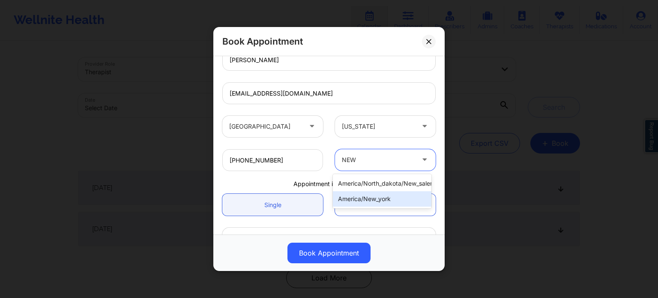
click at [363, 199] on div "america/new_york" at bounding box center [382, 198] width 99 height 15
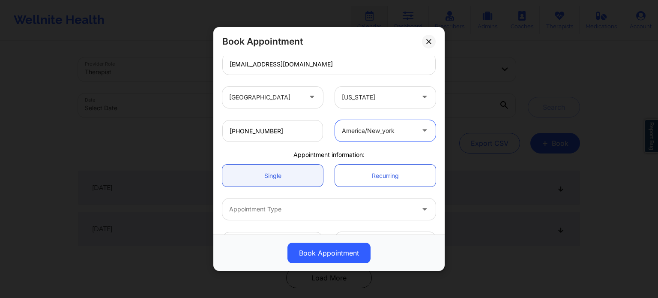
scroll to position [185, 0]
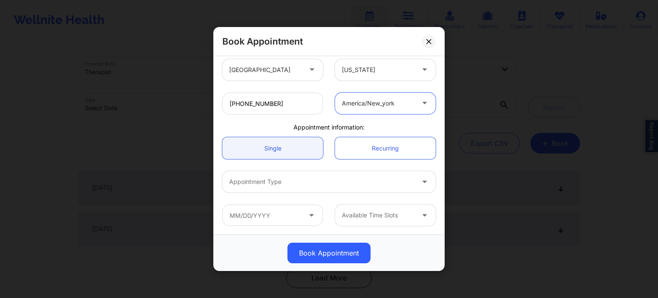
click at [290, 177] on div at bounding box center [321, 182] width 185 height 10
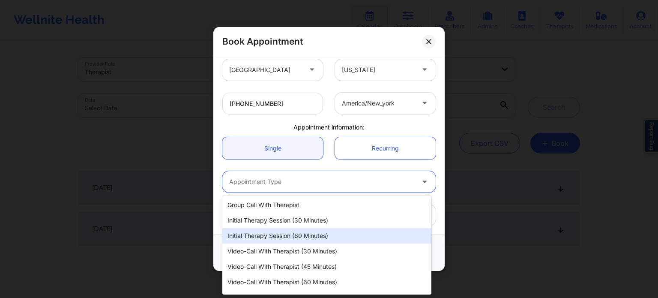
click at [276, 238] on div "Initial Therapy Session (60 minutes)" at bounding box center [326, 235] width 209 height 15
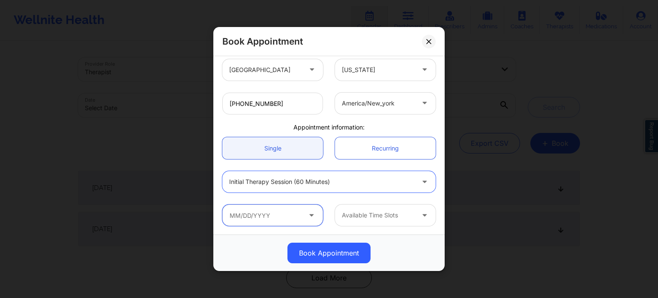
click at [262, 210] on input "text" at bounding box center [272, 214] width 101 height 21
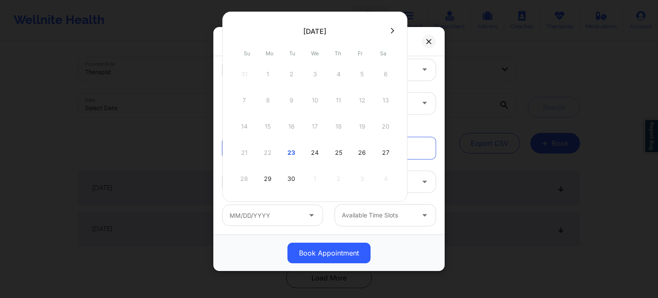
click at [339, 146] on div "25" at bounding box center [338, 153] width 21 height 24
type input "[DATE]"
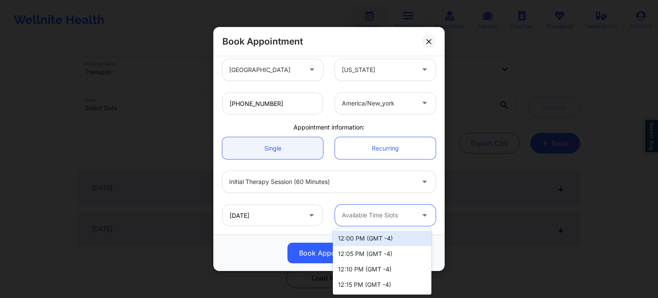
click at [368, 224] on div "Available Time Slots" at bounding box center [375, 214] width 80 height 21
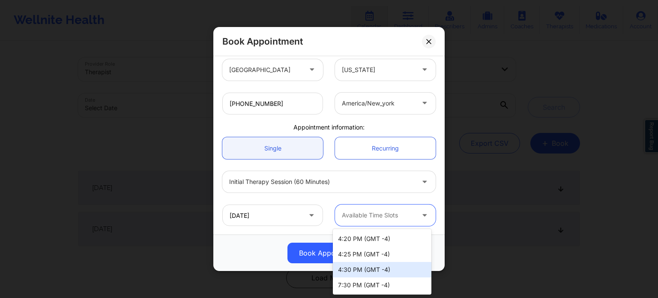
click at [379, 272] on div "4:30 PM (GMT -4)" at bounding box center [382, 269] width 99 height 15
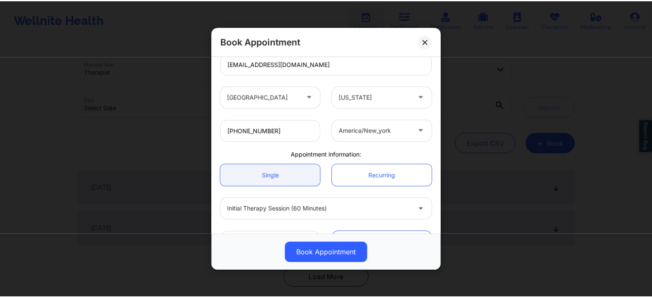
scroll to position [185, 0]
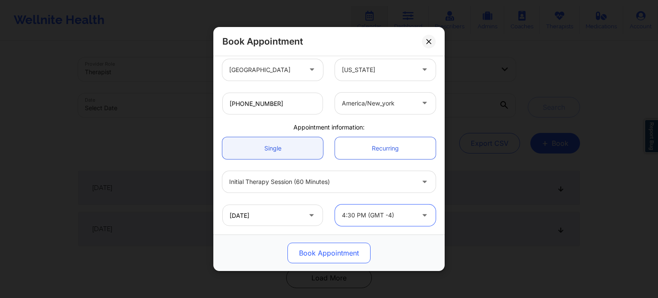
click at [339, 251] on button "Book Appointment" at bounding box center [328, 252] width 83 height 21
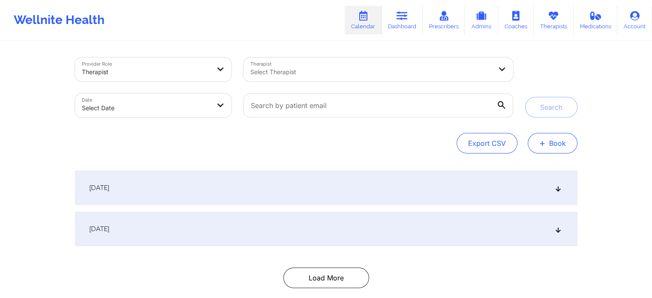
click at [565, 147] on button "+ Book" at bounding box center [552, 143] width 50 height 21
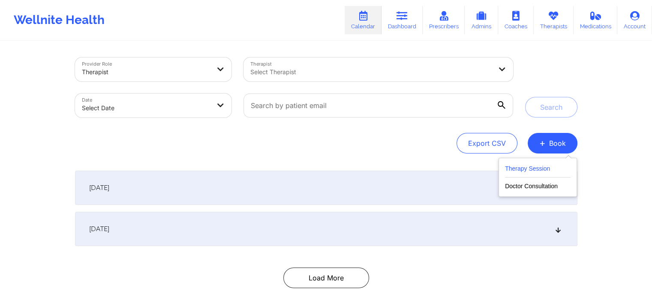
click at [548, 169] on button "Therapy Session" at bounding box center [538, 170] width 66 height 14
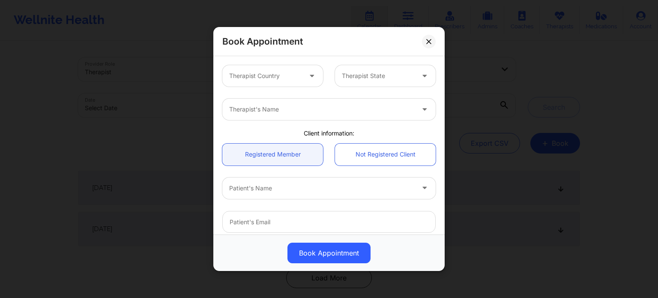
click at [270, 75] on div at bounding box center [265, 76] width 72 height 10
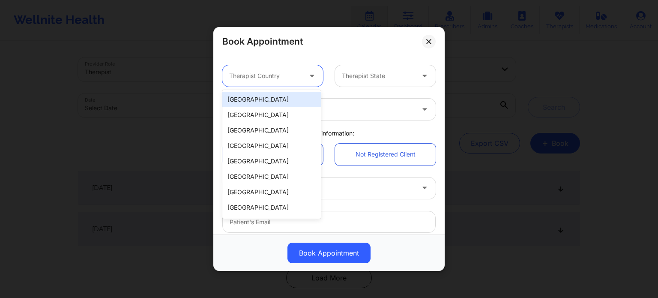
click at [271, 102] on div "[GEOGRAPHIC_DATA]" at bounding box center [271, 99] width 99 height 15
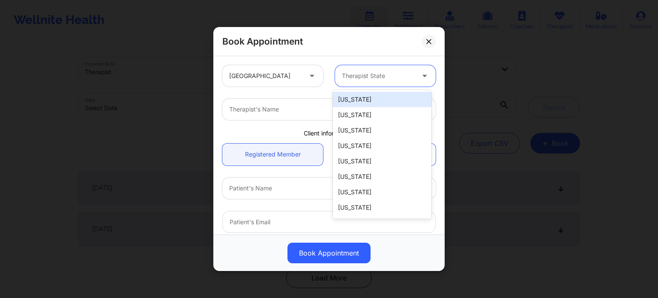
click at [363, 83] on div "Therapist State" at bounding box center [375, 75] width 80 height 21
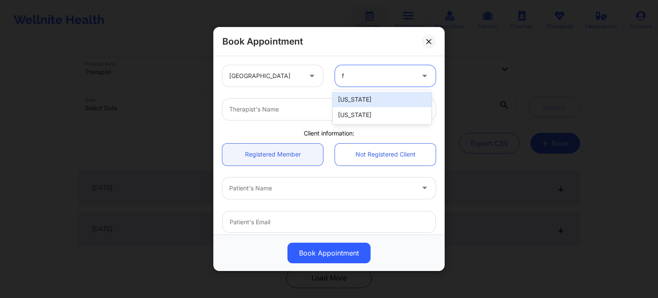
type input "fl"
click at [370, 102] on div "[US_STATE]" at bounding box center [382, 99] width 99 height 15
click at [294, 112] on div at bounding box center [321, 109] width 185 height 10
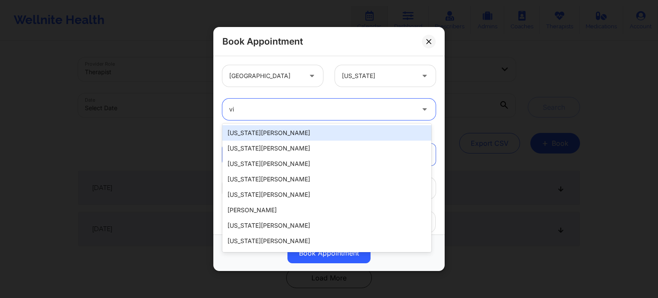
type input "v"
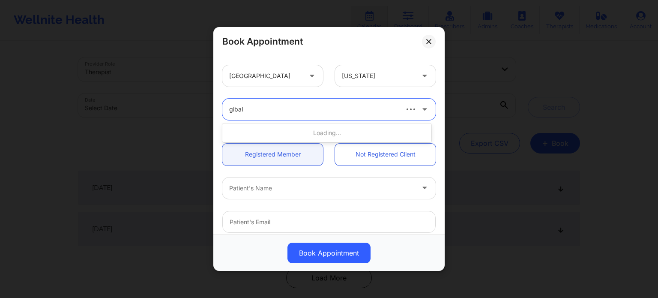
type input "gibala"
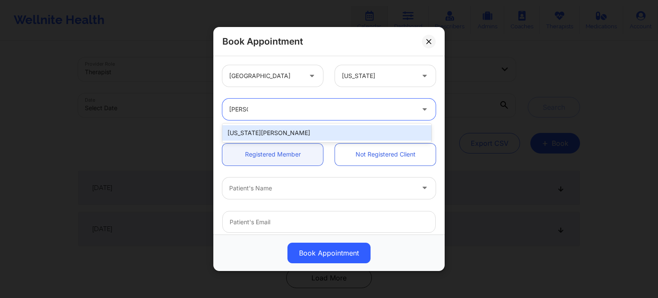
click at [255, 132] on div "[US_STATE][PERSON_NAME]" at bounding box center [326, 132] width 209 height 15
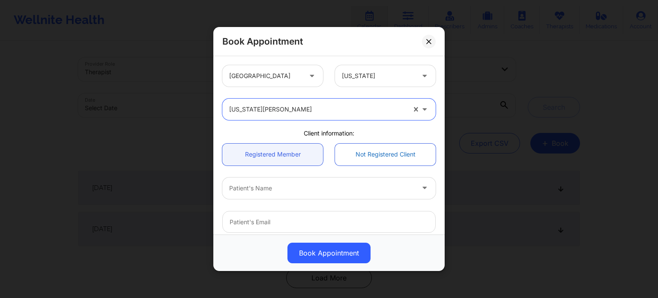
click at [377, 158] on link "Not Registered Client" at bounding box center [385, 155] width 101 height 22
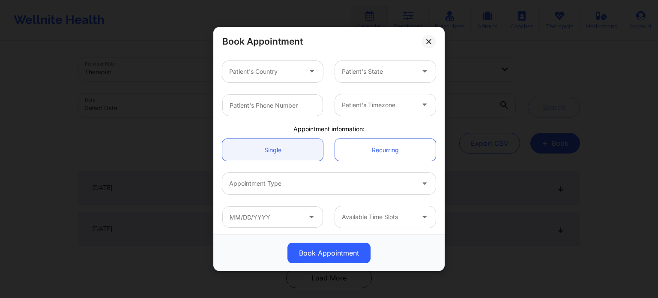
scroll to position [185, 0]
click at [269, 215] on input "text" at bounding box center [272, 214] width 101 height 21
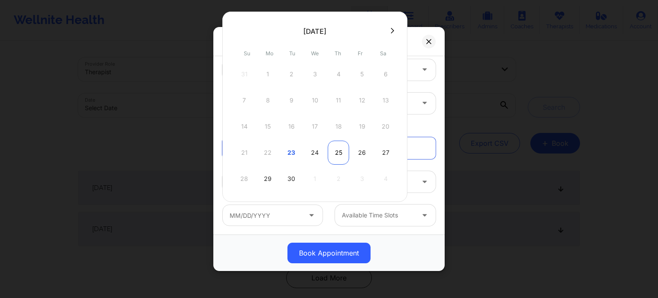
click at [334, 153] on div "25" at bounding box center [338, 153] width 21 height 24
type input "[DATE]"
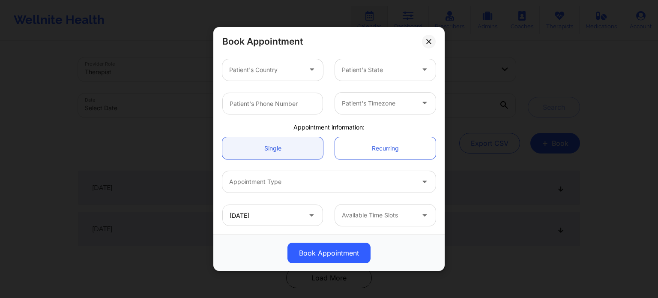
click at [343, 180] on div at bounding box center [321, 182] width 185 height 10
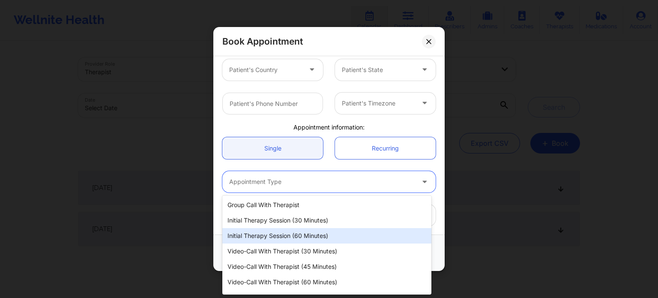
click at [316, 232] on div "Initial Therapy Session (60 minutes)" at bounding box center [326, 235] width 209 height 15
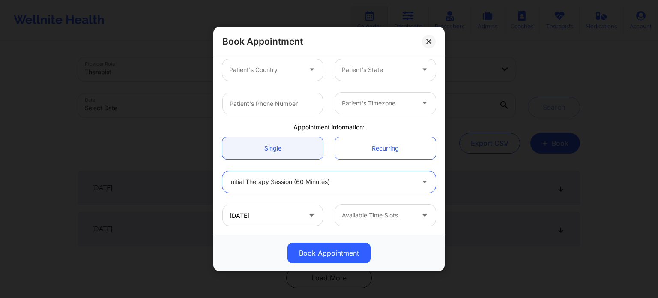
click at [365, 212] on div at bounding box center [378, 215] width 72 height 10
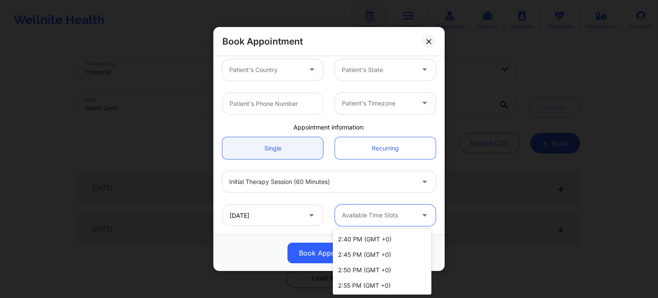
scroll to position [514, 0]
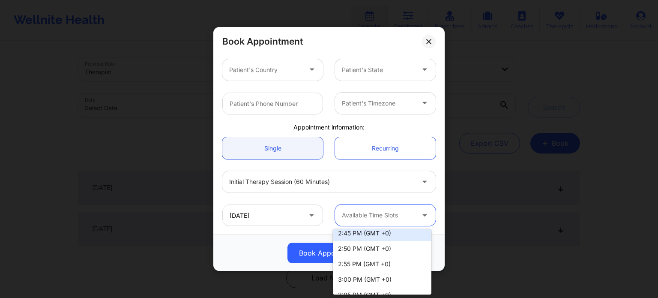
click at [385, 109] on div "Patient's Timezone" at bounding box center [375, 103] width 80 height 21
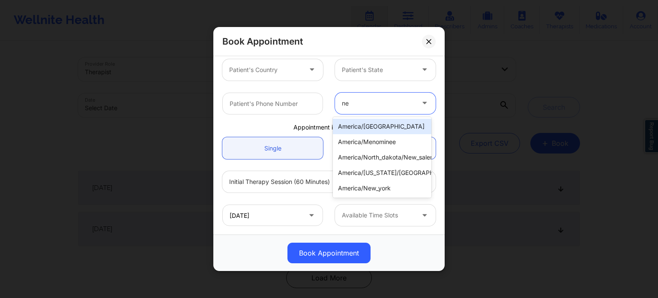
type input "new"
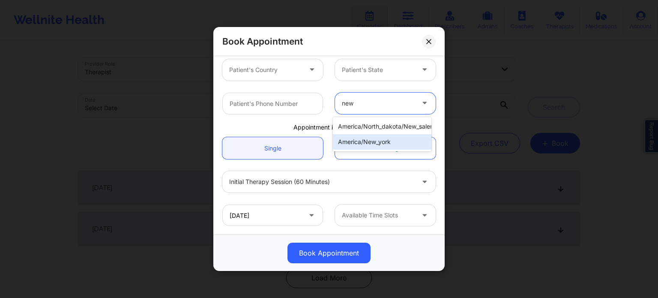
click at [380, 142] on div "america/new_york" at bounding box center [382, 141] width 99 height 15
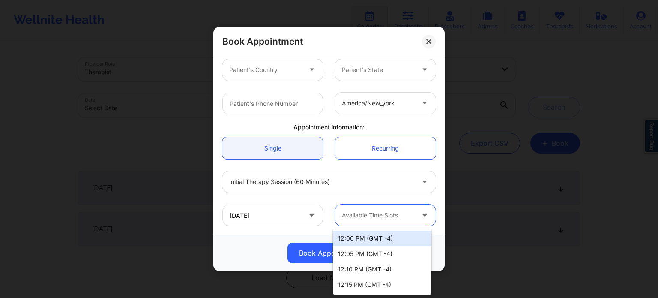
click at [386, 214] on div at bounding box center [378, 215] width 72 height 10
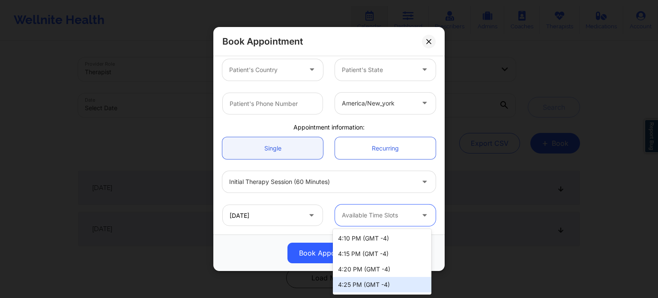
scroll to position [802, 0]
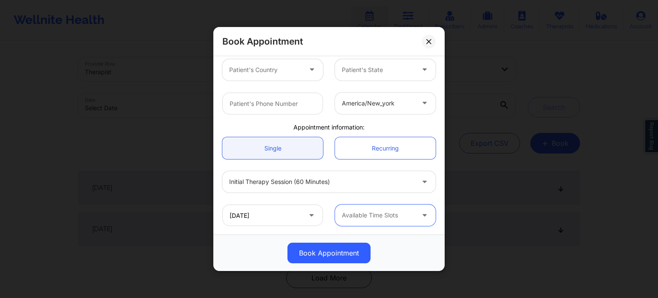
click at [395, 212] on div at bounding box center [378, 215] width 72 height 10
click at [429, 42] on icon at bounding box center [428, 41] width 5 height 5
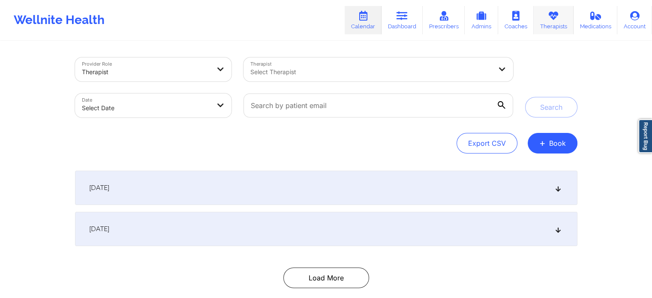
click at [545, 21] on link "Therapists" at bounding box center [553, 20] width 40 height 28
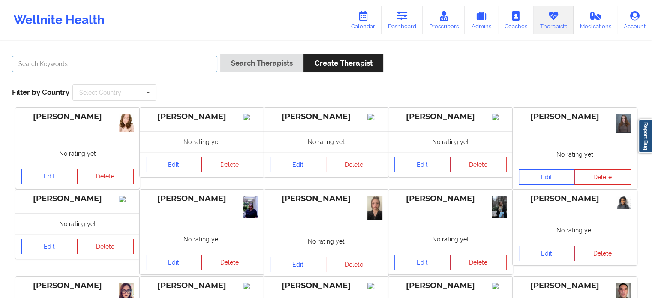
click at [91, 59] on input "text" at bounding box center [114, 64] width 205 height 16
type input "petty"
click at [220, 54] on button "Search Therapists" at bounding box center [261, 63] width 83 height 18
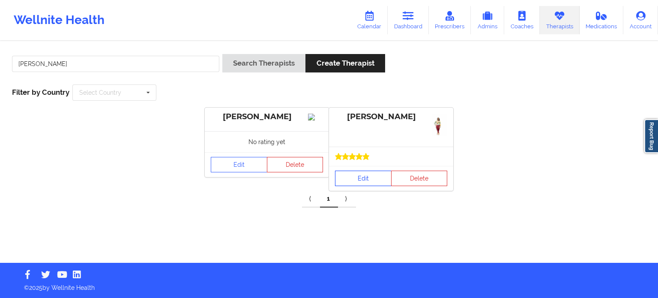
click at [364, 175] on link "Edit" at bounding box center [363, 178] width 57 height 15
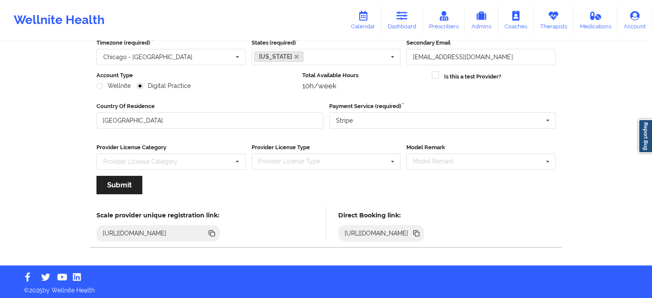
scroll to position [86, 0]
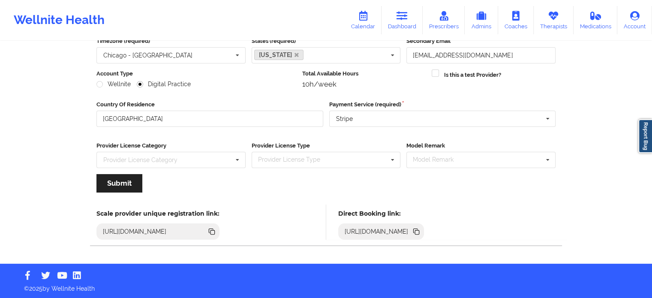
click at [421, 229] on icon at bounding box center [415, 231] width 9 height 9
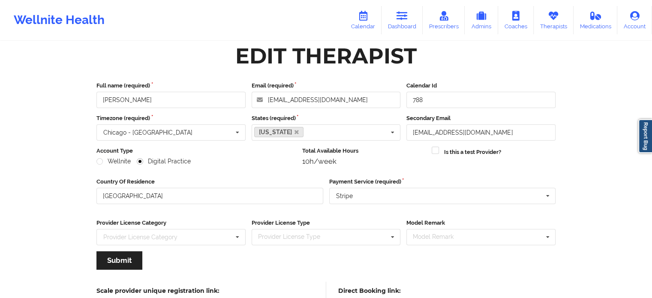
scroll to position [0, 0]
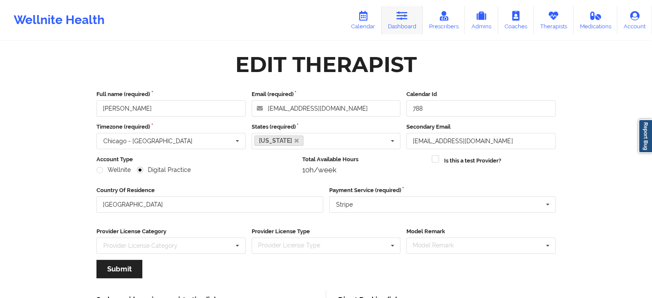
click at [401, 14] on icon at bounding box center [401, 15] width 11 height 9
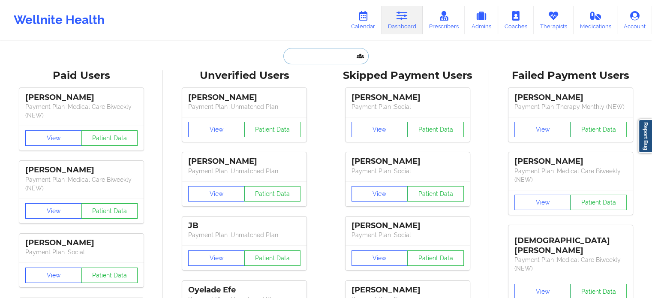
click at [343, 53] on input "text" at bounding box center [325, 56] width 85 height 16
paste input "Bryashley00@gmail.com"
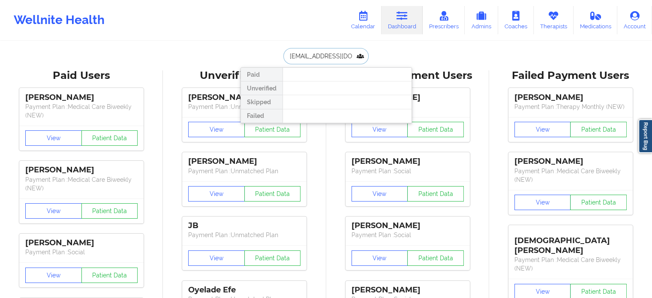
click at [338, 54] on input "Bryashley00@gmail.com" at bounding box center [325, 56] width 85 height 16
click at [338, 53] on input "Bryashley00@gmail.com" at bounding box center [325, 56] width 85 height 16
click at [338, 54] on input "Bryashley00@gmail.com" at bounding box center [325, 56] width 85 height 16
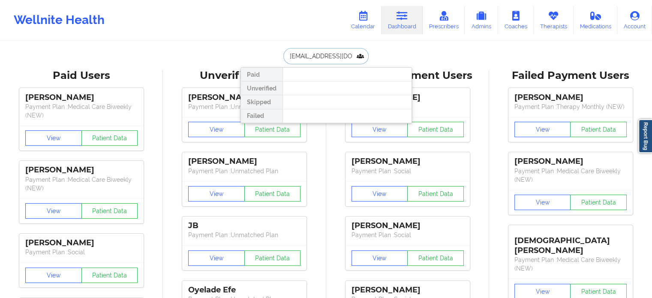
click at [338, 54] on input "Bryashley00@gmail.com" at bounding box center [325, 56] width 85 height 16
paste input "Nicholas Catoe"
click at [322, 56] on input "Nicholas Catoe" at bounding box center [325, 56] width 85 height 16
drag, startPoint x: 270, startPoint y: 59, endPoint x: 222, endPoint y: 54, distance: 48.6
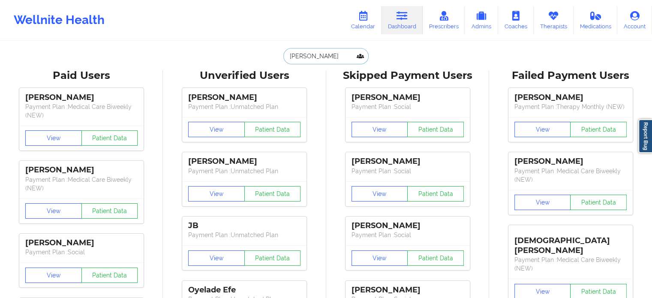
paste input "dirkdead183@gmail.com"
type input "dirkdead183@gmail.com"
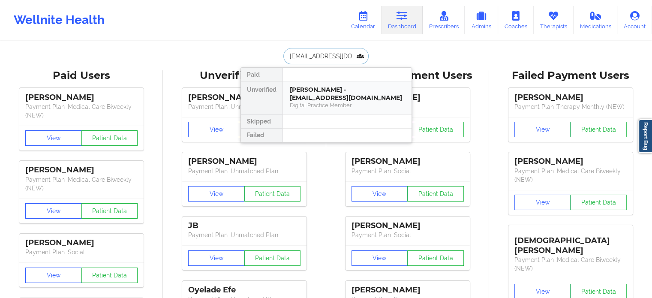
click at [299, 92] on div "Nicholas Catoe - dirkdead183@gmail.com" at bounding box center [347, 94] width 115 height 16
